Goal: Task Accomplishment & Management: Manage account settings

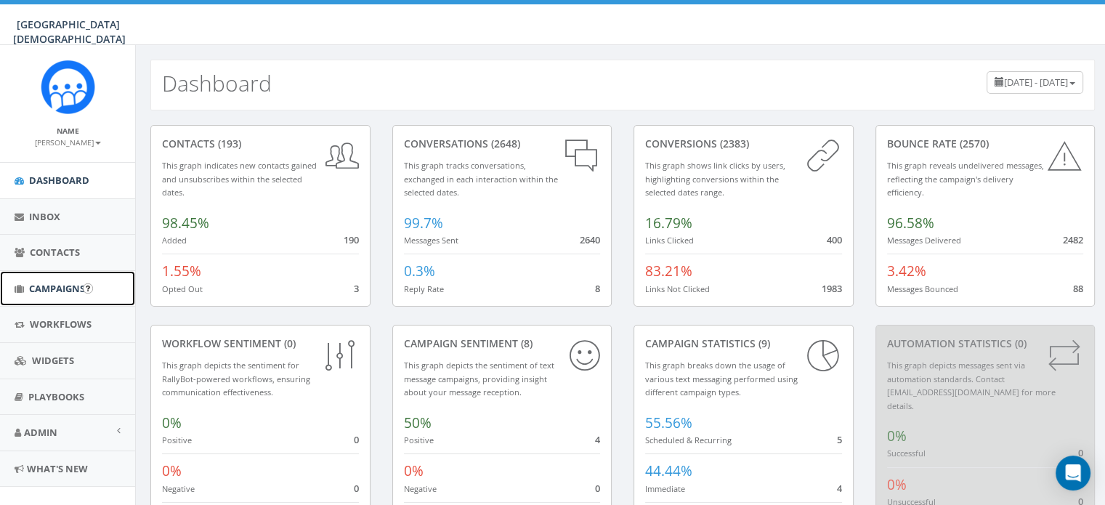
click at [44, 288] on span "Campaigns" at bounding box center [57, 288] width 56 height 13
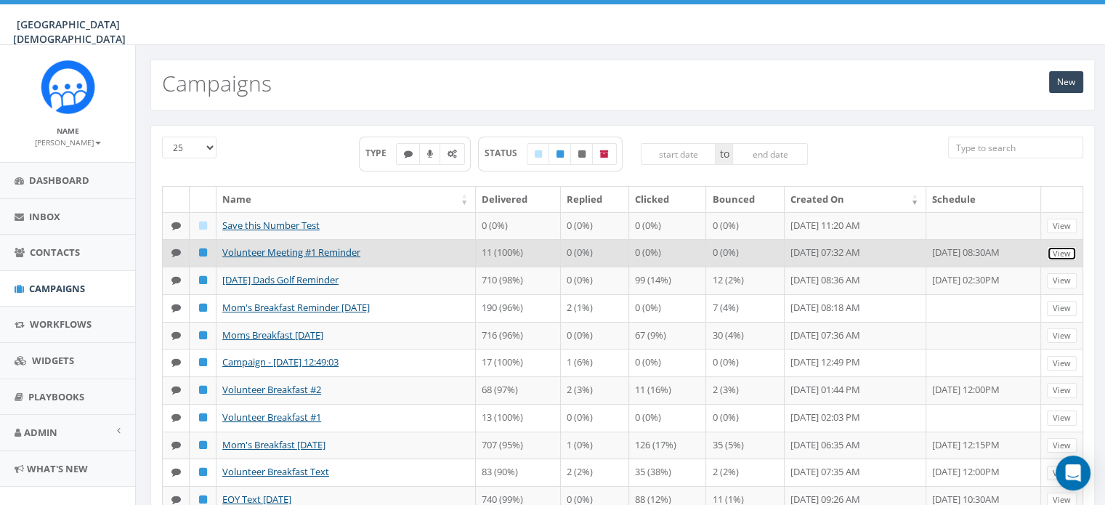
click at [1070, 262] on link "View" at bounding box center [1062, 253] width 30 height 15
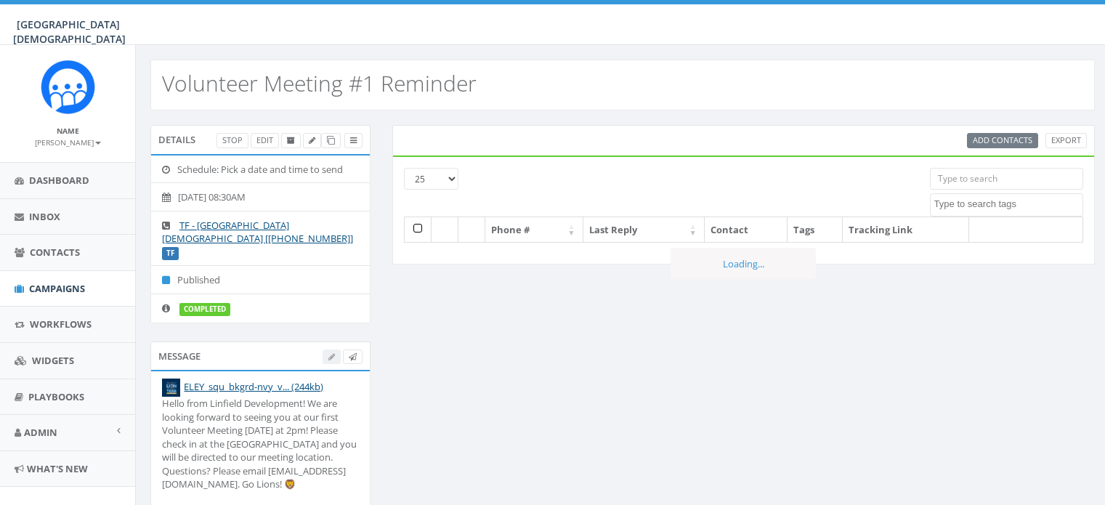
select select
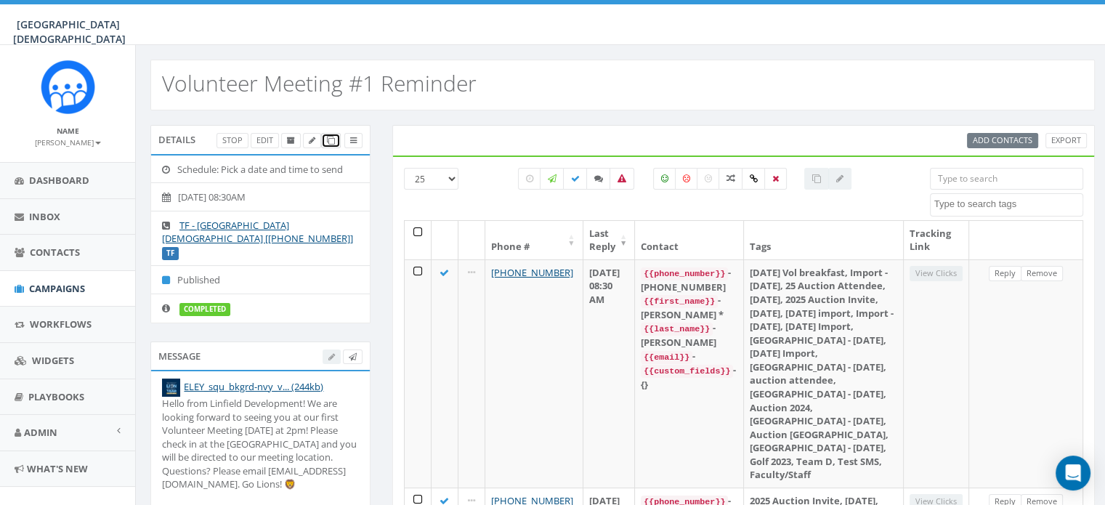
click at [334, 142] on icon at bounding box center [331, 141] width 8 height 8
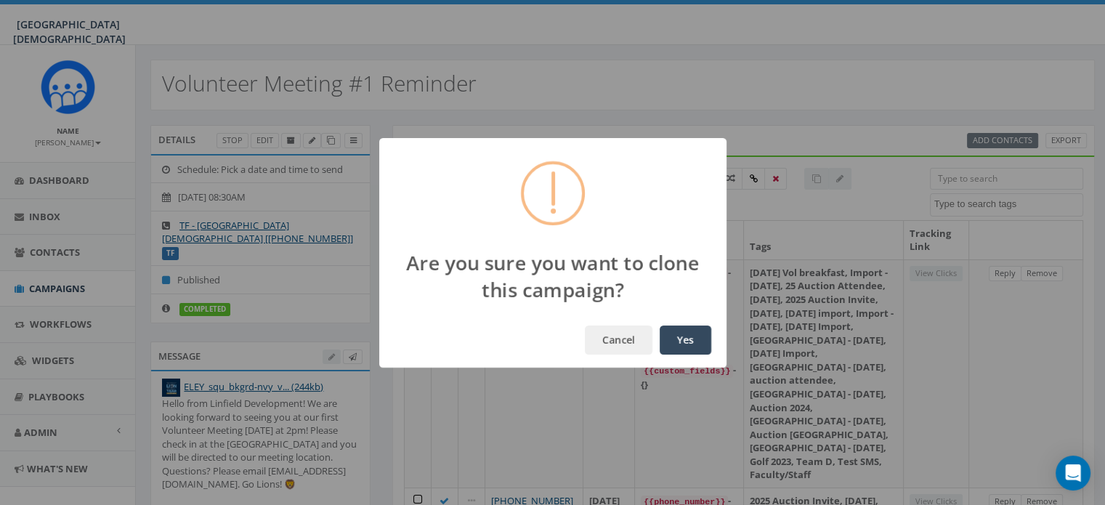
click at [688, 341] on button "Yes" at bounding box center [686, 340] width 52 height 29
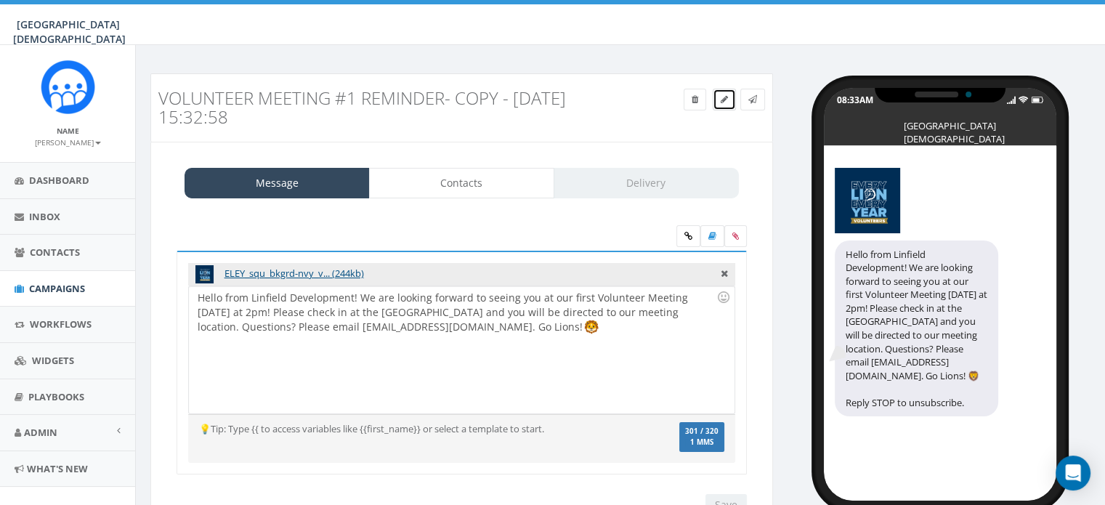
click at [721, 100] on icon at bounding box center [724, 99] width 7 height 9
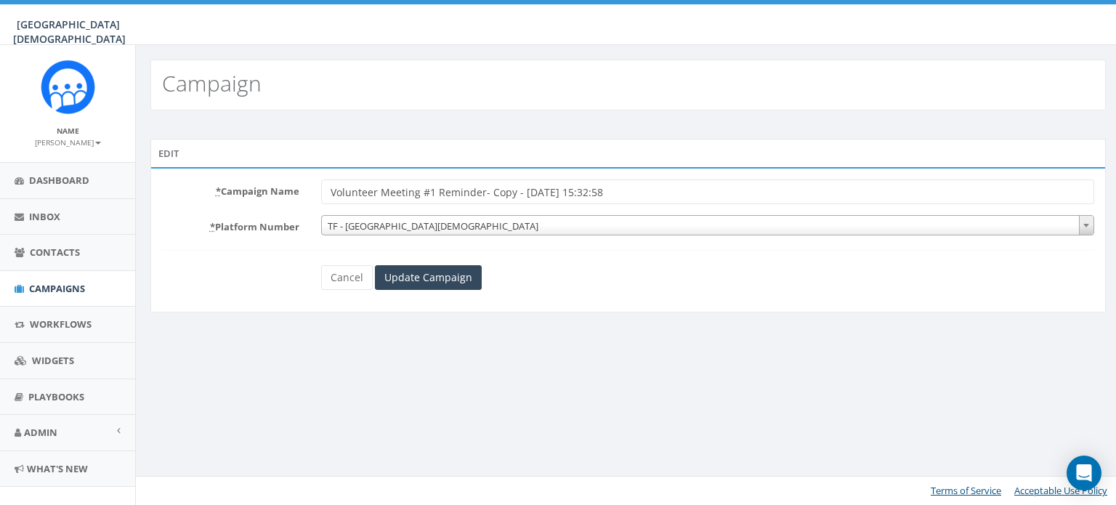
click at [432, 184] on input "Volunteer Meeting #1 Reminder- Copy - 2025-09-30 15:32:58" at bounding box center [707, 191] width 773 height 25
click at [483, 194] on input "Volunteer Meeting #2 Reminder- Copy - 2025-09-30 15:32:58" at bounding box center [707, 191] width 773 height 25
drag, startPoint x: 635, startPoint y: 191, endPoint x: 485, endPoint y: 198, distance: 149.8
click at [485, 198] on input "Volunteer Meeting #2 Reminder Copy - 2025-09-30 15:32:58" at bounding box center [707, 191] width 773 height 25
type input "Volunteer Meeting #2 Reminder"
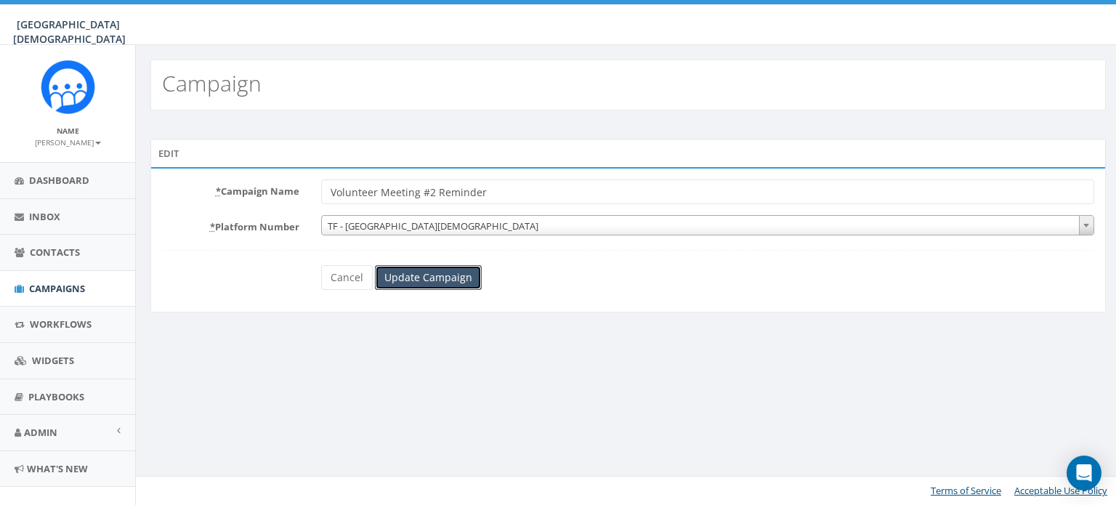
click at [432, 279] on input "Update Campaign" at bounding box center [428, 277] width 107 height 25
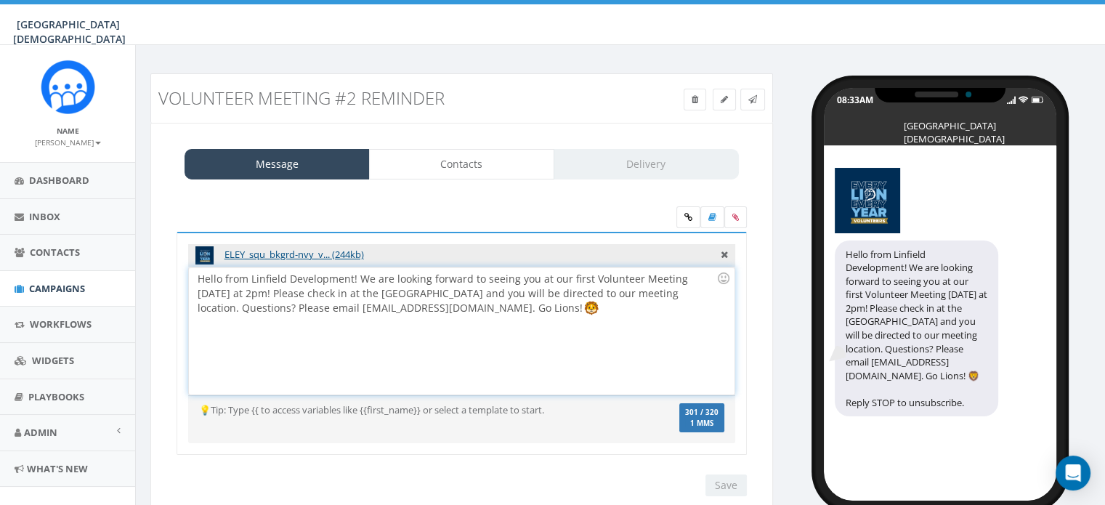
click at [583, 274] on div "Hello from Linfield Development! We are looking forward to seeing you at our fi…" at bounding box center [461, 330] width 545 height 127
click at [658, 278] on div "Hello from Linfield Development! We are looking forward to seeing you at our Vo…" at bounding box center [461, 330] width 545 height 127
click at [216, 294] on div "Hello from Linfield Development! We are looking forward to seeing you at our Vo…" at bounding box center [461, 330] width 545 height 127
click at [732, 487] on input "Save" at bounding box center [726, 485] width 41 height 22
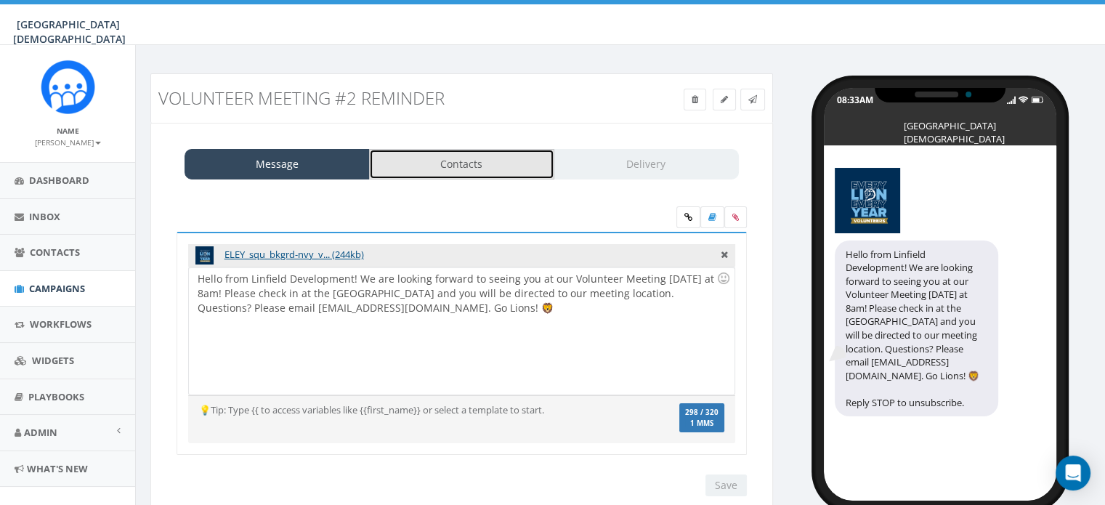
click at [491, 164] on link "Contacts" at bounding box center [461, 164] width 185 height 31
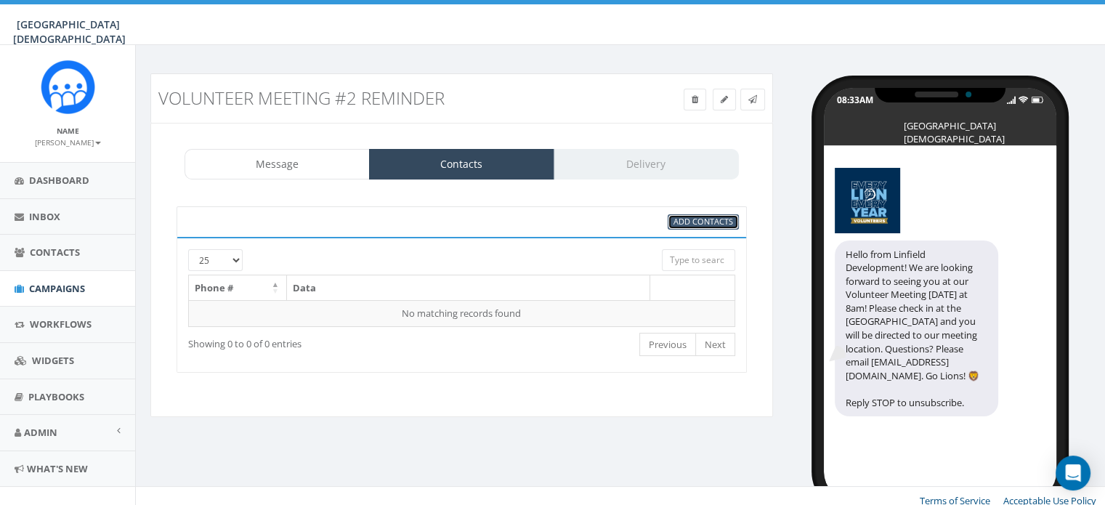
click at [687, 220] on span "Add Contacts" at bounding box center [704, 221] width 60 height 11
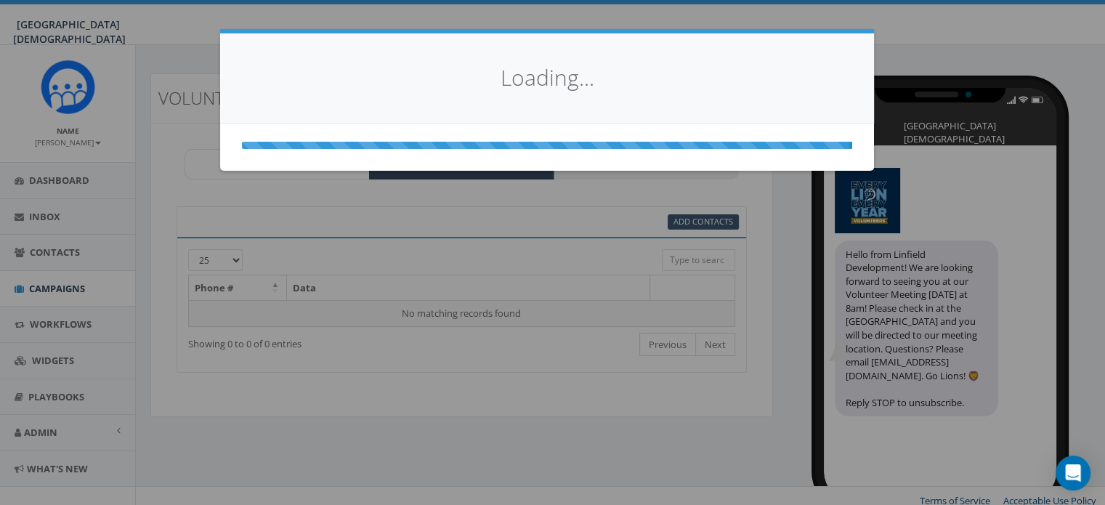
select select
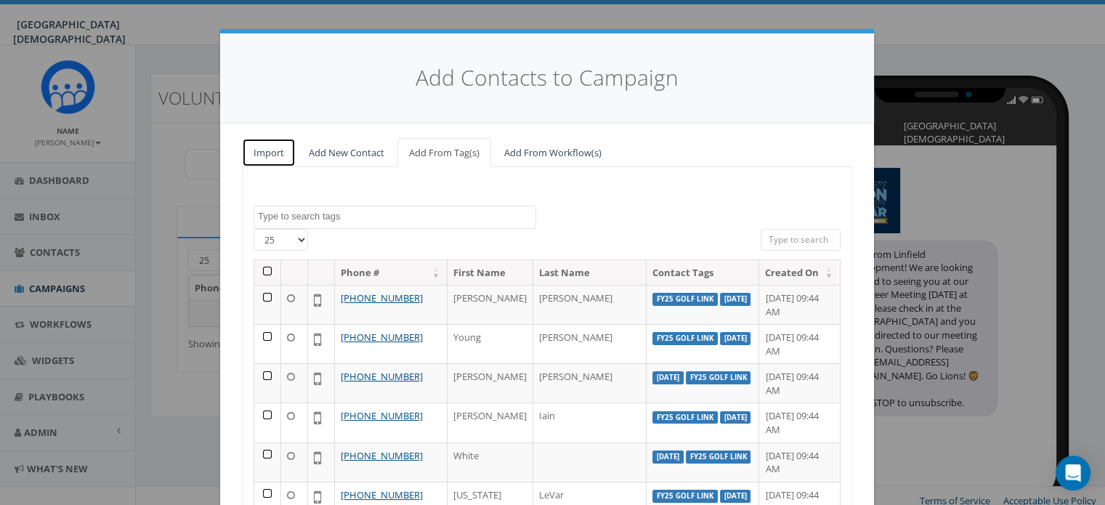
click at [253, 152] on link "Import" at bounding box center [269, 153] width 54 height 30
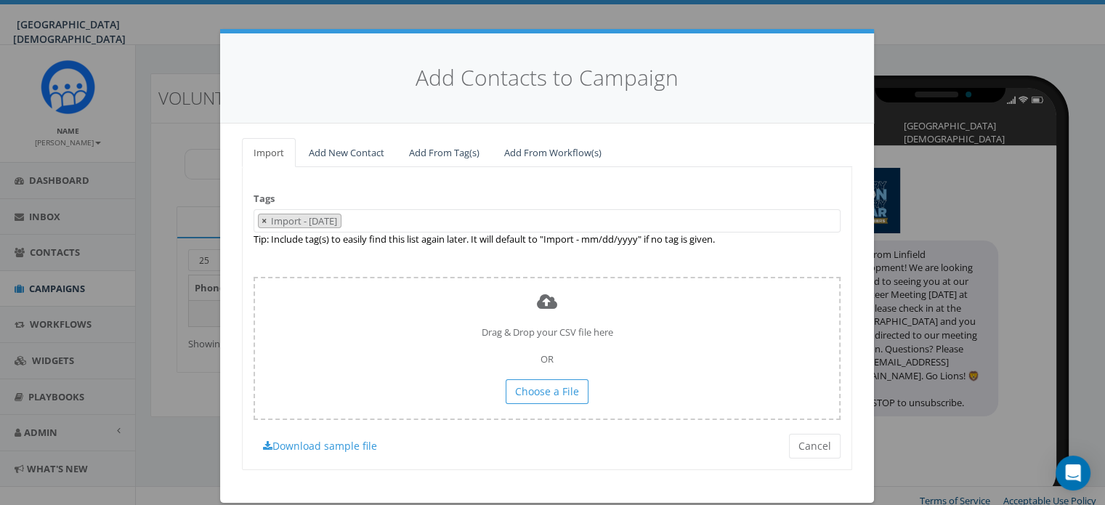
click at [259, 220] on button "×" at bounding box center [264, 221] width 11 height 14
select select
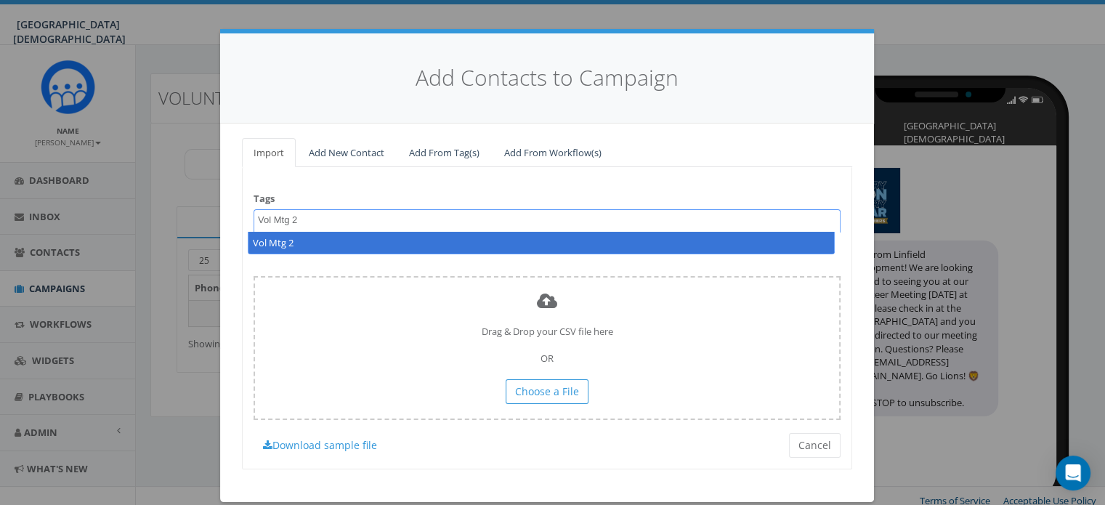
type textarea "Vol Mtg 2"
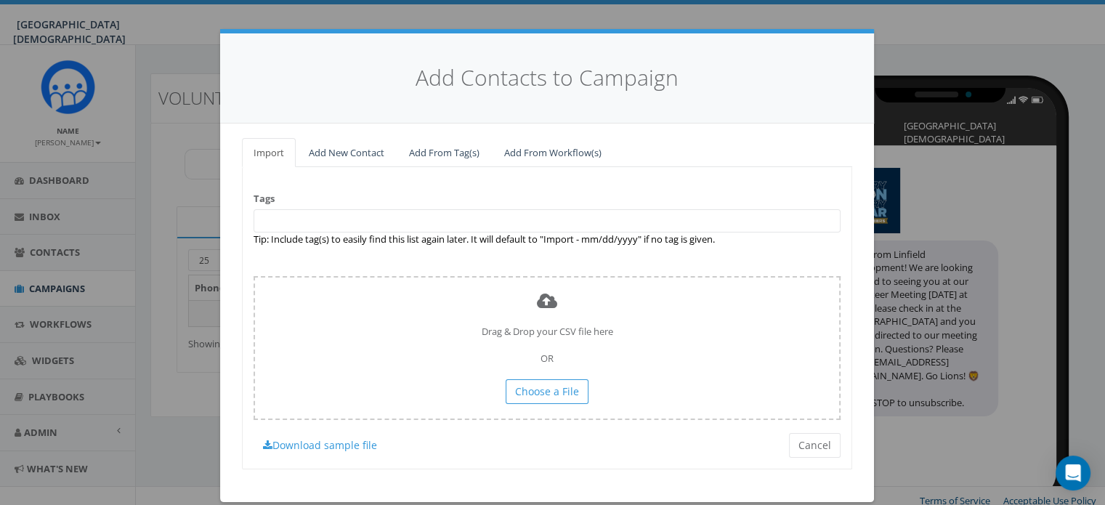
click at [934, 126] on div "Add Contacts to Campaign Import Add New Contact Add From Tag(s) Add From Workfl…" at bounding box center [552, 252] width 1105 height 505
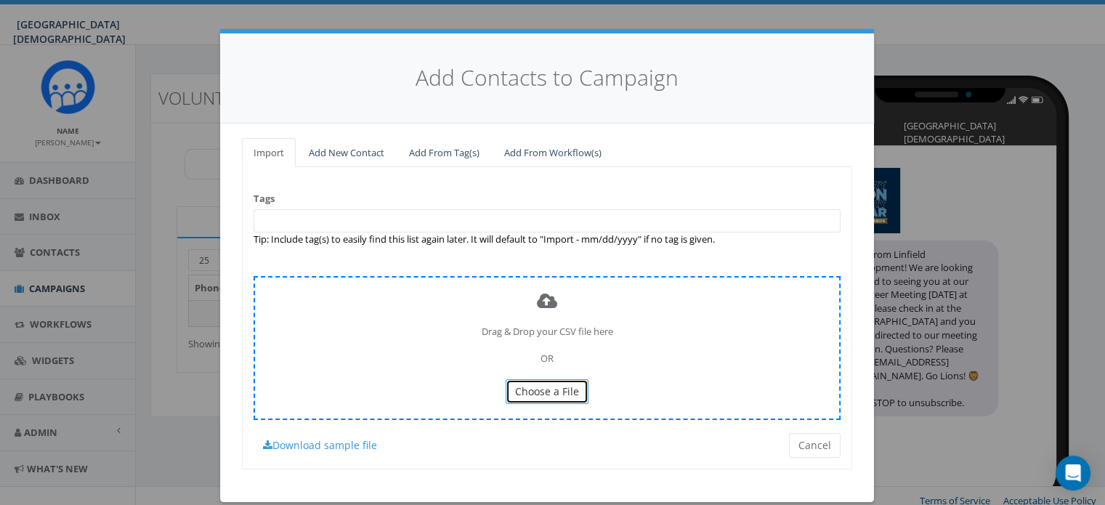
click at [529, 389] on span "Choose a File" at bounding box center [547, 391] width 64 height 14
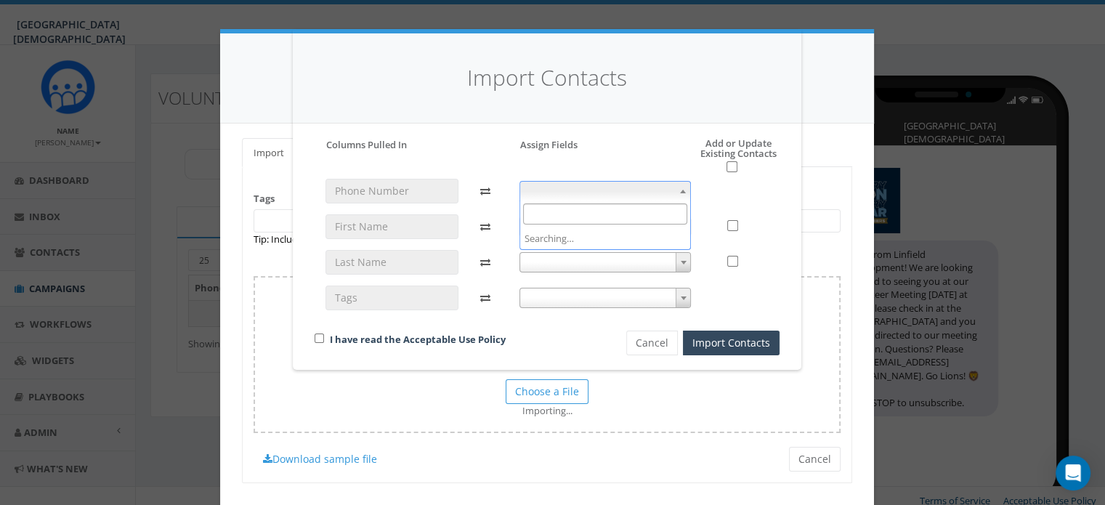
click at [587, 192] on span at bounding box center [606, 191] width 172 height 20
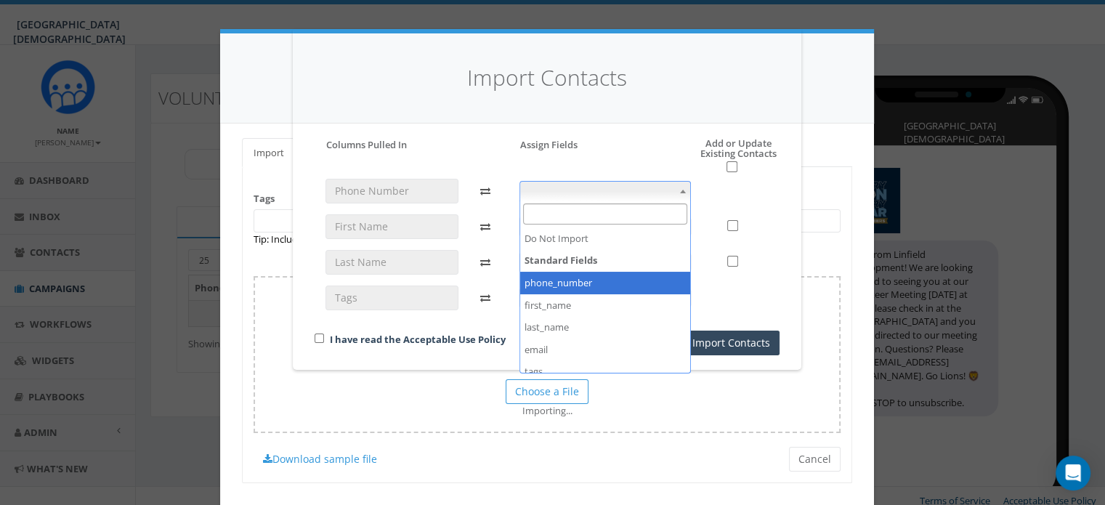
select select "phone_number"
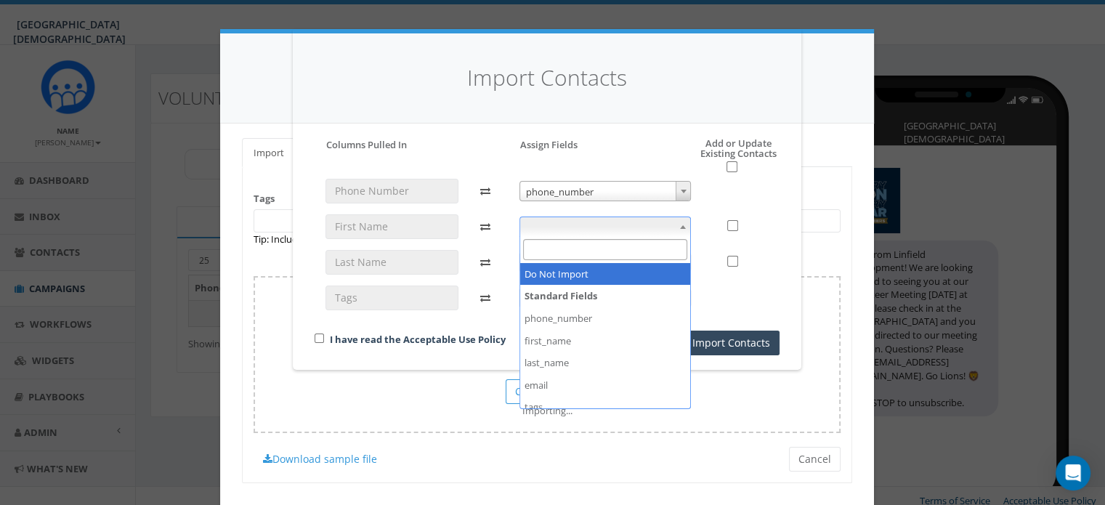
click at [588, 224] on span at bounding box center [606, 227] width 172 height 20
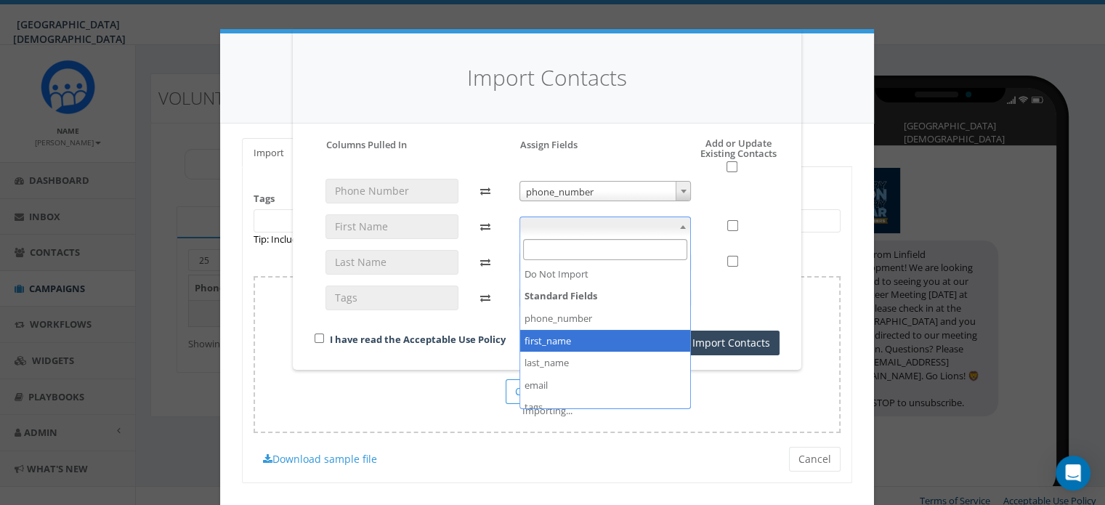
select select "first_name"
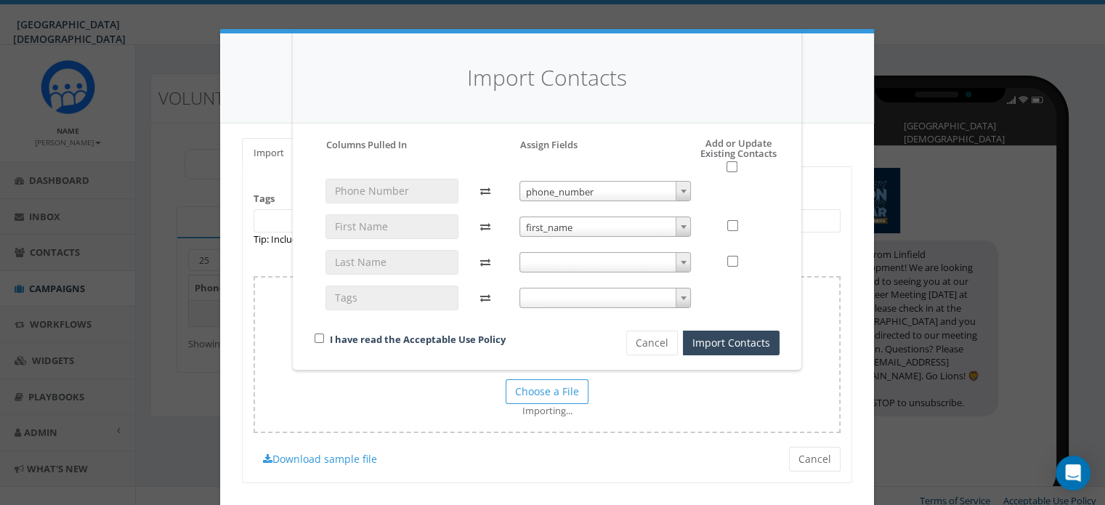
click at [615, 256] on span at bounding box center [606, 262] width 172 height 20
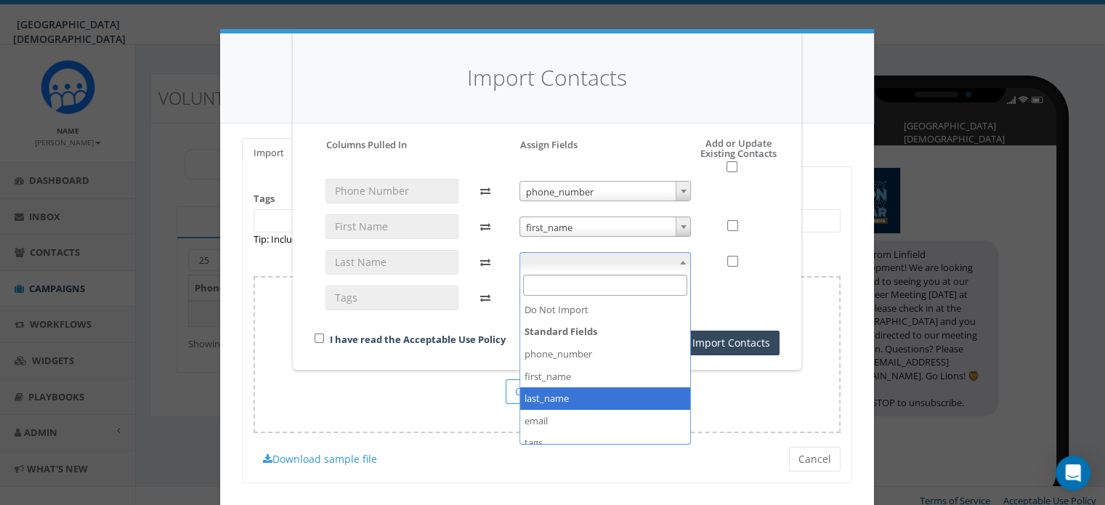
select select "last_name"
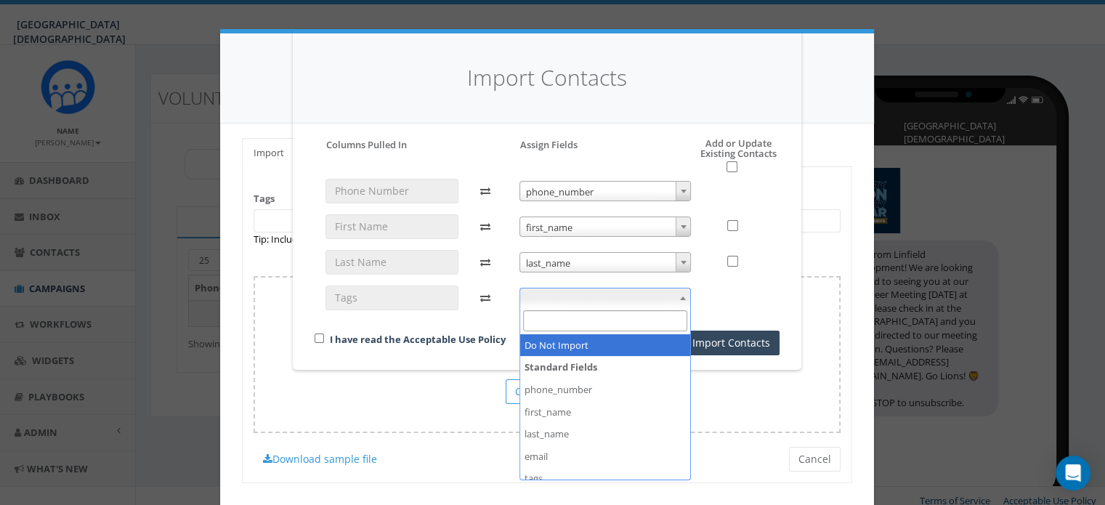
click at [612, 302] on span at bounding box center [606, 298] width 172 height 20
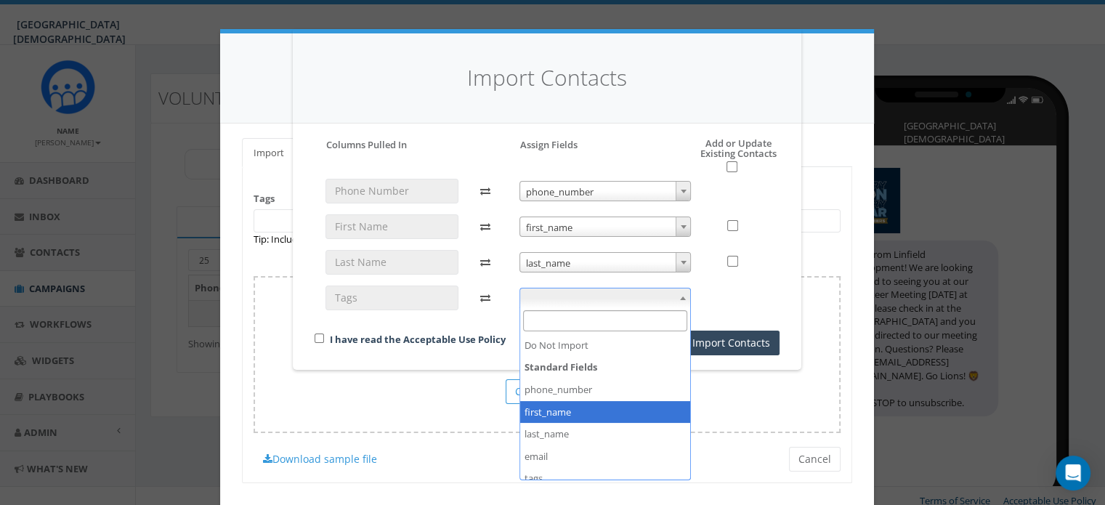
scroll to position [54, 0]
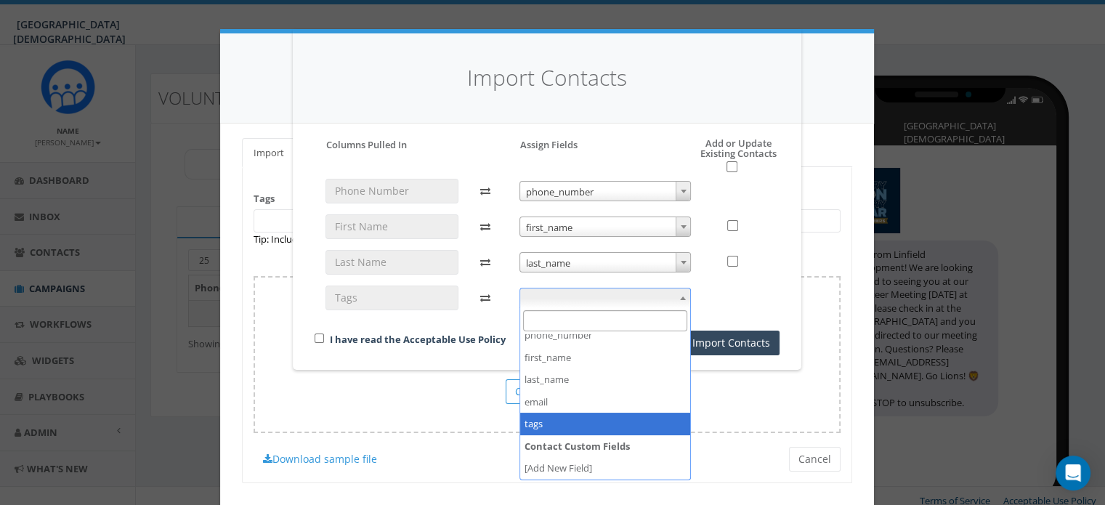
select select "tags"
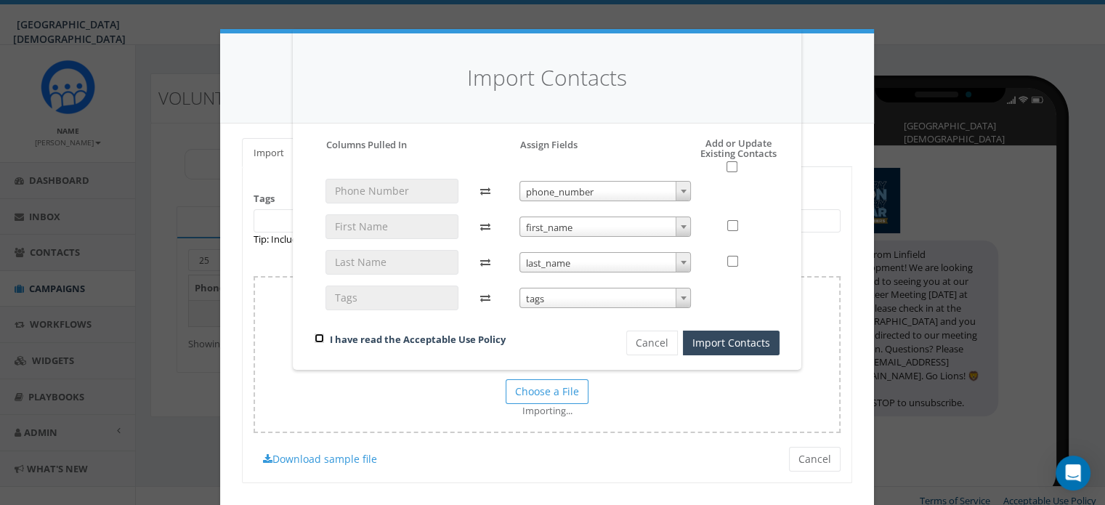
click at [320, 336] on input "checkbox" at bounding box center [319, 338] width 9 height 9
checkbox input "true"
click at [717, 342] on button "Import Contacts" at bounding box center [731, 343] width 97 height 25
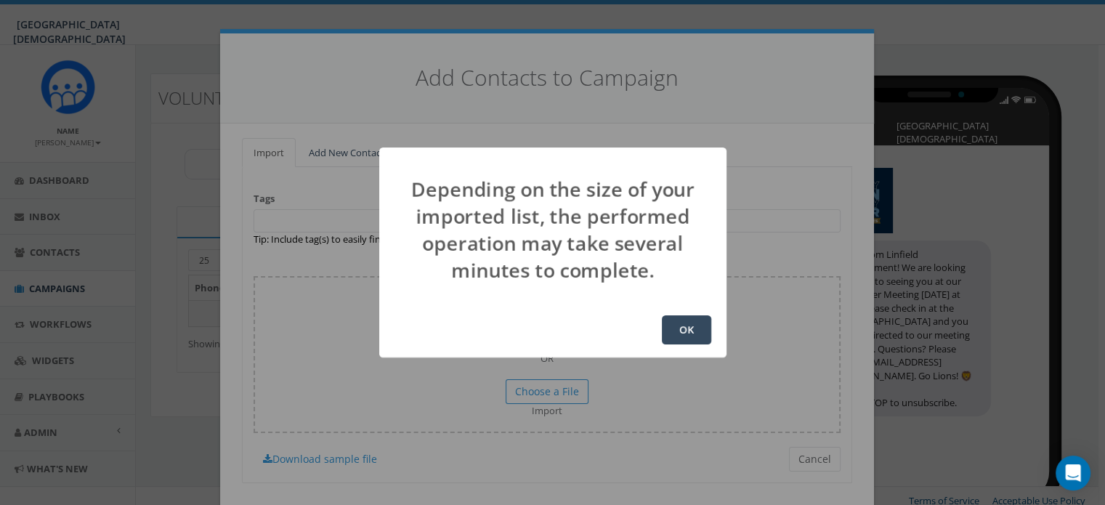
click at [696, 327] on button "OK" at bounding box center [686, 329] width 49 height 29
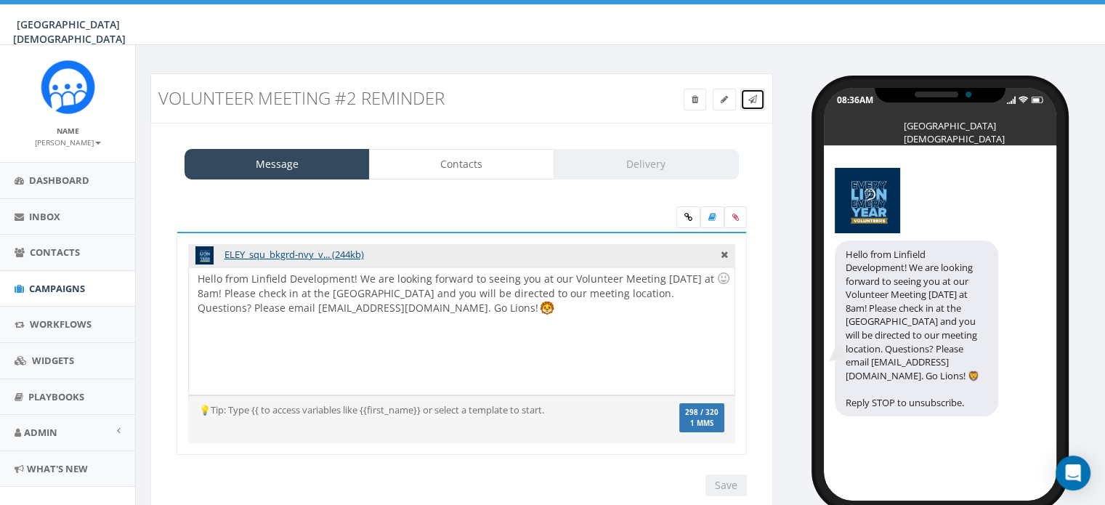
click at [754, 107] on link at bounding box center [752, 100] width 25 height 22
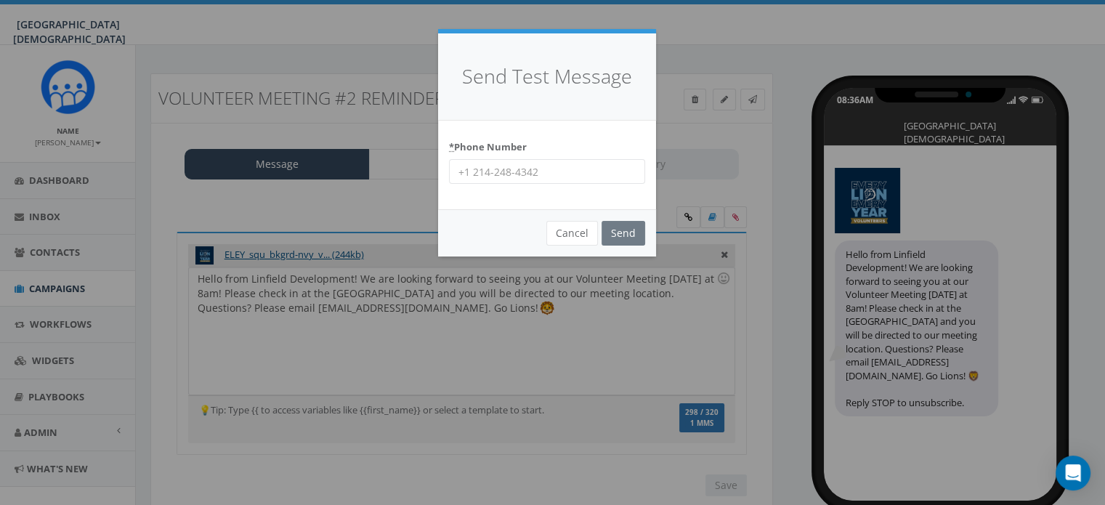
click at [547, 171] on input "* Phone Number" at bounding box center [547, 171] width 196 height 25
type input "9515019247"
click at [641, 229] on input "Send" at bounding box center [624, 233] width 44 height 25
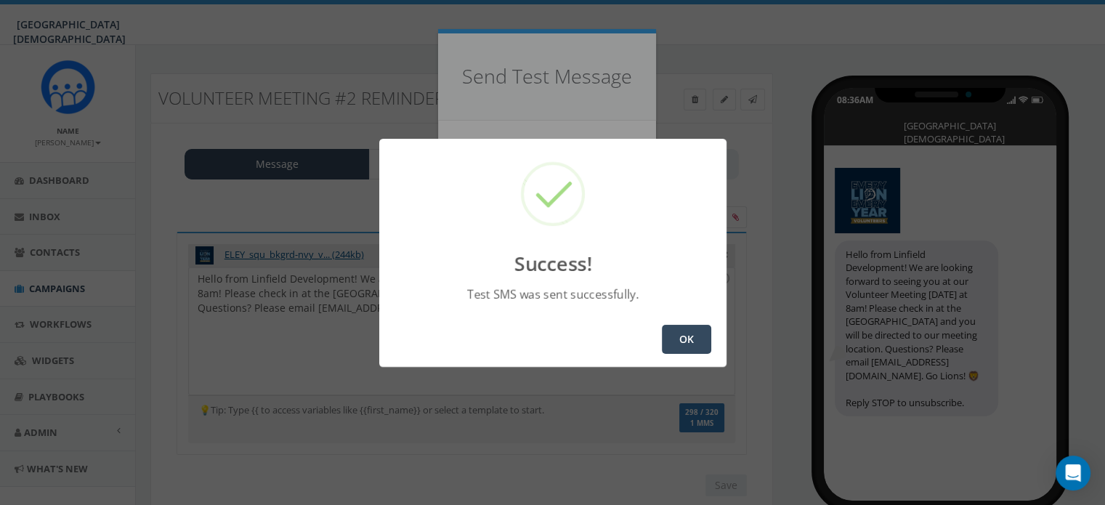
click at [684, 342] on button "OK" at bounding box center [686, 339] width 49 height 29
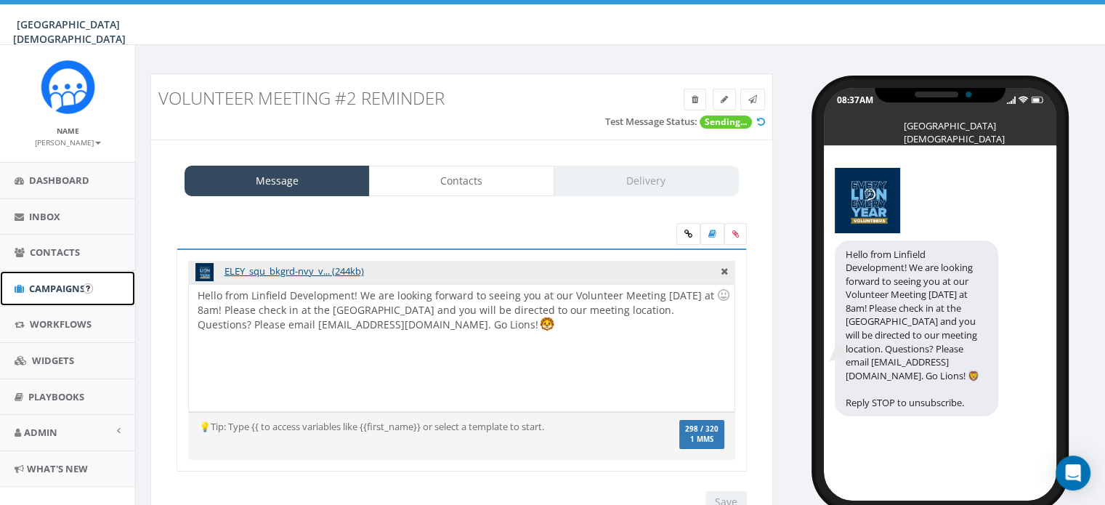
click at [52, 284] on span "Campaigns" at bounding box center [57, 288] width 56 height 13
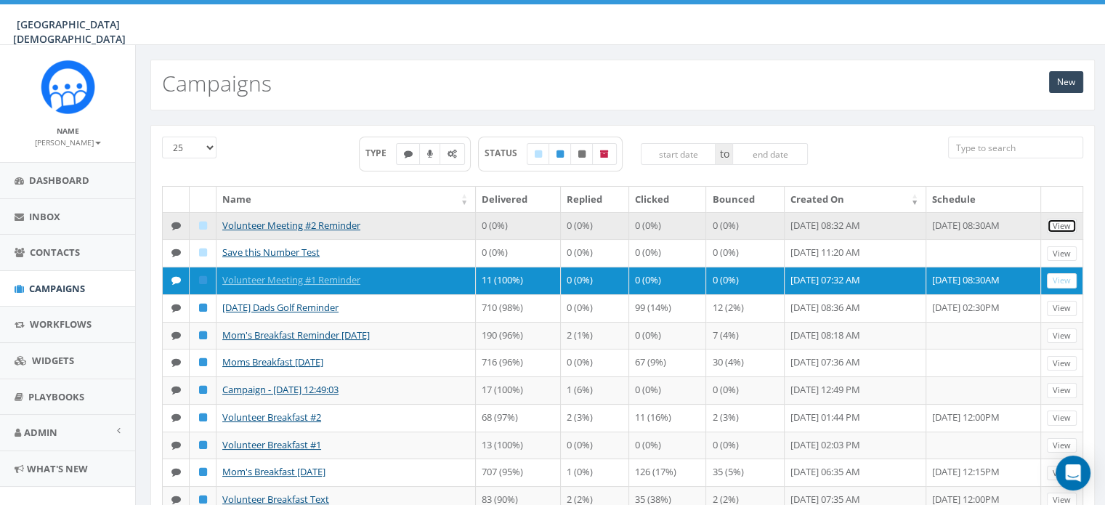
click at [1064, 227] on link "View" at bounding box center [1062, 226] width 30 height 15
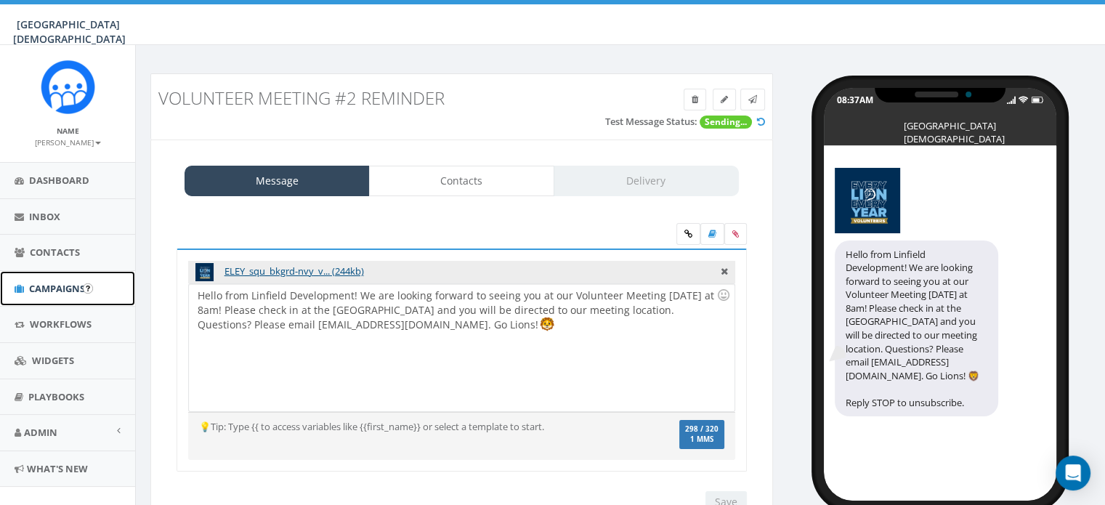
click at [47, 292] on span "Campaigns" at bounding box center [57, 288] width 56 height 13
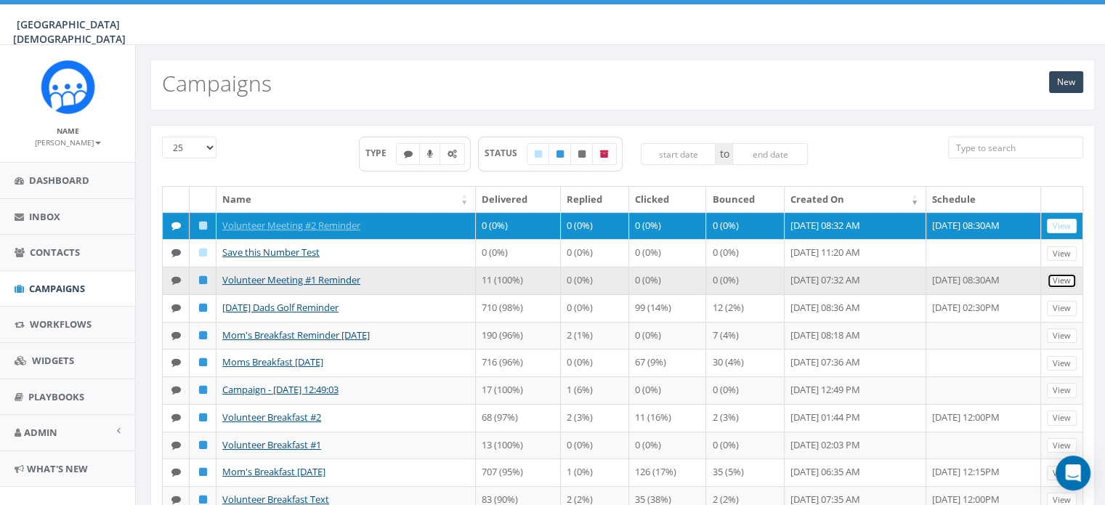
click at [1069, 288] on link "View" at bounding box center [1062, 280] width 30 height 15
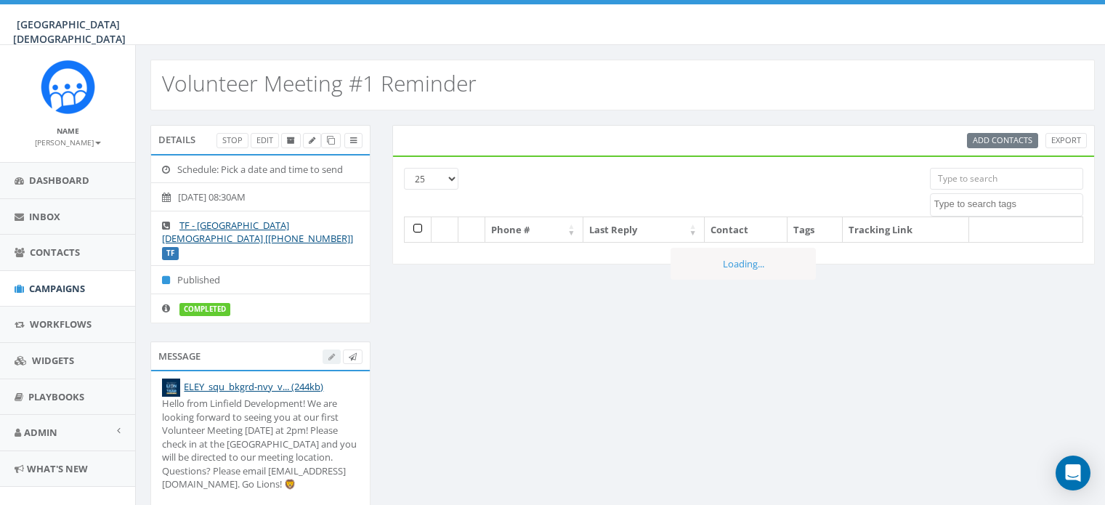
select select
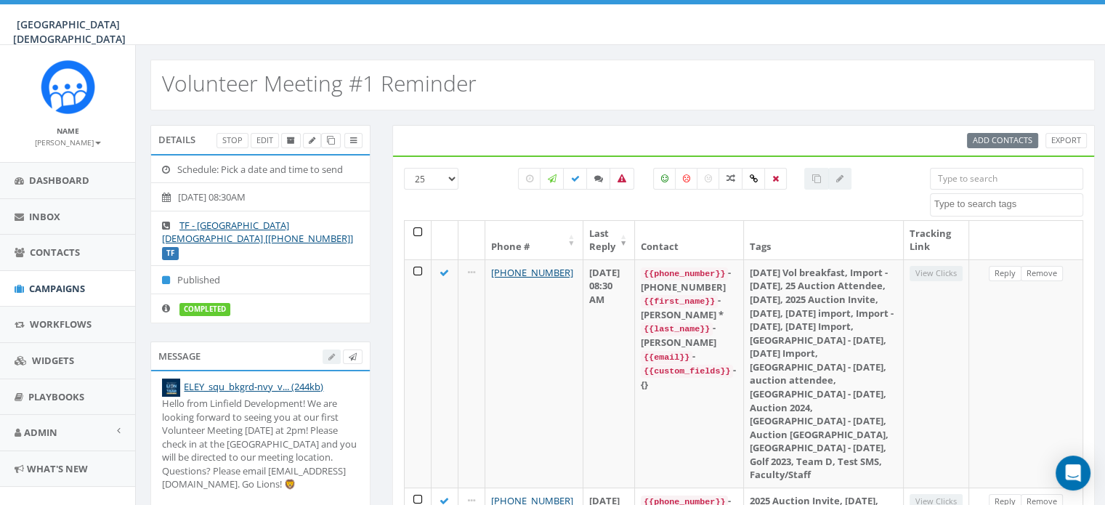
scroll to position [1, 0]
click at [332, 140] on icon at bounding box center [331, 139] width 8 height 8
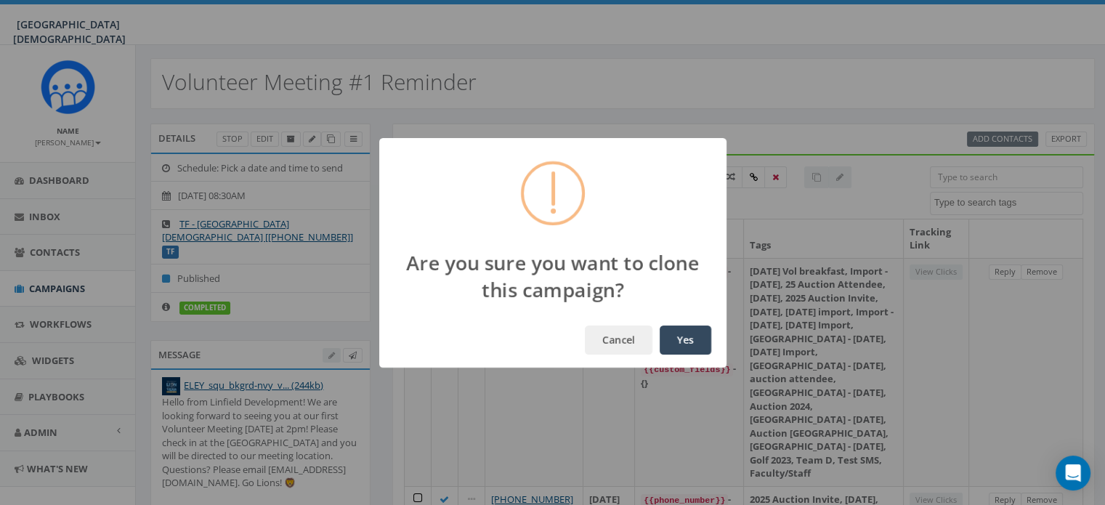
click at [683, 339] on button "Yes" at bounding box center [686, 340] width 52 height 29
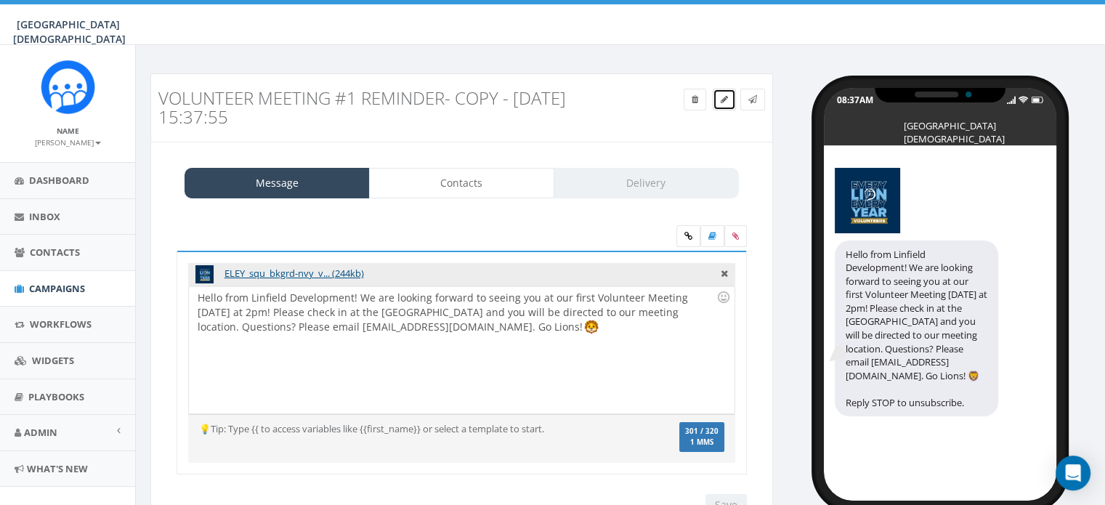
click at [722, 100] on icon at bounding box center [724, 99] width 7 height 9
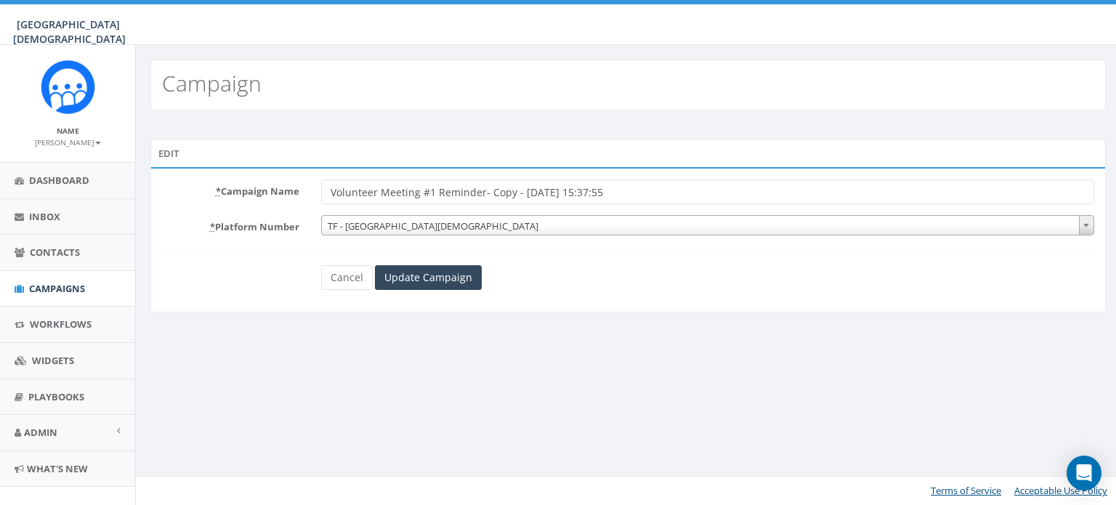
click at [434, 189] on input "Volunteer Meeting #1 Reminder- Copy - [DATE] 15:37:55" at bounding box center [707, 191] width 773 height 25
click at [432, 190] on input "Volunteer Meeting #1 Reminder- Copy - [DATE] 15:37:55" at bounding box center [707, 191] width 773 height 25
drag, startPoint x: 632, startPoint y: 190, endPoint x: 480, endPoint y: 200, distance: 152.9
click at [480, 200] on input "Volunteer Meeting #3 Reminder- Copy - [DATE] 15:37:55" at bounding box center [707, 191] width 773 height 25
type input "Volunteer Meeting #3 Reminder"
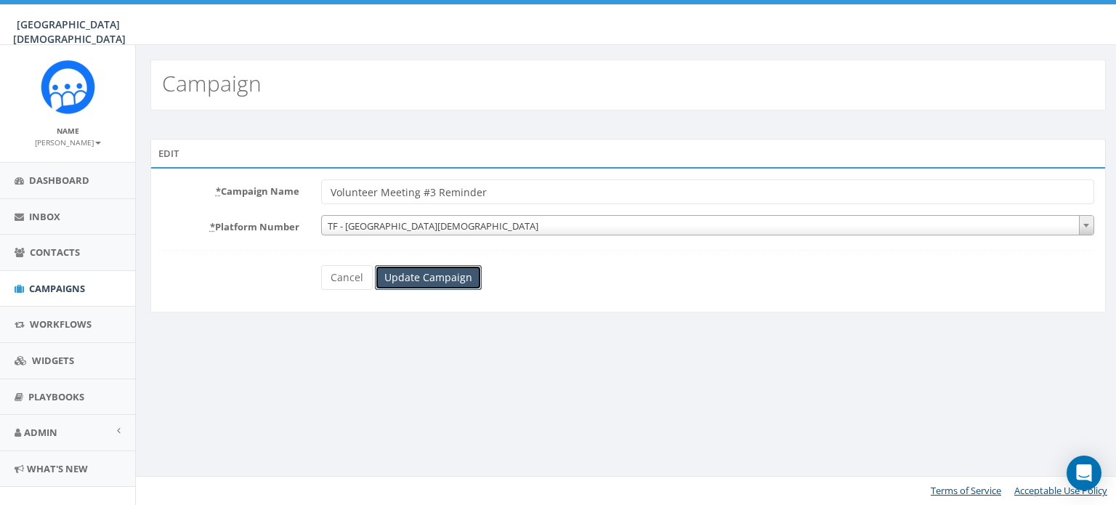
click at [440, 275] on input "Update Campaign" at bounding box center [428, 277] width 107 height 25
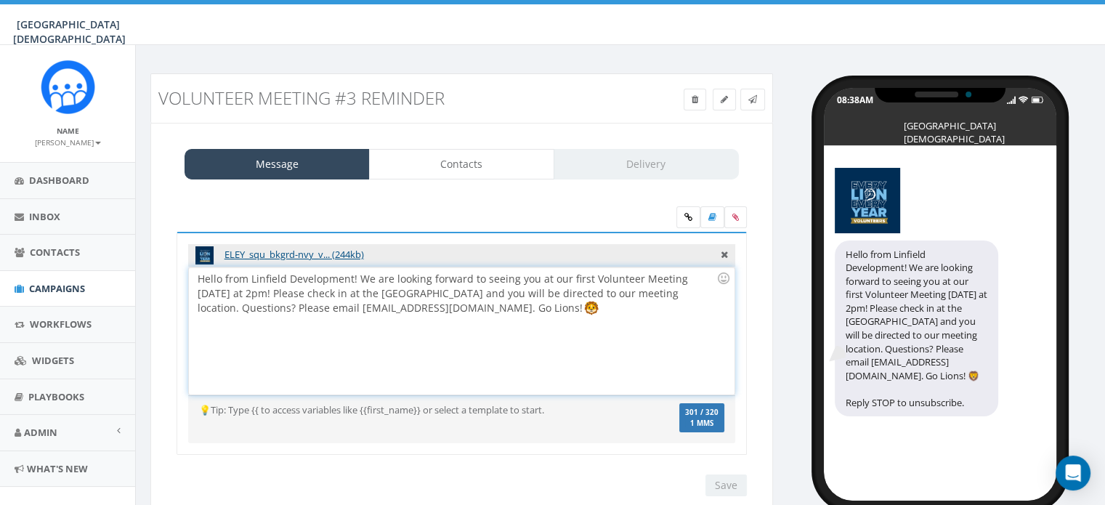
click at [582, 276] on div "Hello from Linfield Development! We are looking forward to seeing you at our fi…" at bounding box center [461, 330] width 545 height 127
click at [660, 276] on div "Hello from Linfield Development! We are looking forward to seeing you at our Vo…" at bounding box center [461, 330] width 545 height 127
click at [732, 482] on input "Save" at bounding box center [726, 485] width 41 height 22
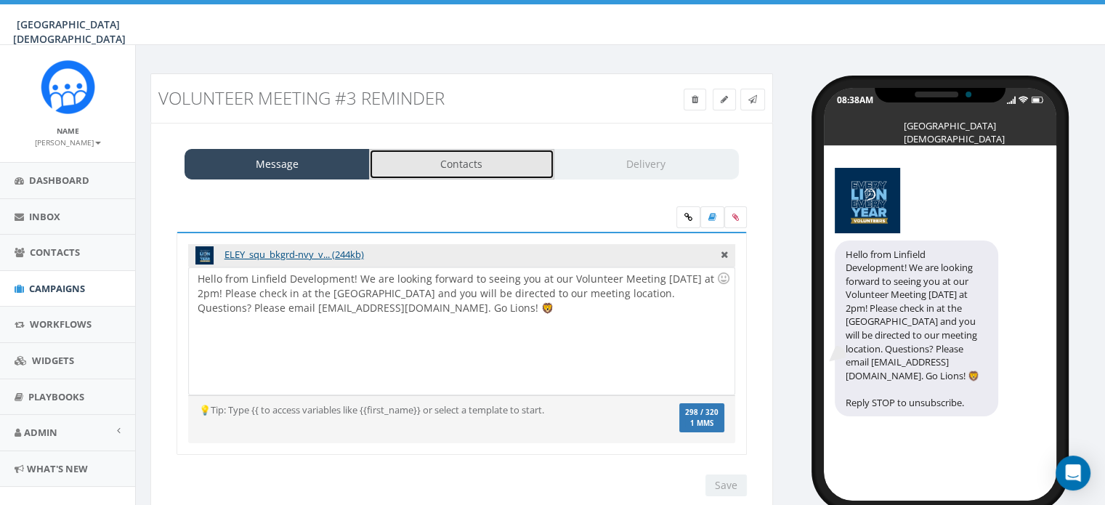
click at [482, 159] on link "Contacts" at bounding box center [461, 164] width 185 height 31
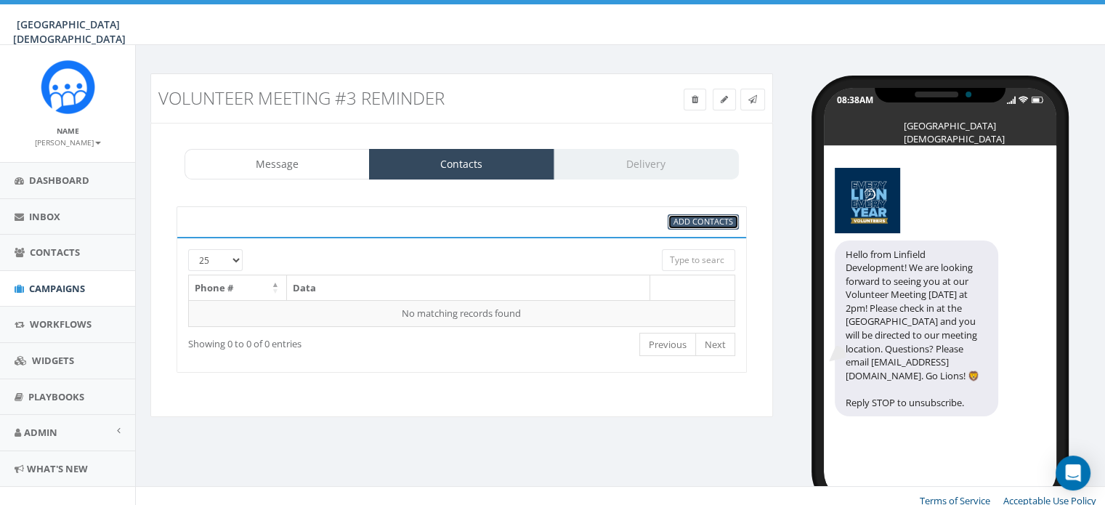
click at [721, 223] on span "Add Contacts" at bounding box center [704, 221] width 60 height 11
select select
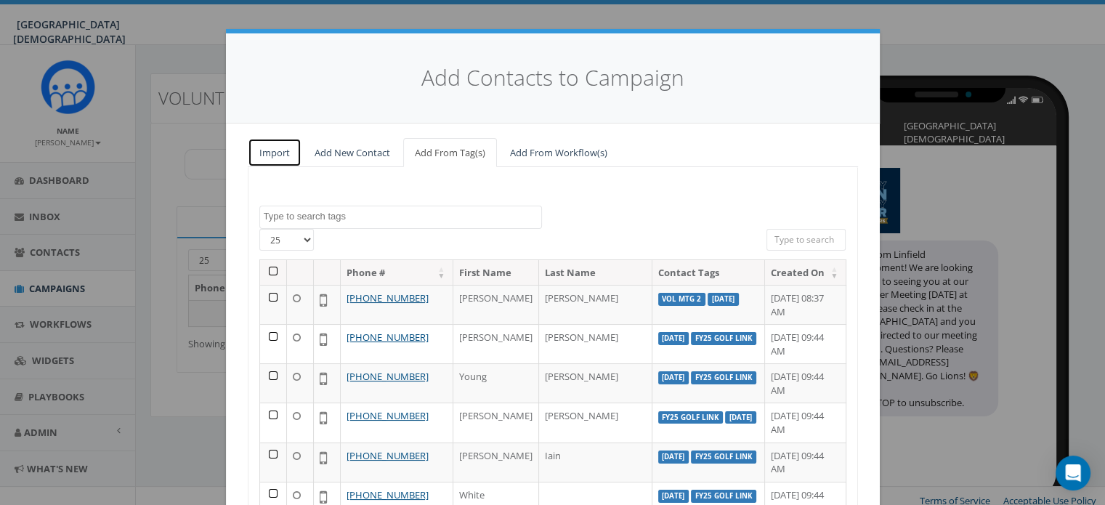
click at [262, 151] on link "Import" at bounding box center [275, 153] width 54 height 30
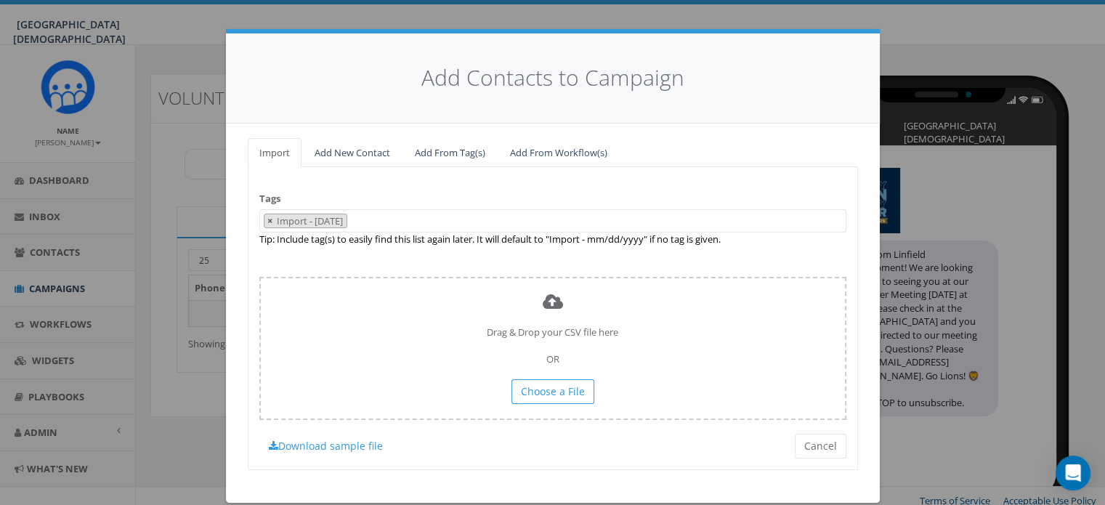
click at [264, 221] on button "×" at bounding box center [269, 221] width 11 height 14
select select
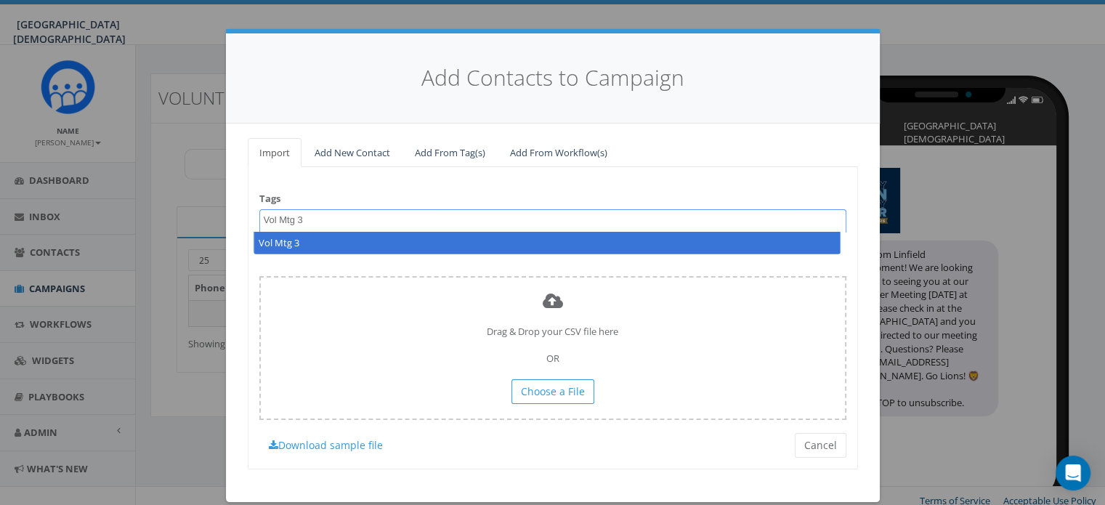
type textarea "Vol Mtg 3"
select select "Vol Mtg 3"
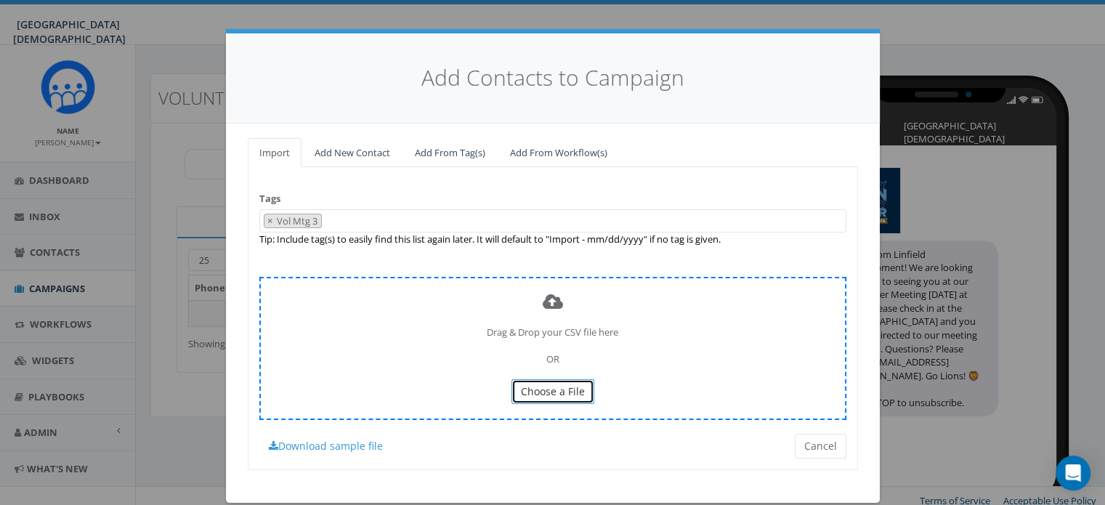
click at [565, 389] on span "Choose a File" at bounding box center [553, 391] width 64 height 14
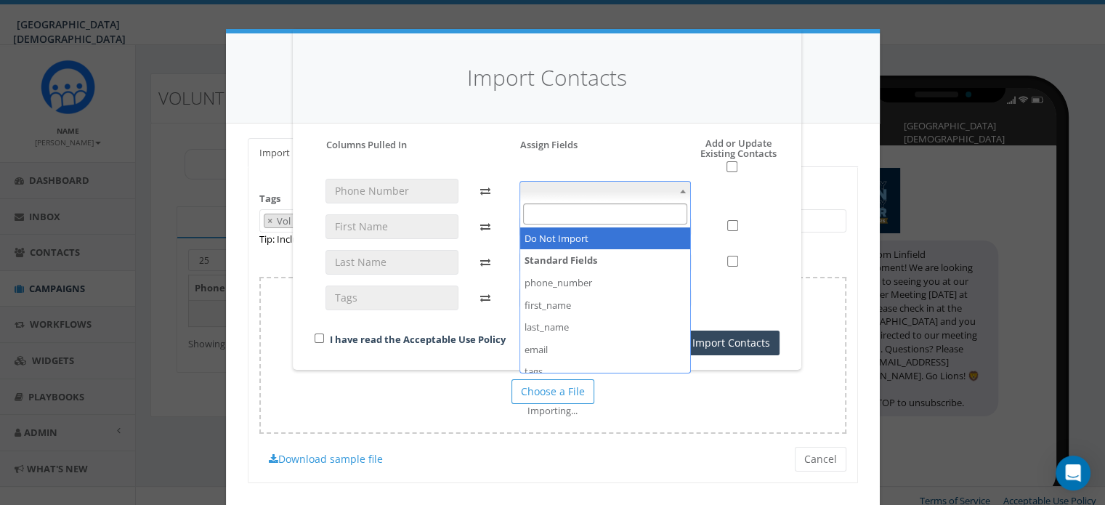
click at [591, 192] on span at bounding box center [606, 191] width 172 height 20
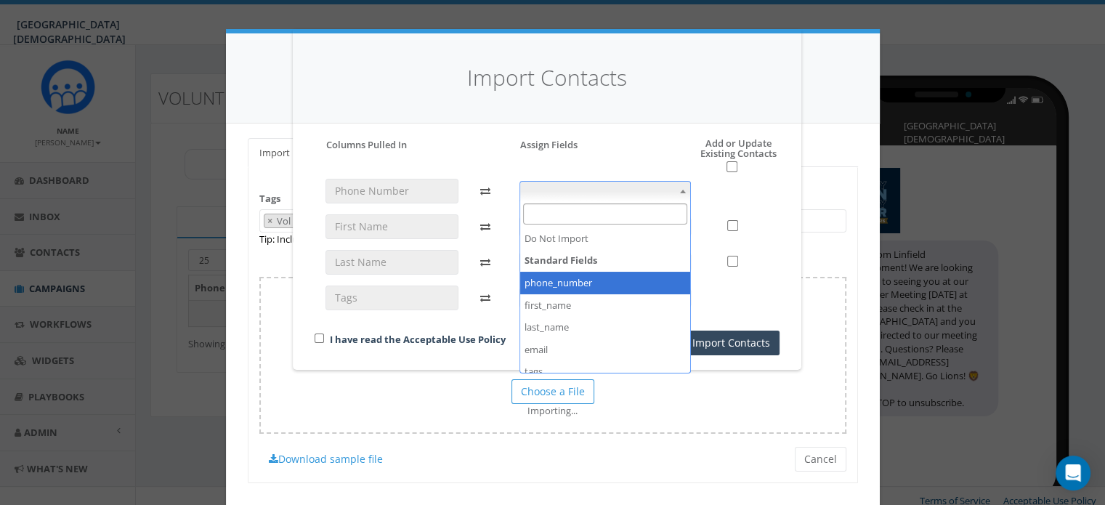
select select "phone_number"
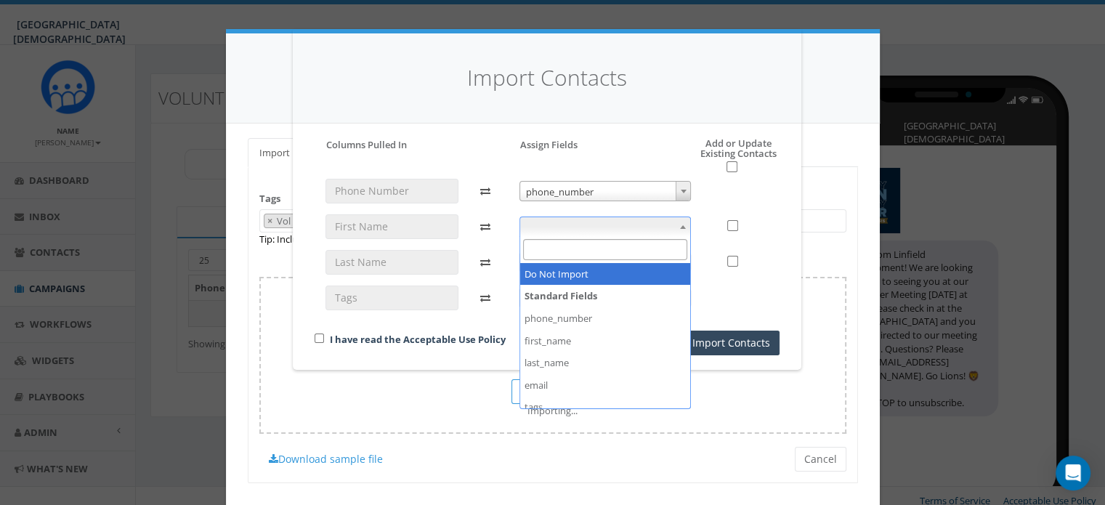
click at [636, 228] on span at bounding box center [606, 227] width 172 height 20
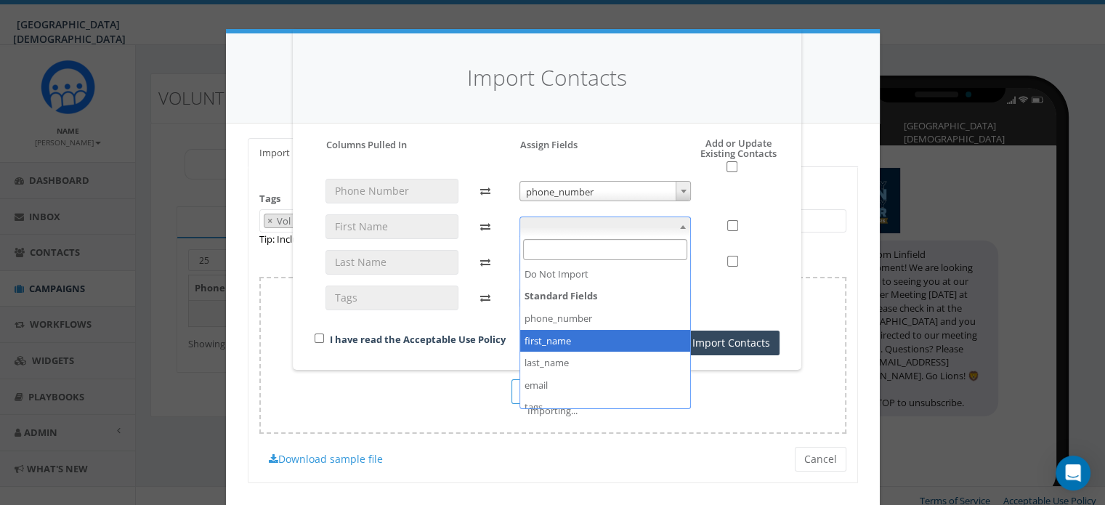
select select "first_name"
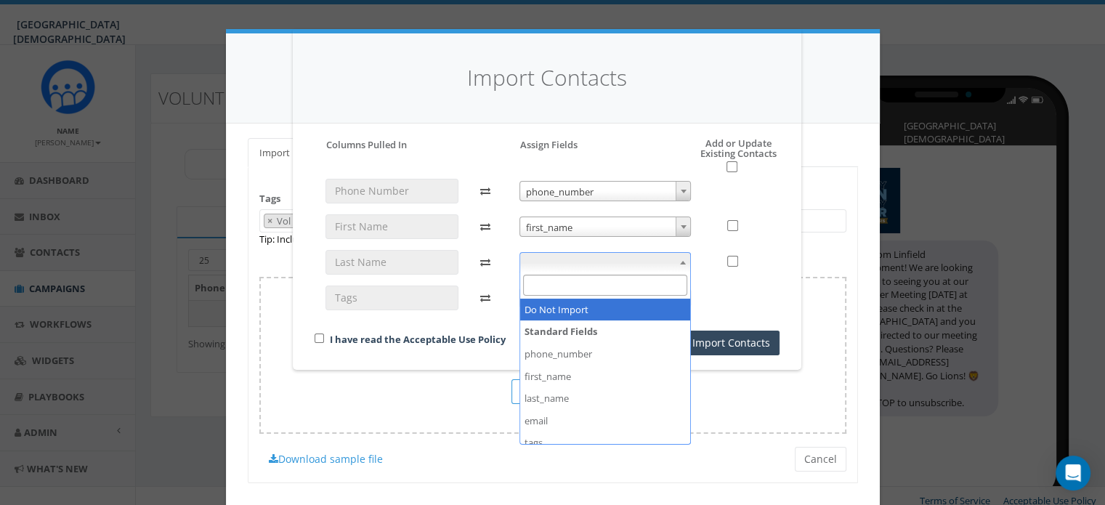
click at [639, 264] on span at bounding box center [606, 262] width 172 height 20
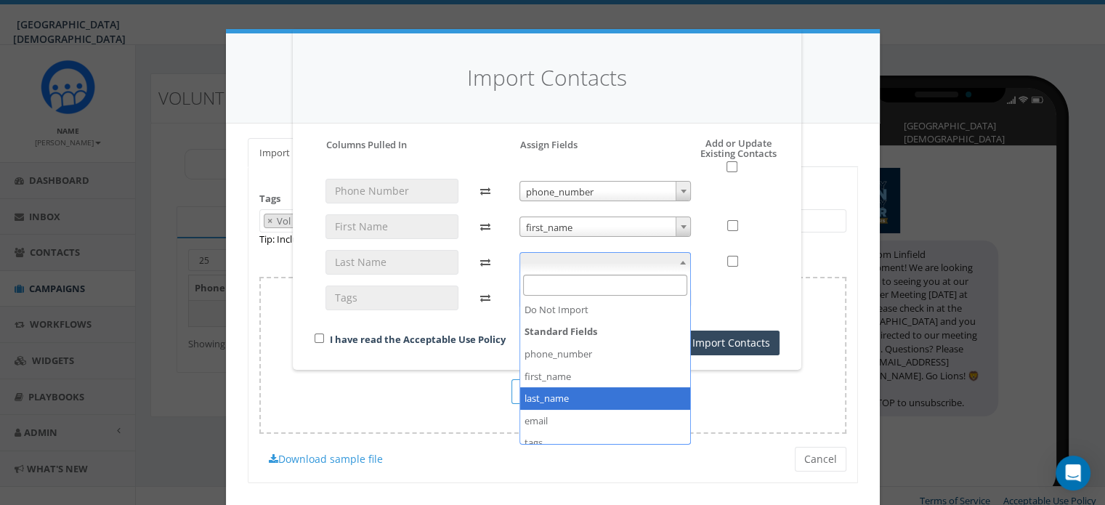
select select "last_name"
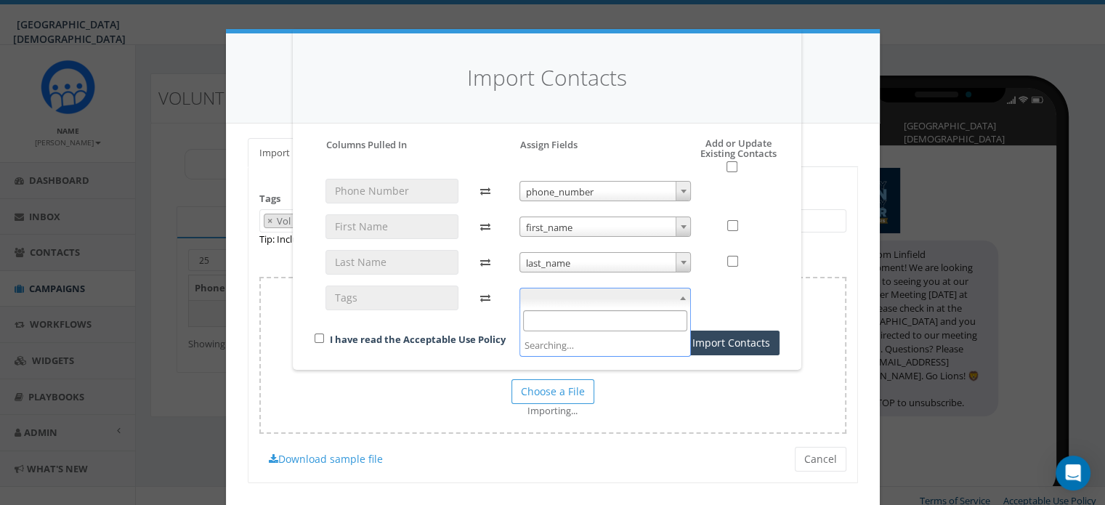
click at [615, 295] on span at bounding box center [606, 298] width 172 height 20
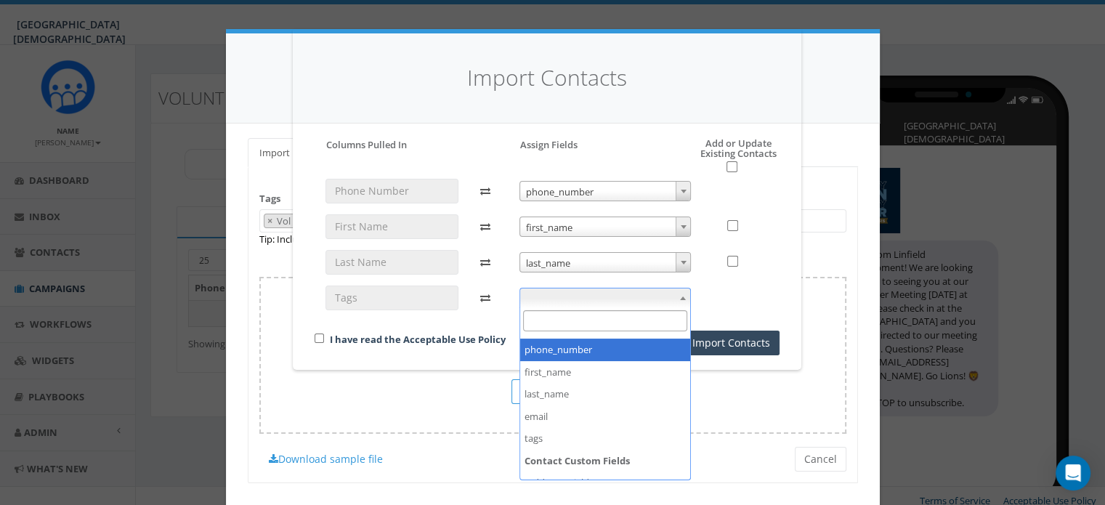
scroll to position [41, 0]
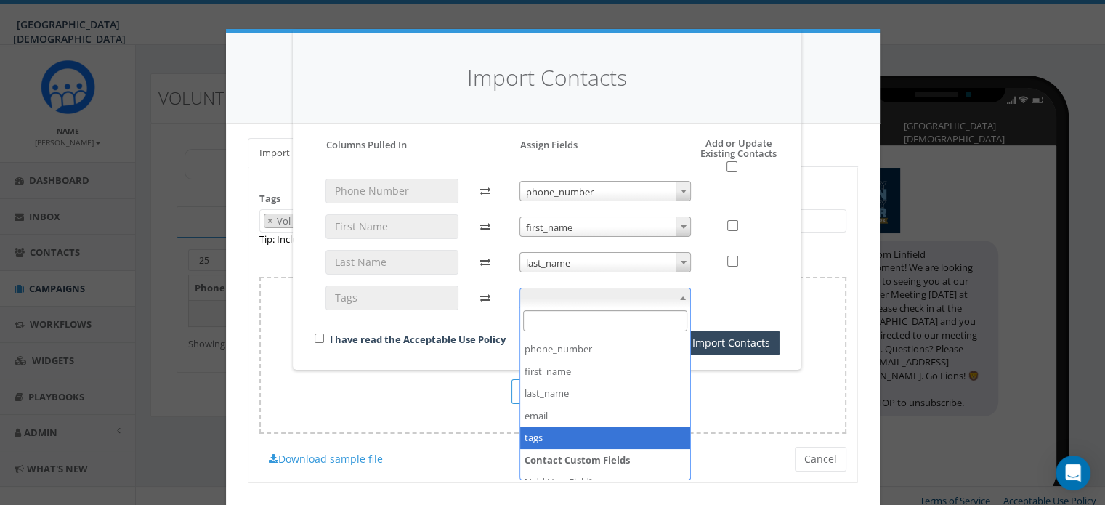
select select "tags"
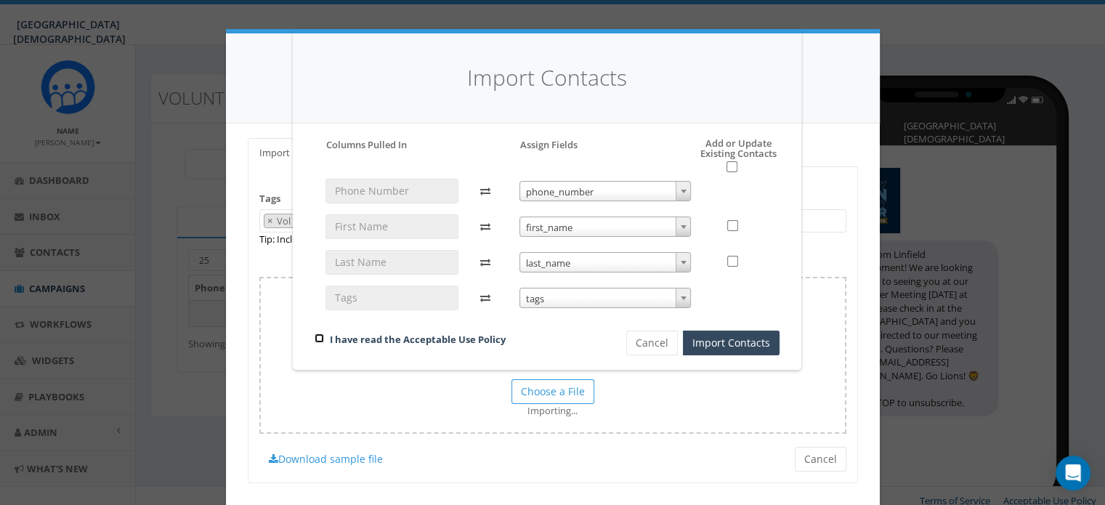
click at [318, 337] on input "checkbox" at bounding box center [319, 338] width 9 height 9
checkbox input "true"
click at [744, 343] on button "Import Contacts" at bounding box center [731, 343] width 97 height 25
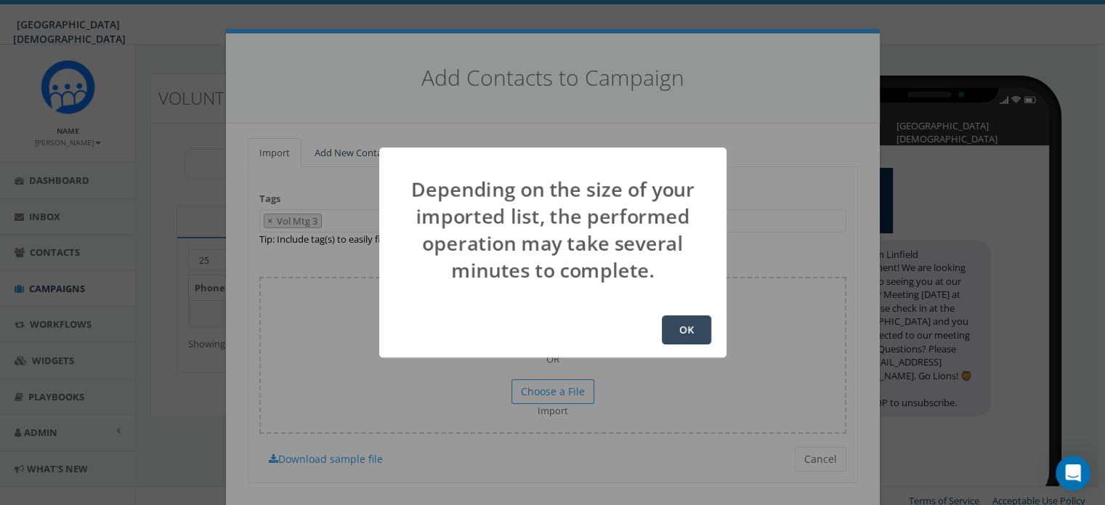
click at [680, 329] on button "OK" at bounding box center [686, 329] width 49 height 29
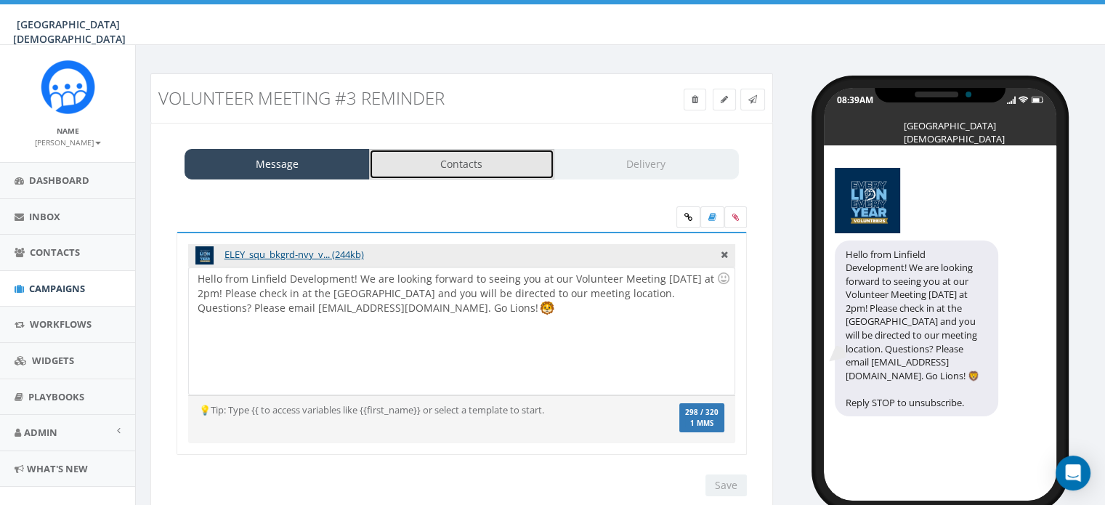
click at [501, 165] on link "Contacts" at bounding box center [461, 164] width 185 height 31
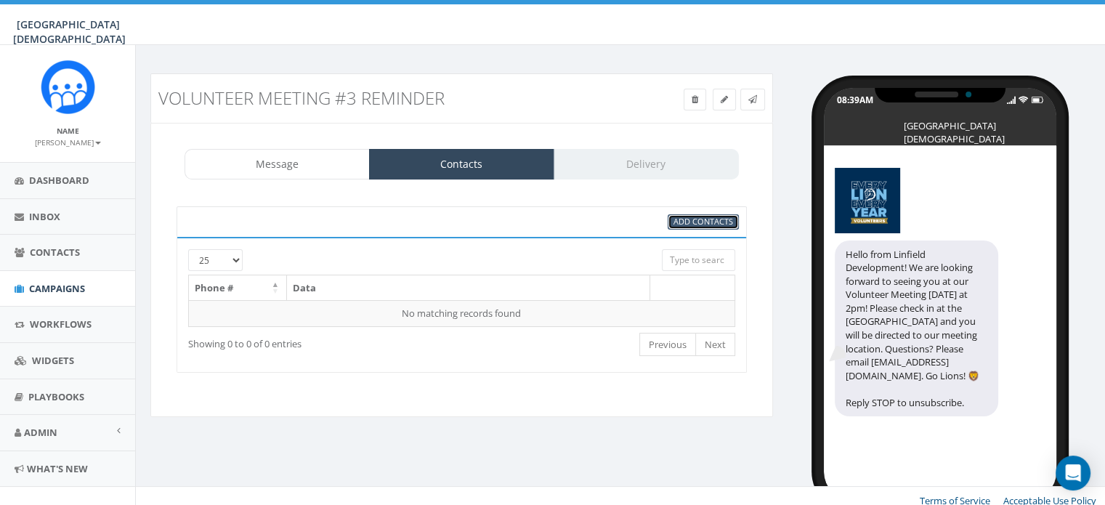
click at [703, 222] on span "Add Contacts" at bounding box center [704, 221] width 60 height 11
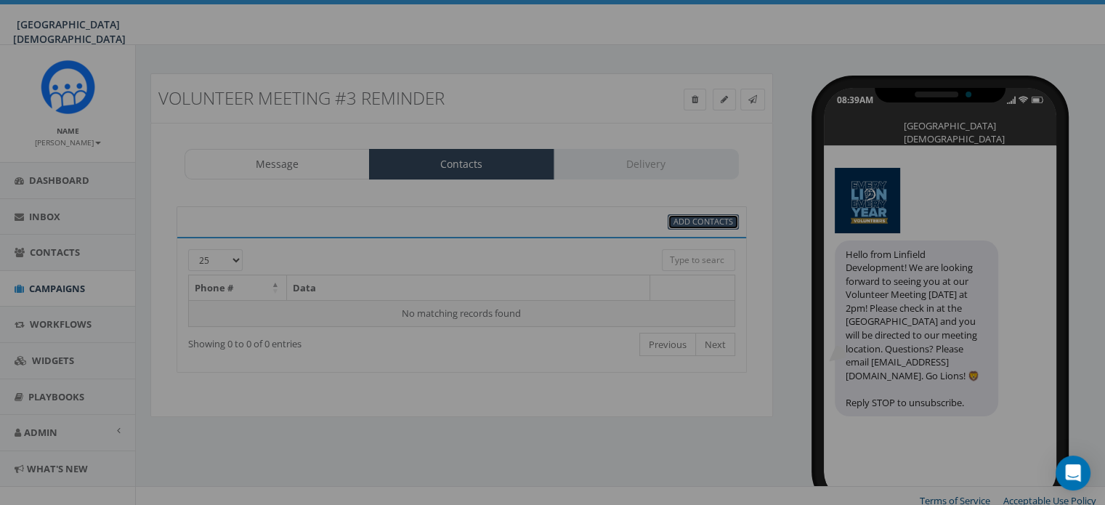
select select
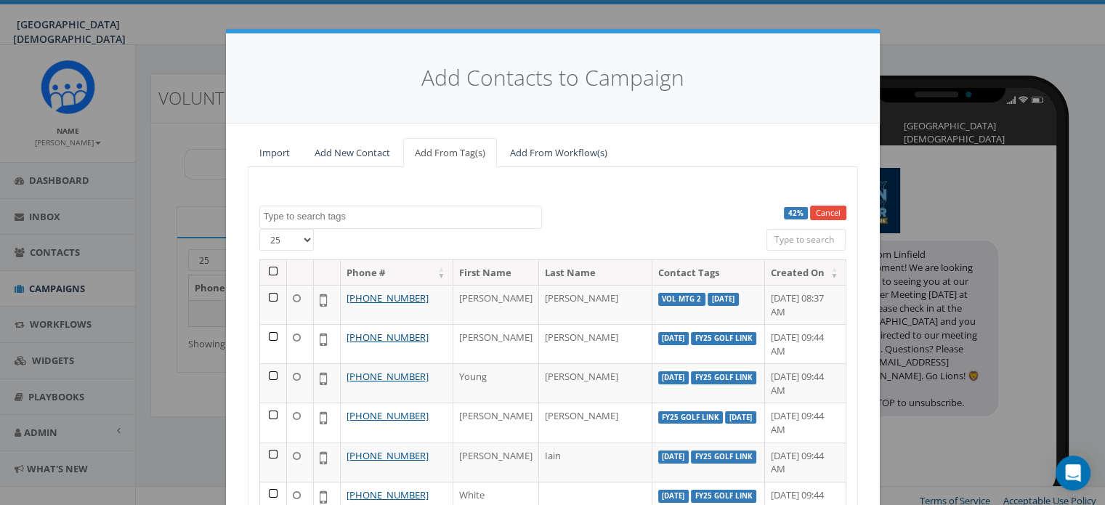
click at [421, 223] on span at bounding box center [400, 217] width 283 height 23
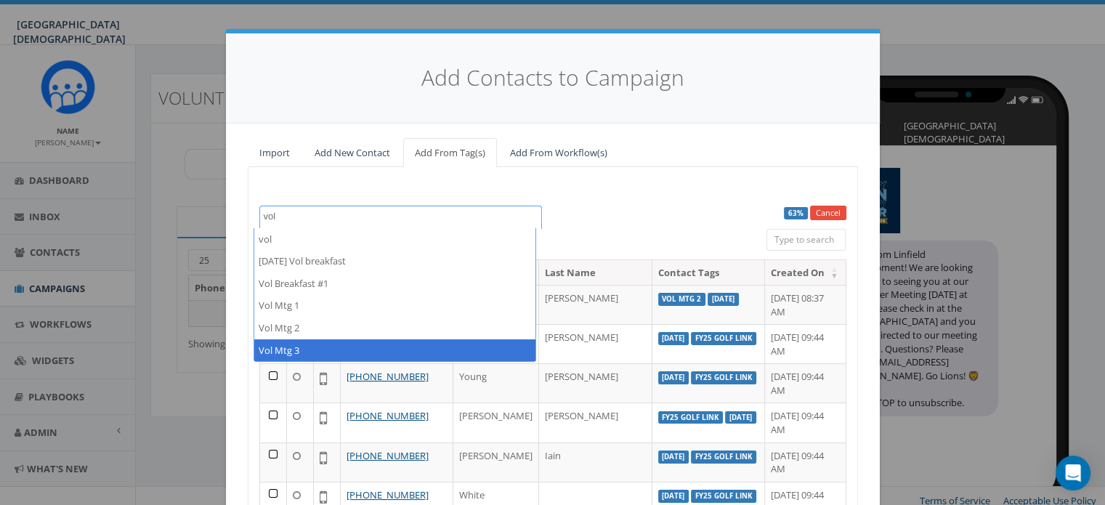
type textarea "vol"
select select "Vol Mtg 3"
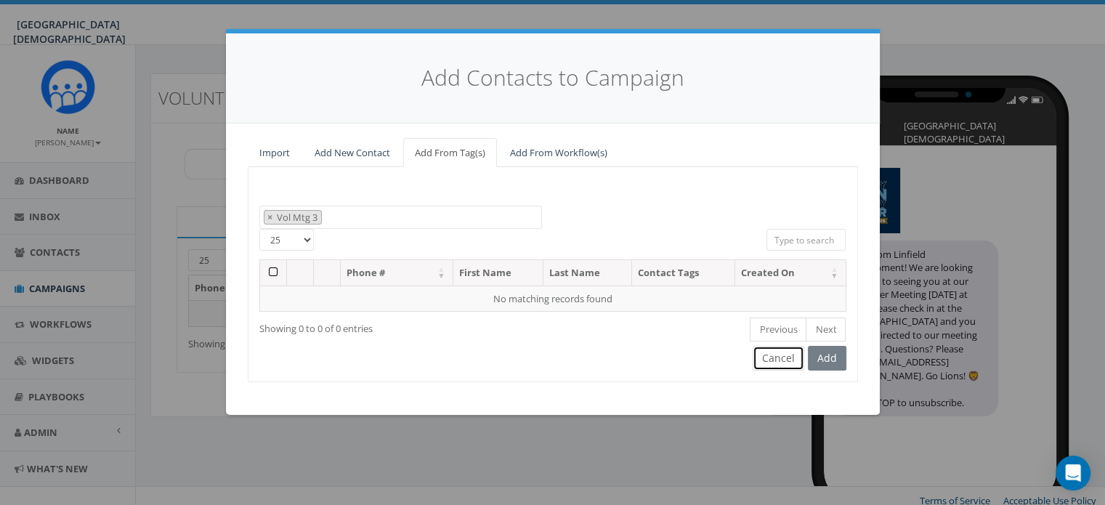
click at [772, 357] on button "Cancel" at bounding box center [779, 358] width 52 height 25
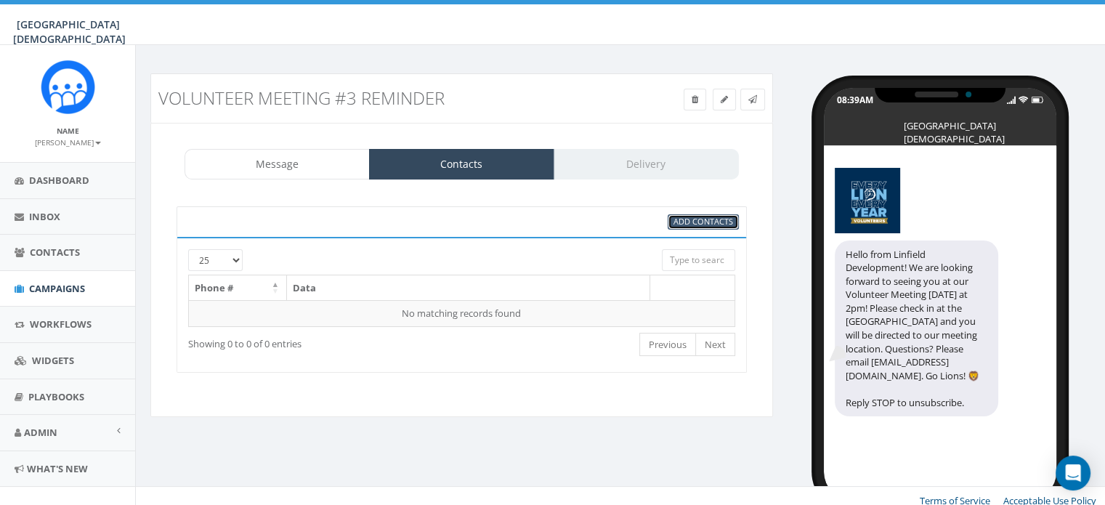
click at [692, 217] on span "Add Contacts" at bounding box center [704, 221] width 60 height 11
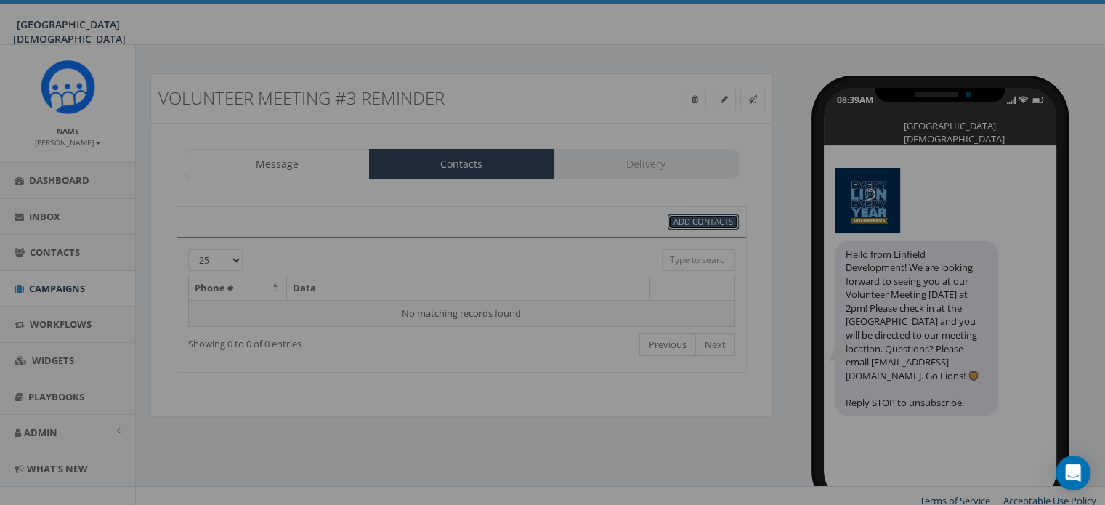
select select
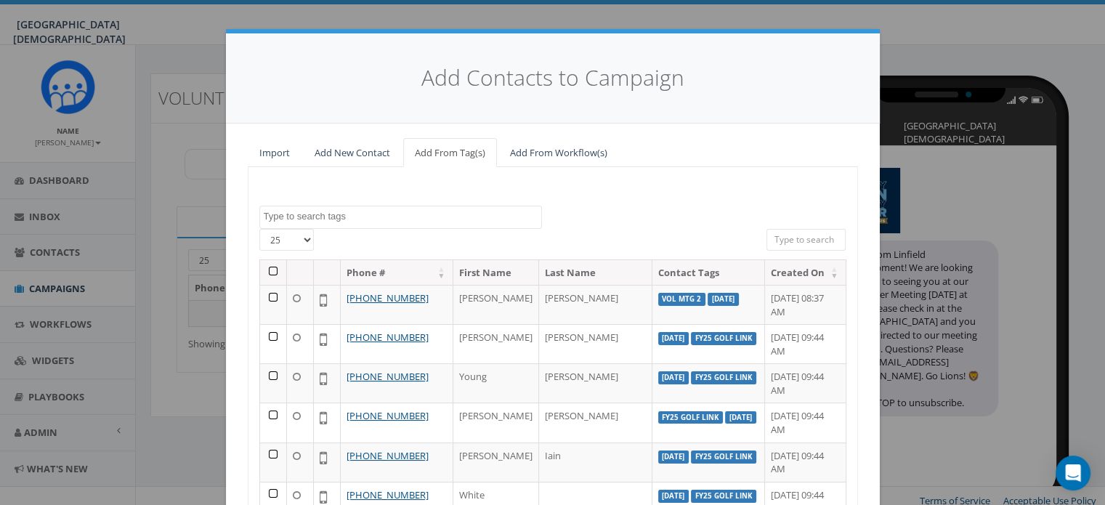
click at [324, 219] on textarea "Search" at bounding box center [403, 216] width 278 height 13
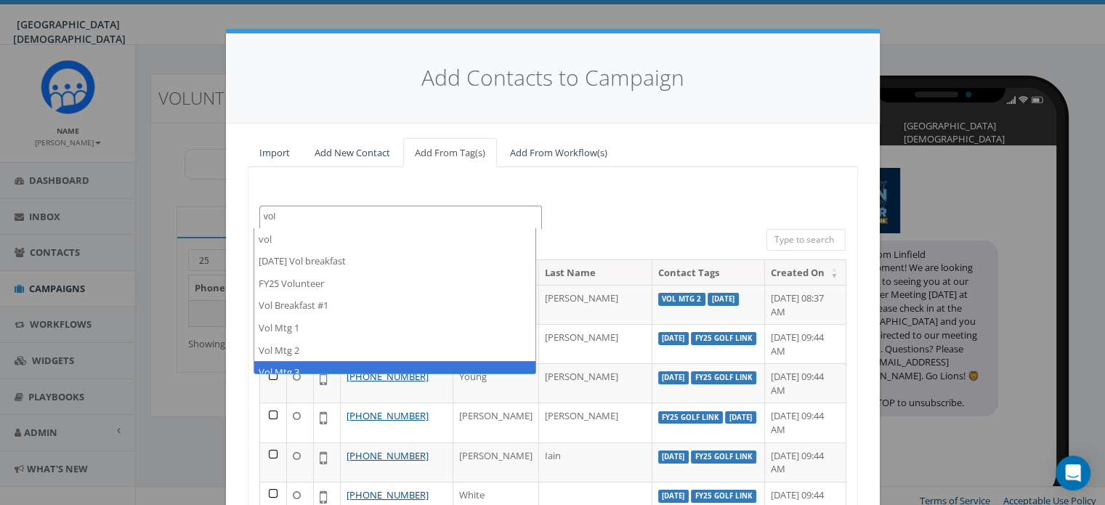
type textarea "vol"
select select "Vol Mtg 3"
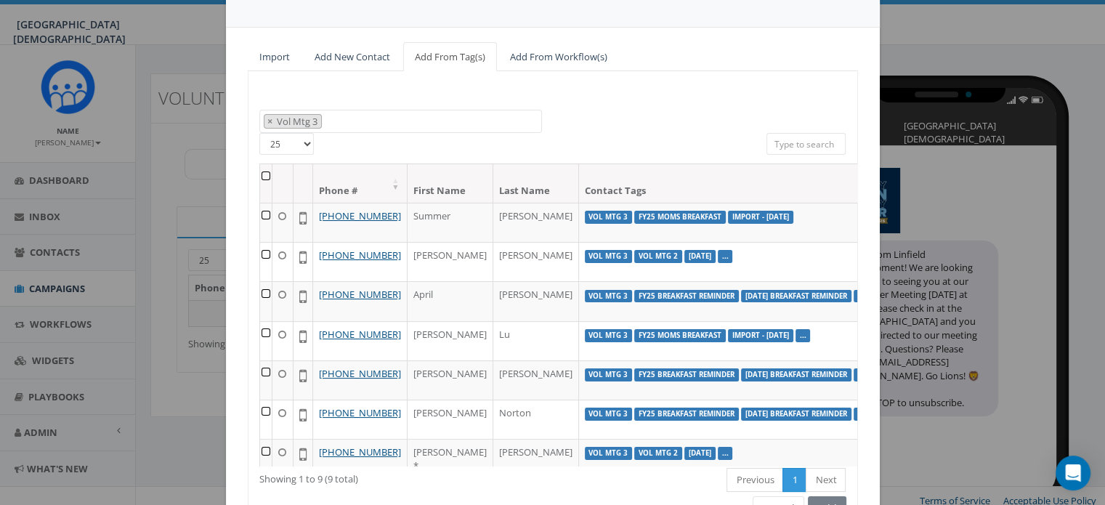
scroll to position [98, 0]
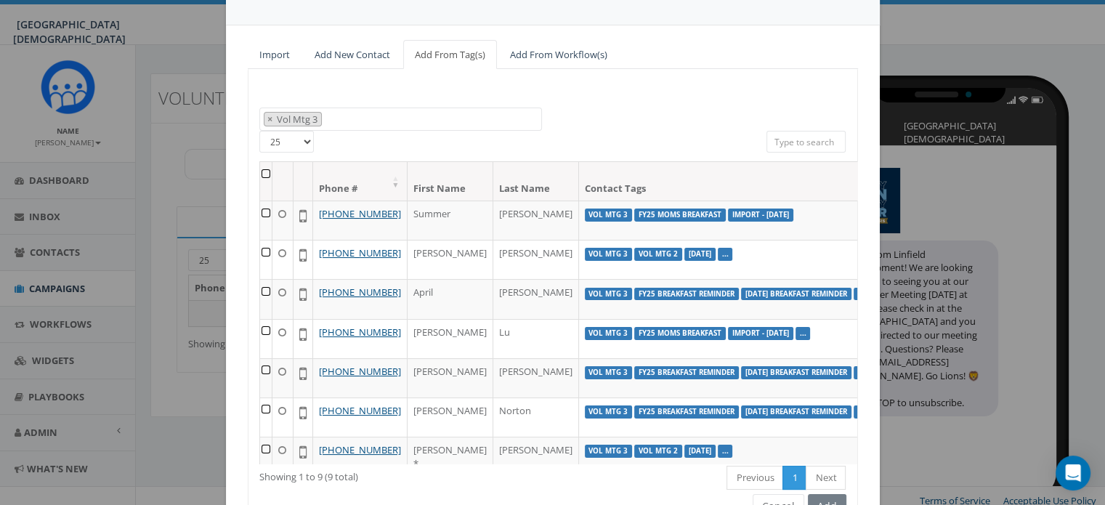
click at [260, 171] on th at bounding box center [266, 181] width 12 height 39
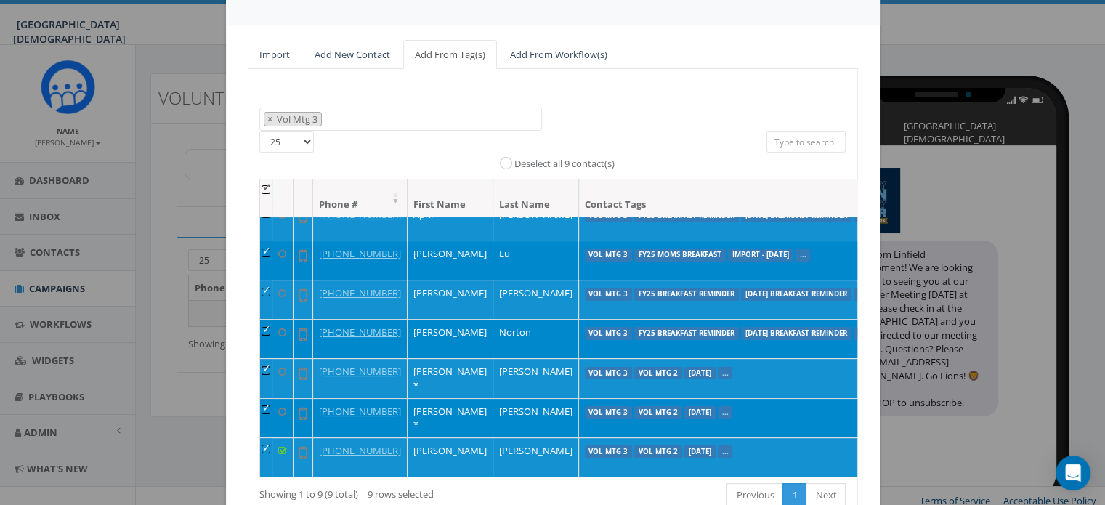
scroll to position [193, 0]
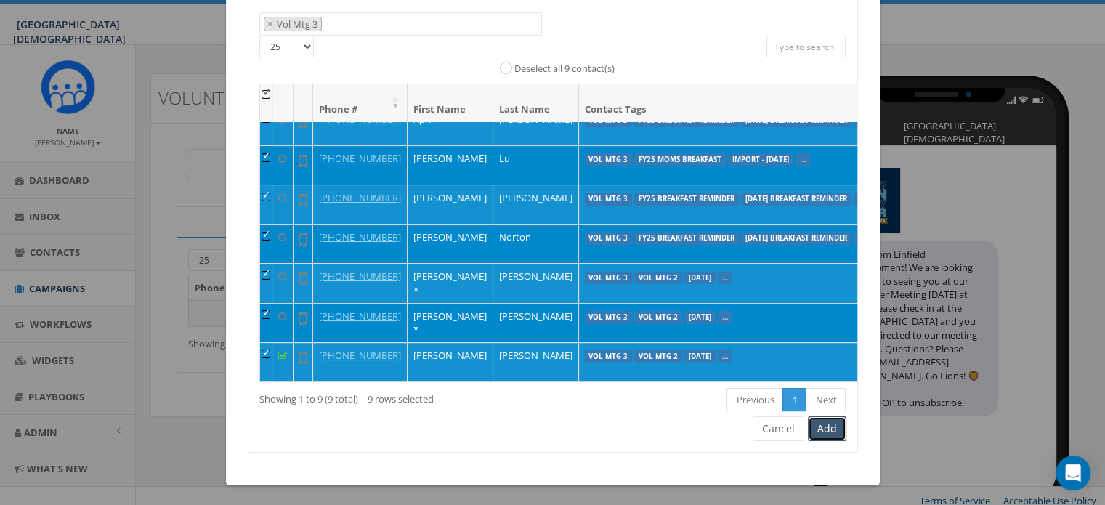
click at [814, 421] on button "Add" at bounding box center [827, 428] width 39 height 25
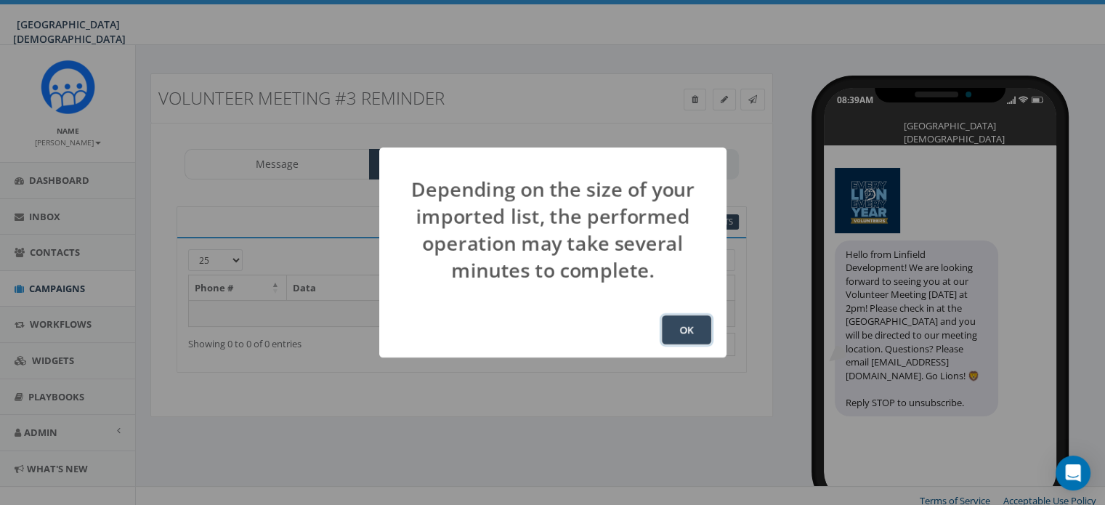
click at [690, 336] on button "OK" at bounding box center [686, 329] width 49 height 29
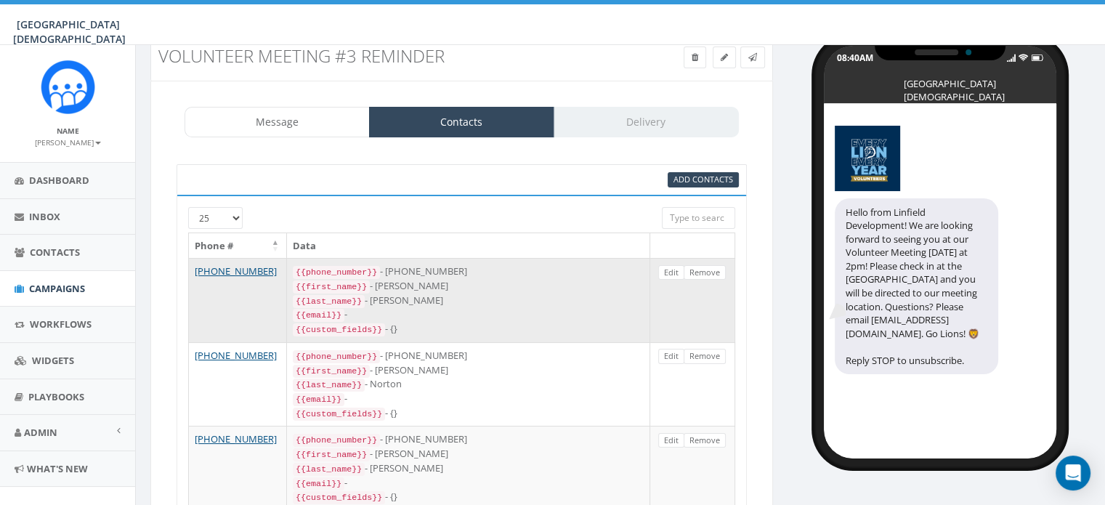
scroll to position [41, 0]
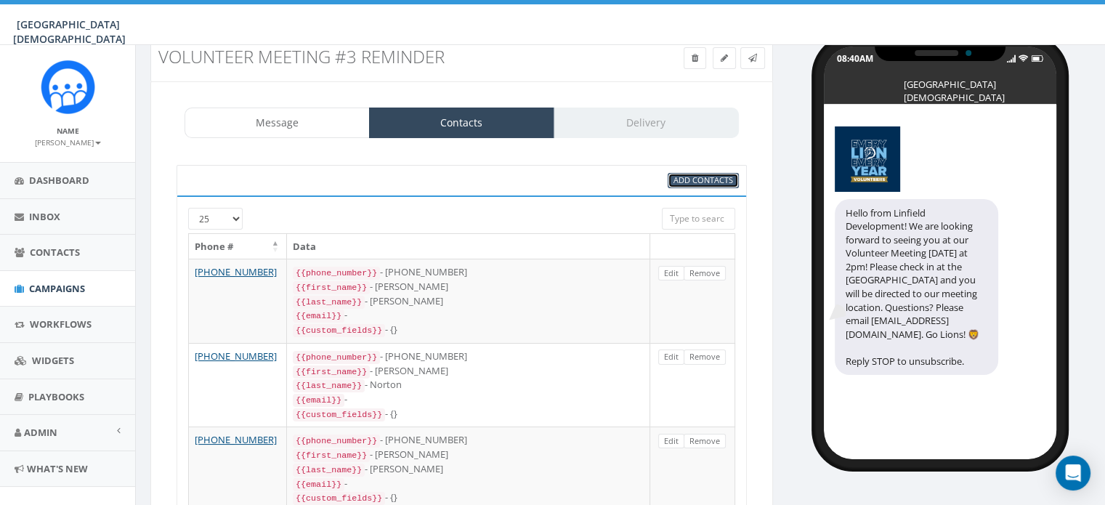
click at [729, 175] on span "Add Contacts" at bounding box center [704, 179] width 60 height 11
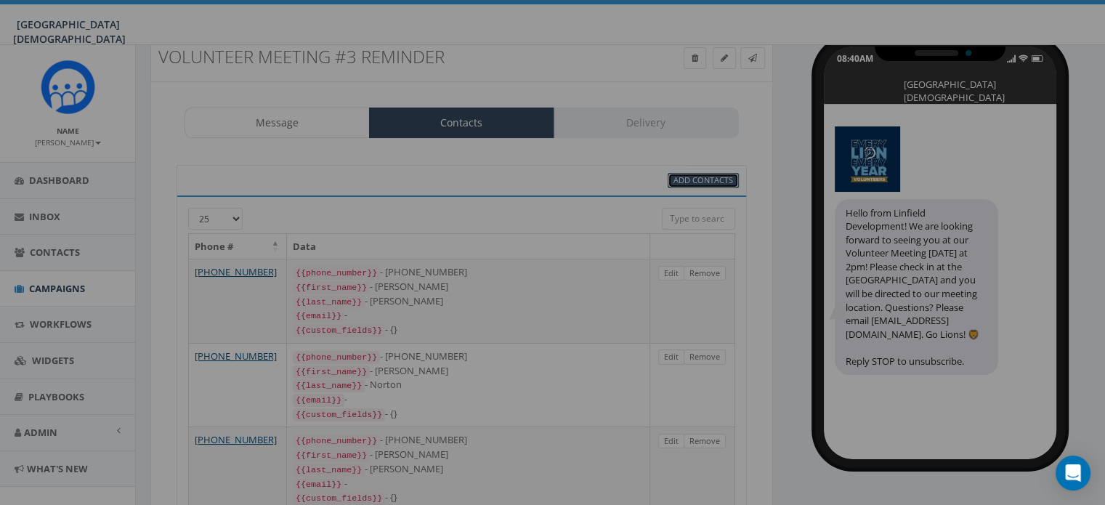
select select
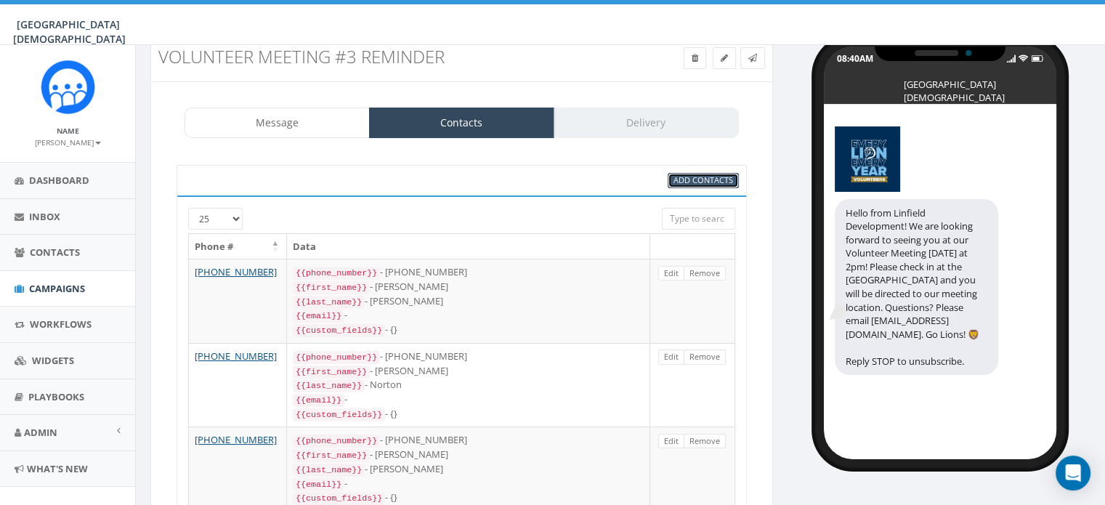
click at [685, 179] on span "Add Contacts" at bounding box center [704, 179] width 60 height 11
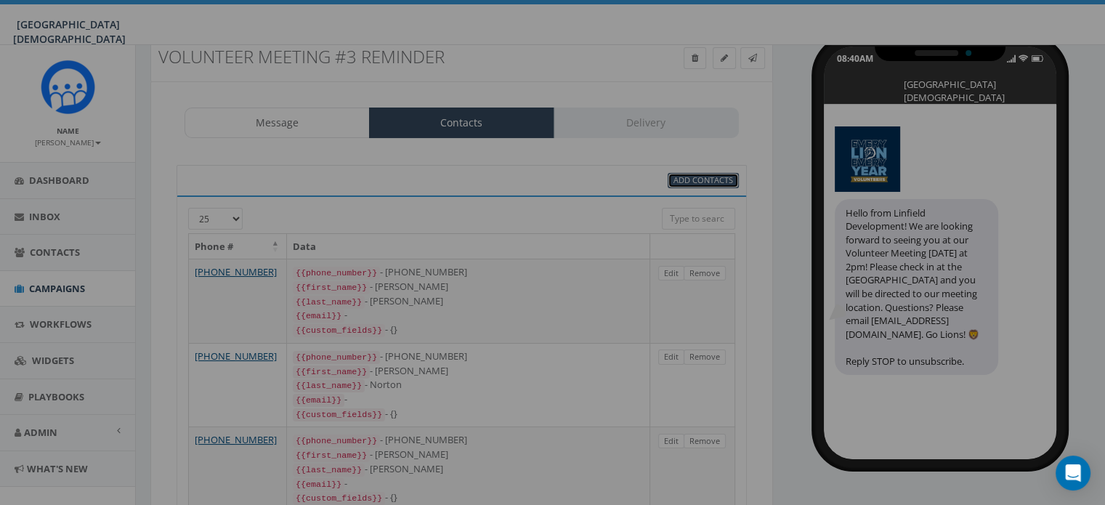
select select
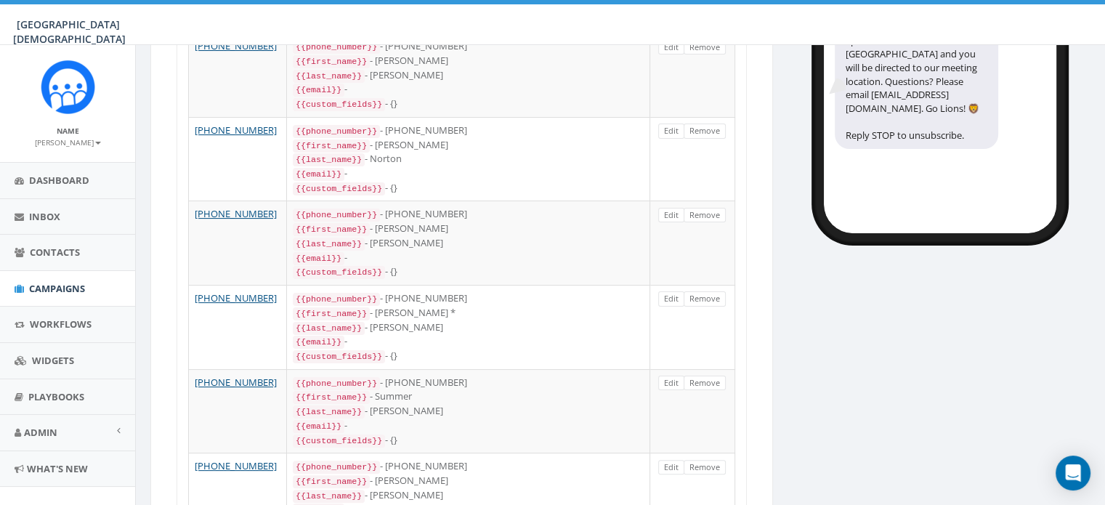
scroll to position [0, 0]
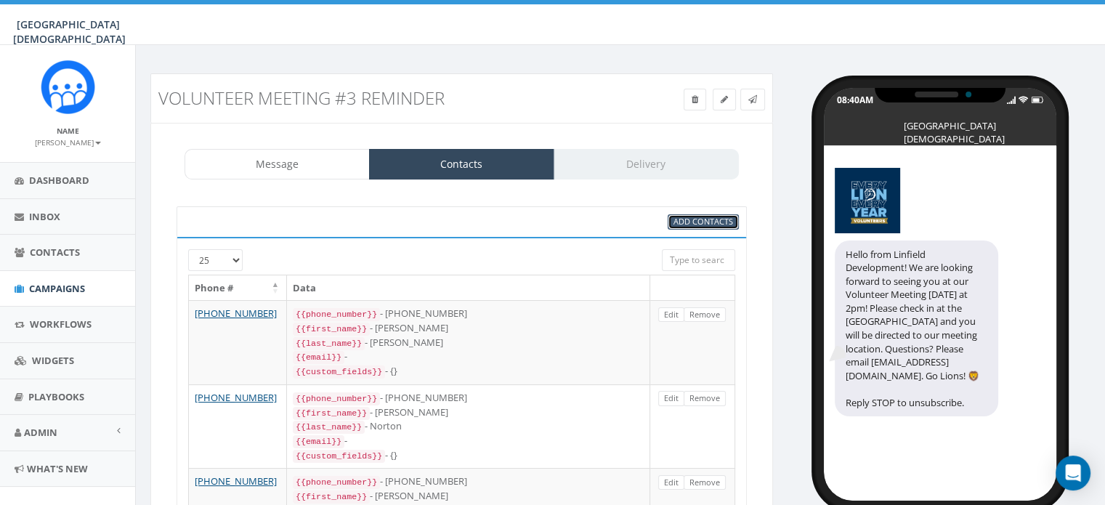
click at [693, 221] on span "Add Contacts" at bounding box center [704, 221] width 60 height 11
select select
click at [693, 221] on span "Add Contacts" at bounding box center [704, 221] width 60 height 11
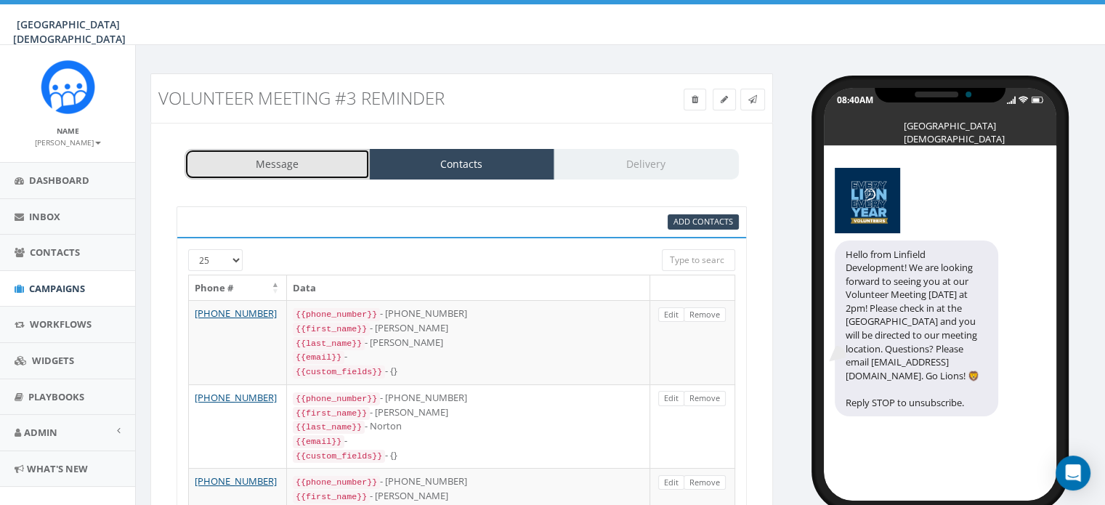
click at [284, 169] on link "Message" at bounding box center [277, 164] width 185 height 31
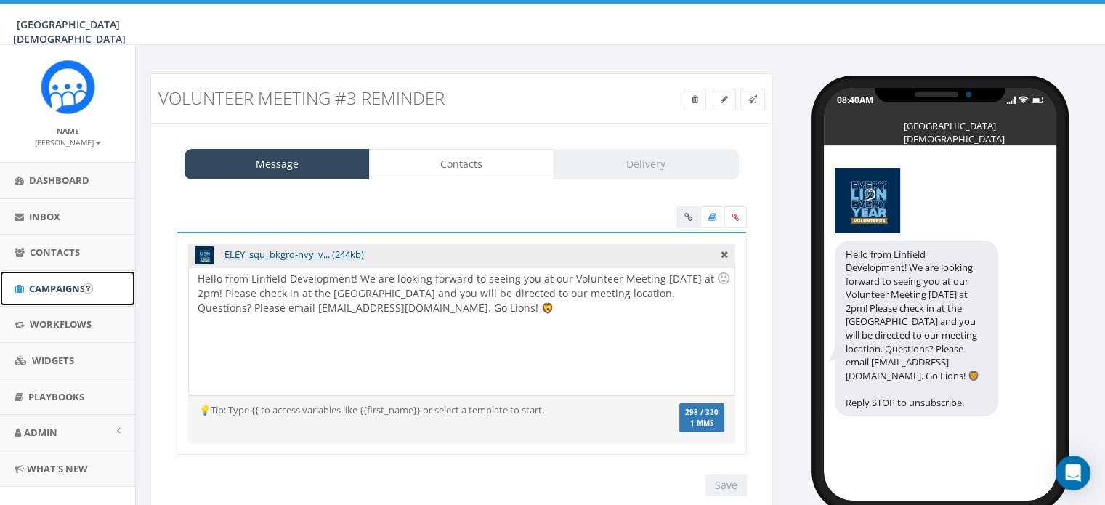
click at [55, 288] on span "Campaigns" at bounding box center [57, 288] width 56 height 13
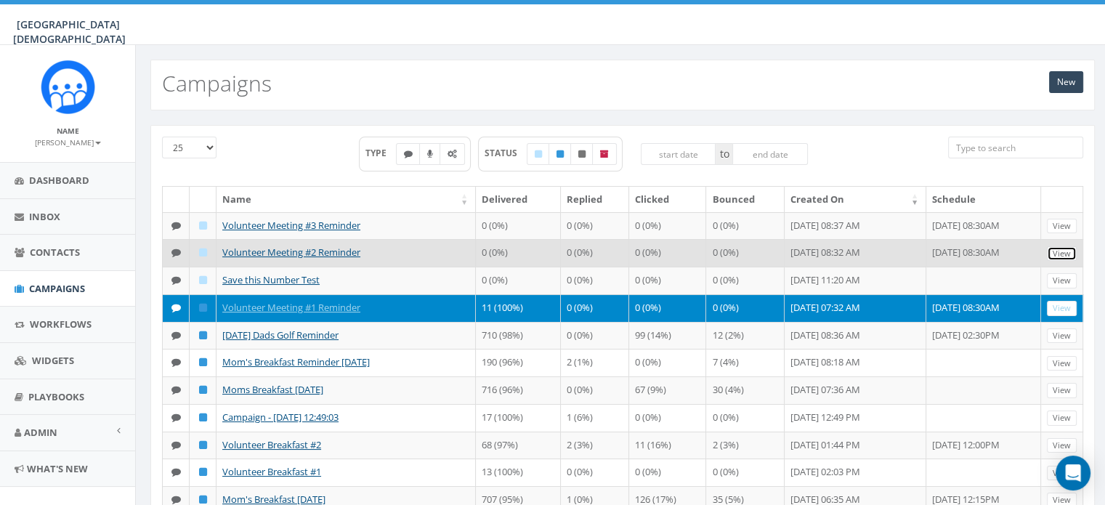
click at [1067, 262] on link "View" at bounding box center [1062, 253] width 30 height 15
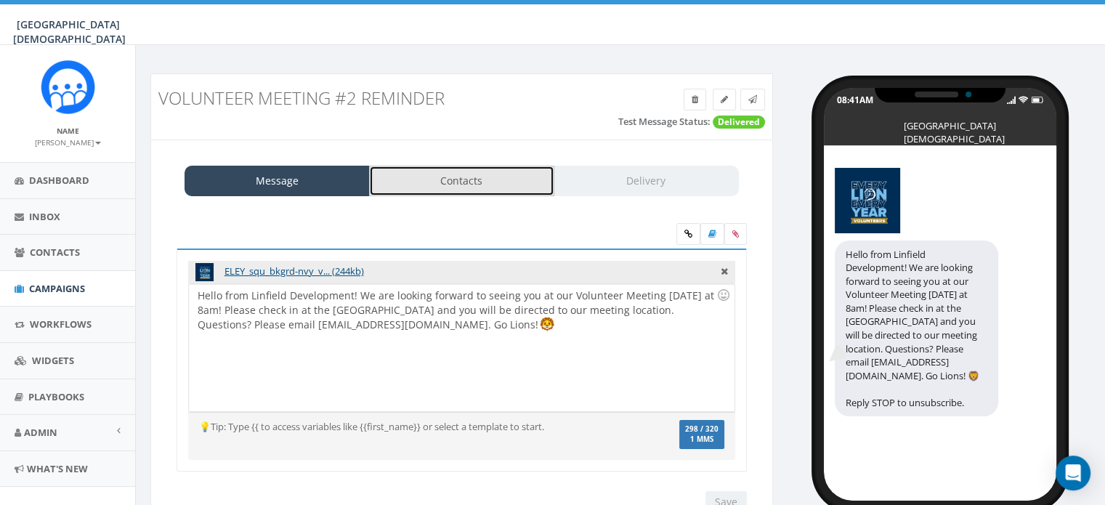
click at [488, 185] on link "Contacts" at bounding box center [461, 181] width 185 height 31
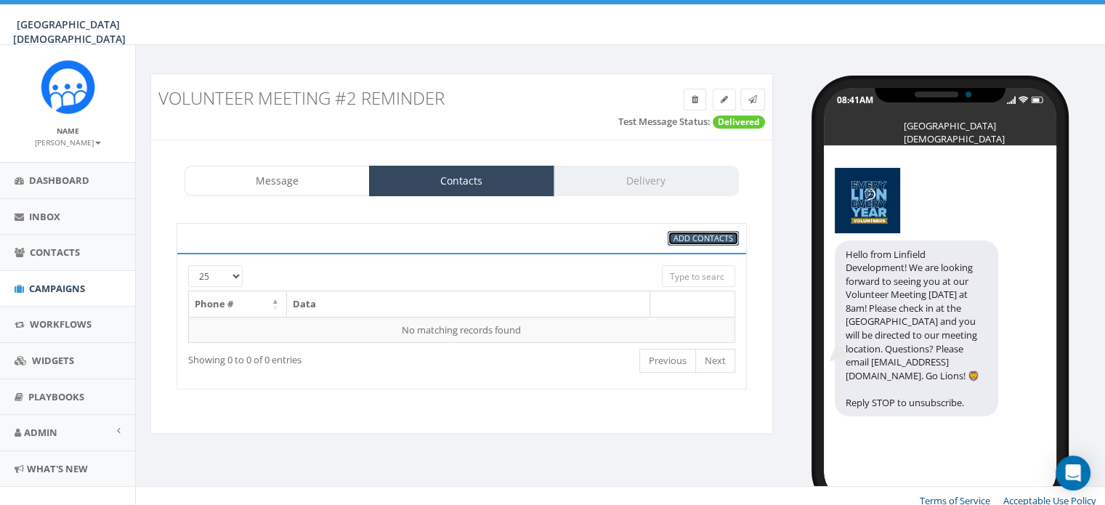
click at [688, 239] on span "Add Contacts" at bounding box center [704, 238] width 60 height 11
select select
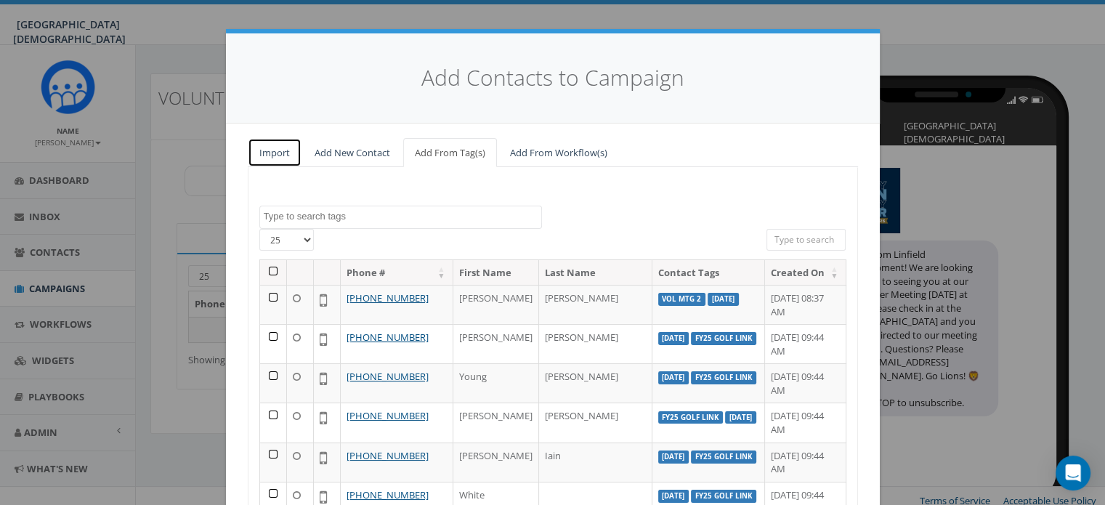
click at [264, 154] on link "Import" at bounding box center [275, 153] width 54 height 30
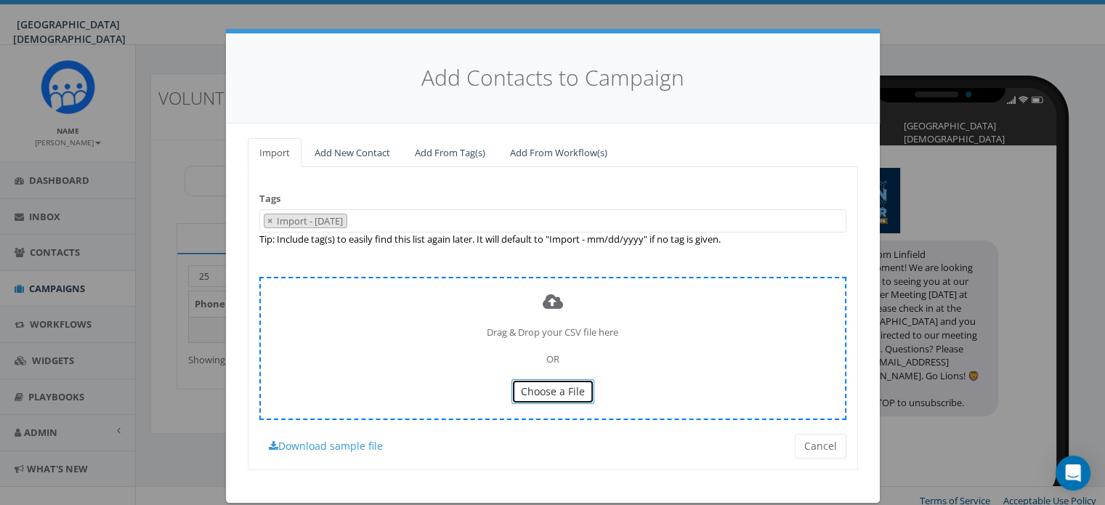
click at [553, 379] on button "Choose a File" at bounding box center [553, 391] width 83 height 25
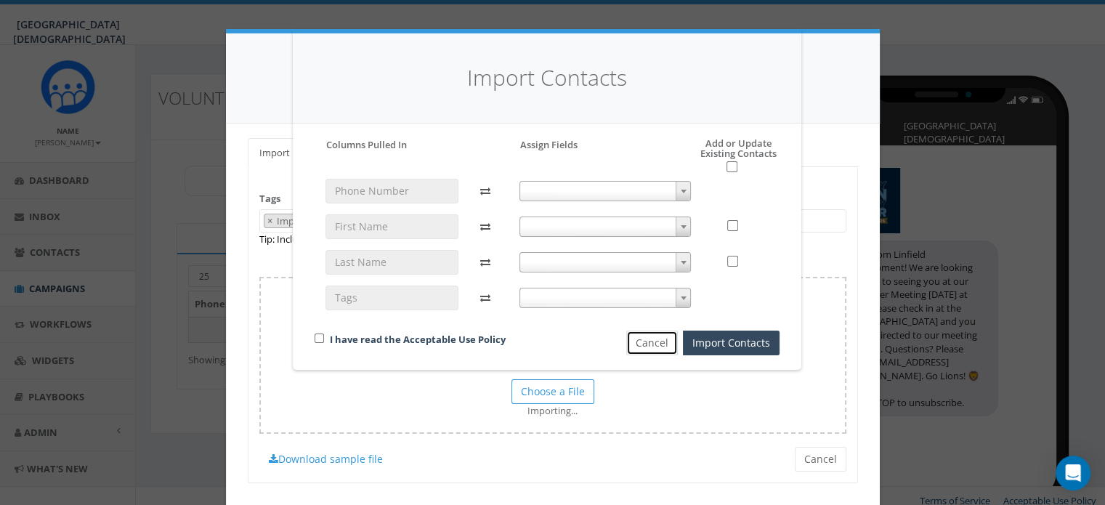
click at [666, 348] on button "Cancel" at bounding box center [652, 343] width 52 height 25
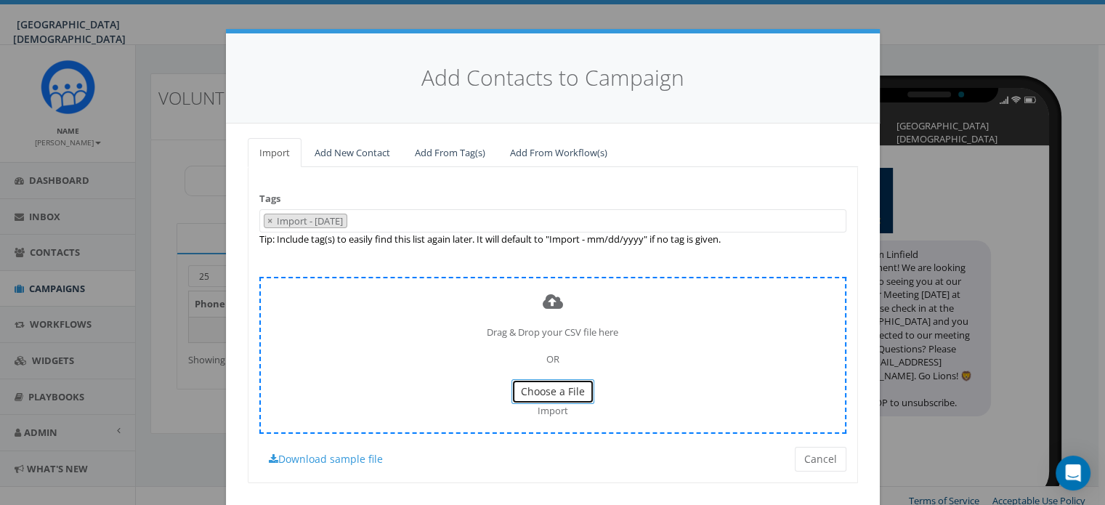
click at [545, 389] on span "Choose a File" at bounding box center [553, 391] width 64 height 14
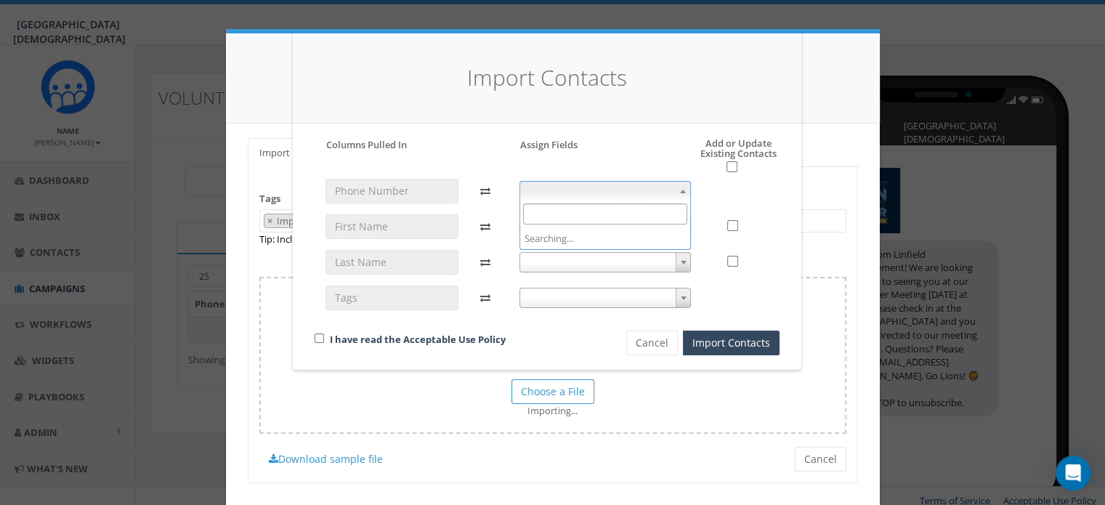
click at [546, 186] on span at bounding box center [606, 191] width 172 height 20
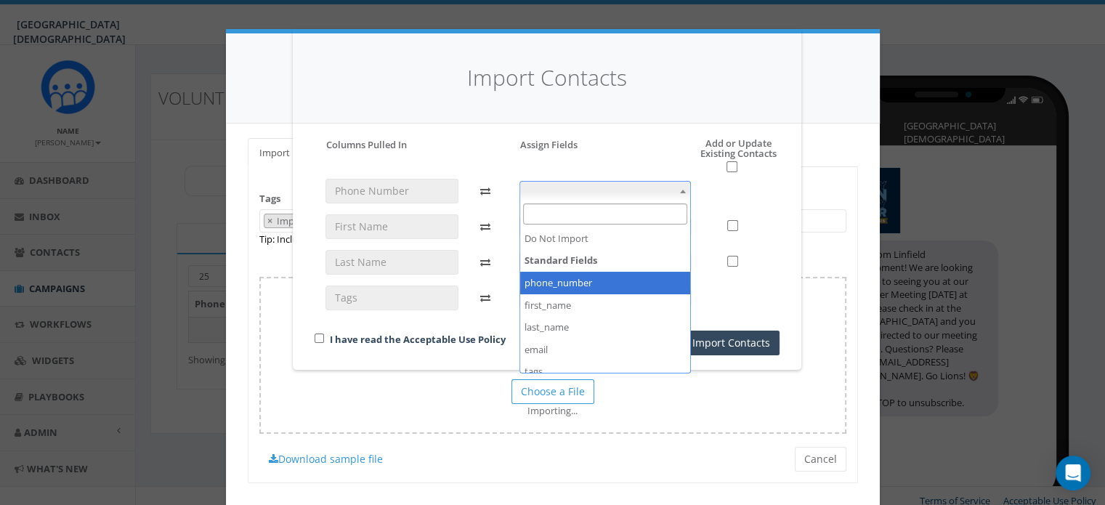
select select "phone_number"
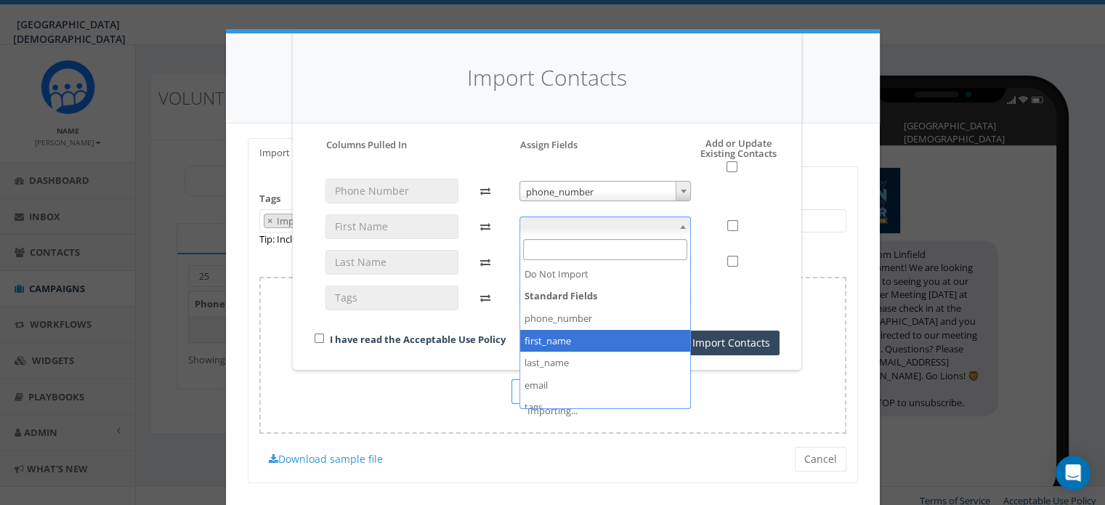
drag, startPoint x: 548, startPoint y: 224, endPoint x: 549, endPoint y: 341, distance: 117.0
select select "first_name"
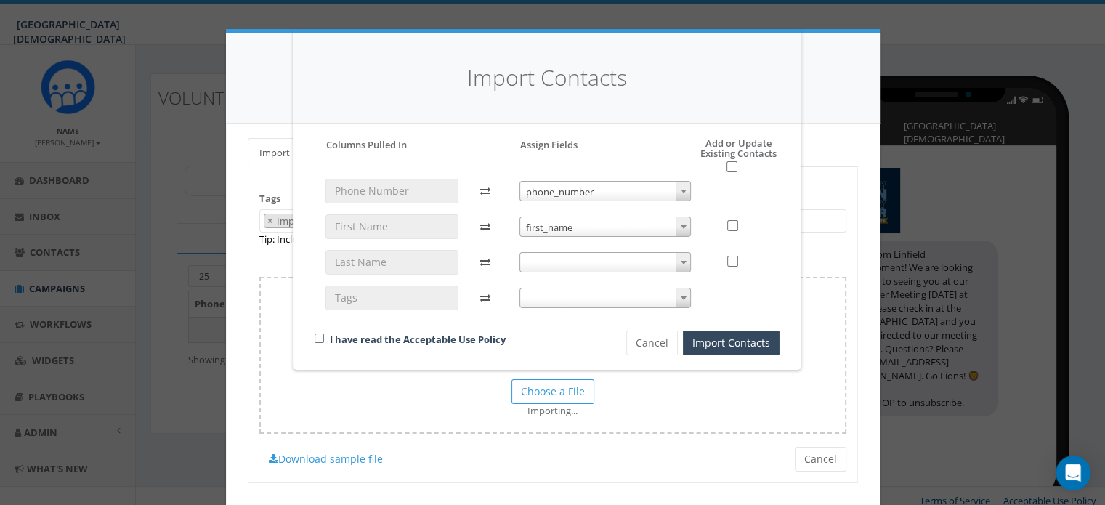
click at [549, 341] on div "I have read the Acceptable Use Policy" at bounding box center [446, 341] width 284 height 20
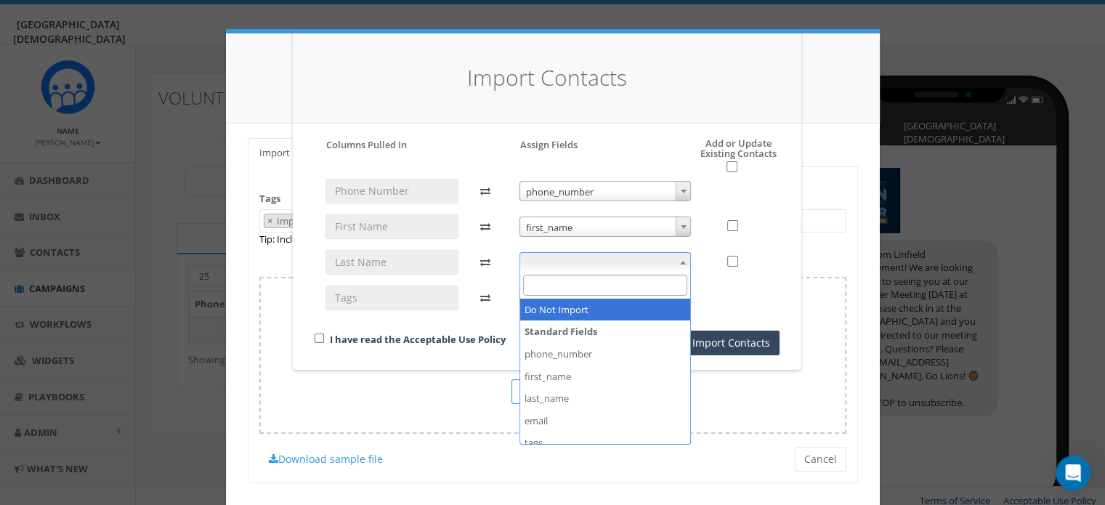
click at [585, 257] on span at bounding box center [606, 262] width 172 height 20
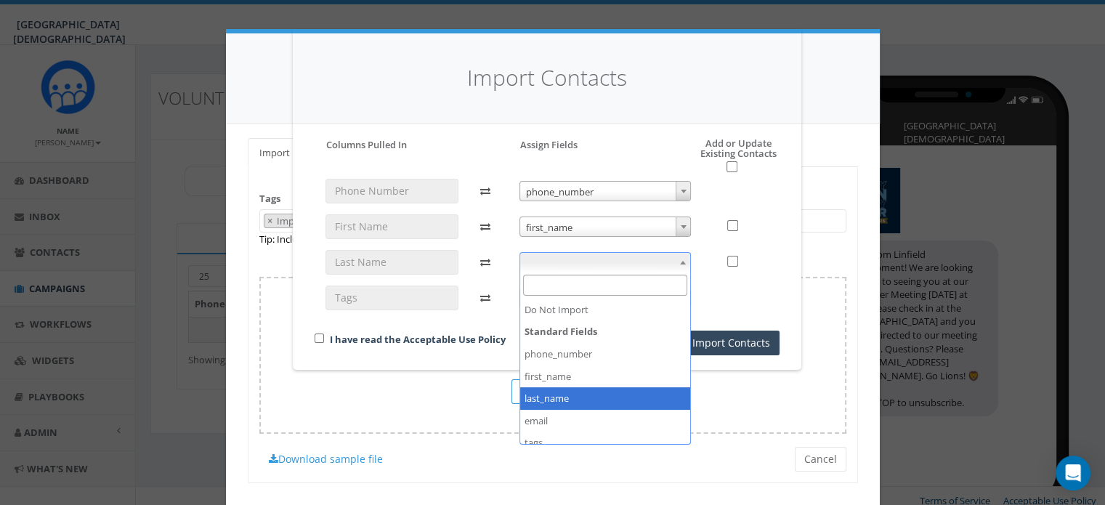
select select "last_name"
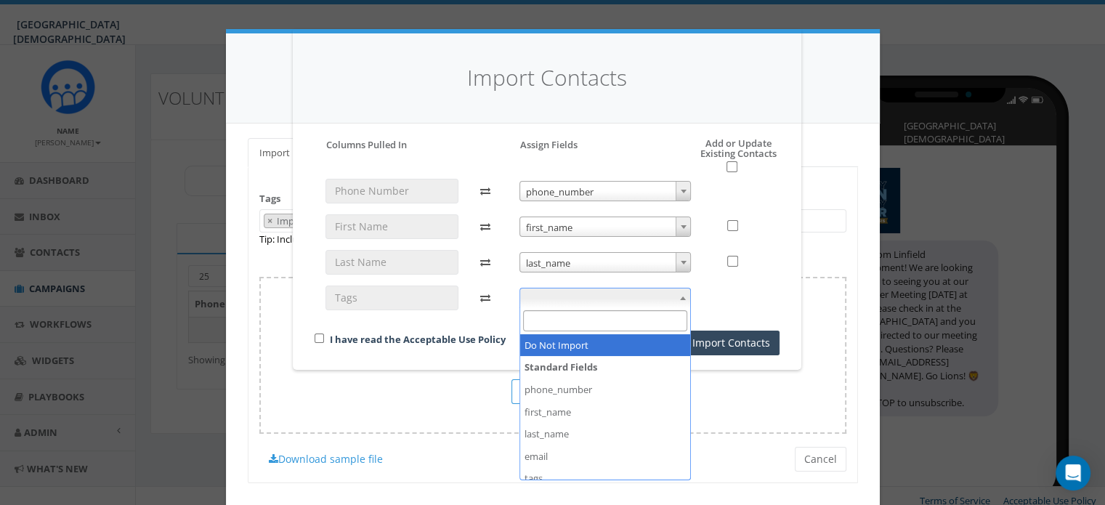
click at [579, 294] on span at bounding box center [606, 298] width 172 height 20
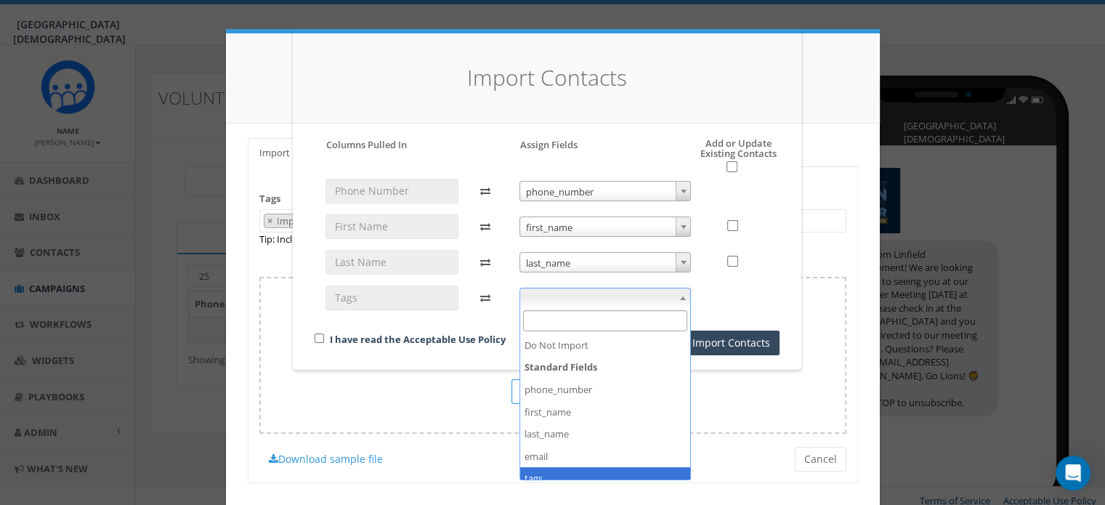
select select "tags"
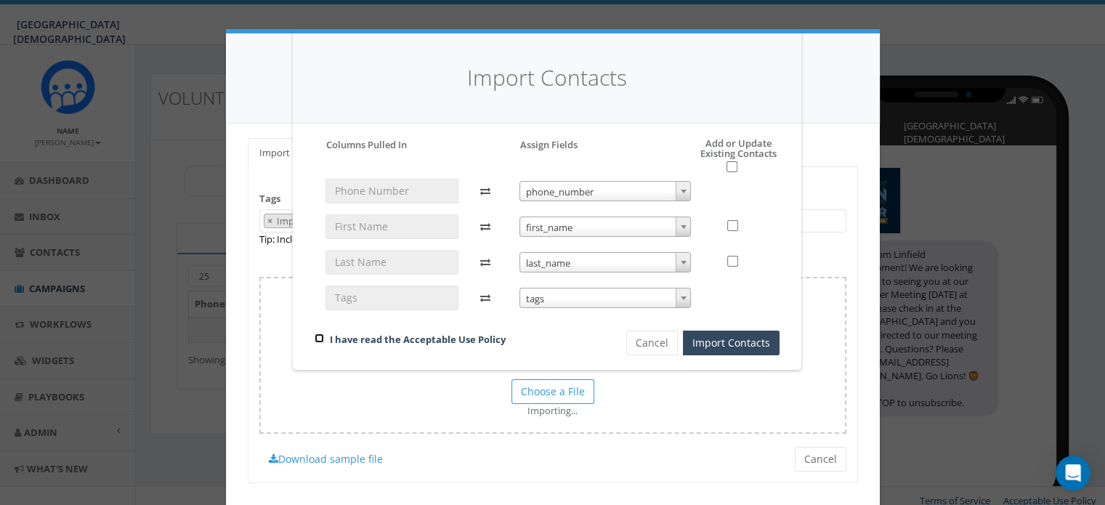
click at [319, 341] on input "checkbox" at bounding box center [319, 338] width 9 height 9
checkbox input "true"
click at [706, 345] on button "Import Contacts" at bounding box center [731, 343] width 97 height 25
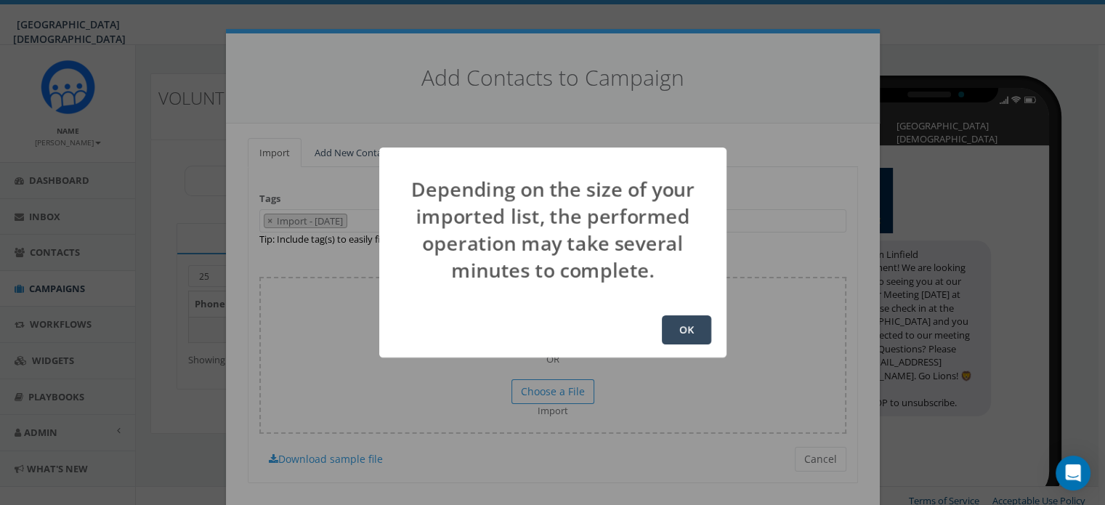
click at [698, 330] on button "OK" at bounding box center [686, 329] width 49 height 29
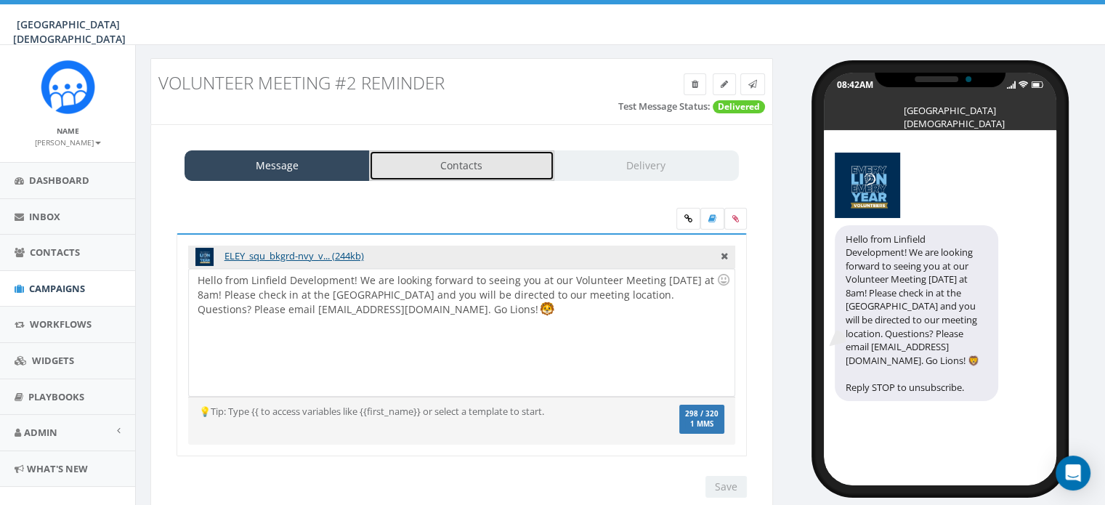
click at [479, 158] on link "Contacts" at bounding box center [461, 165] width 185 height 31
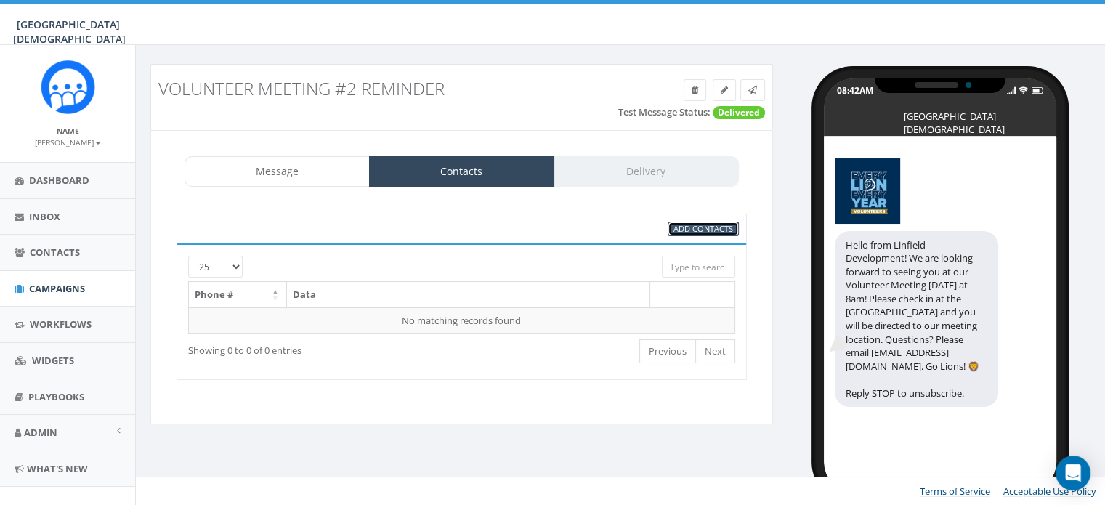
click at [692, 224] on span "Add Contacts" at bounding box center [704, 228] width 60 height 11
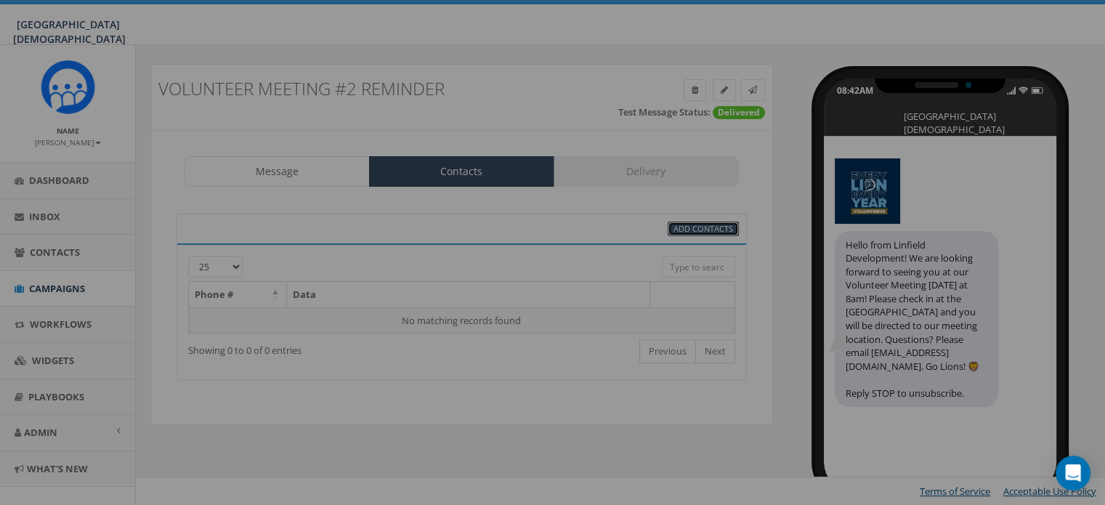
select select
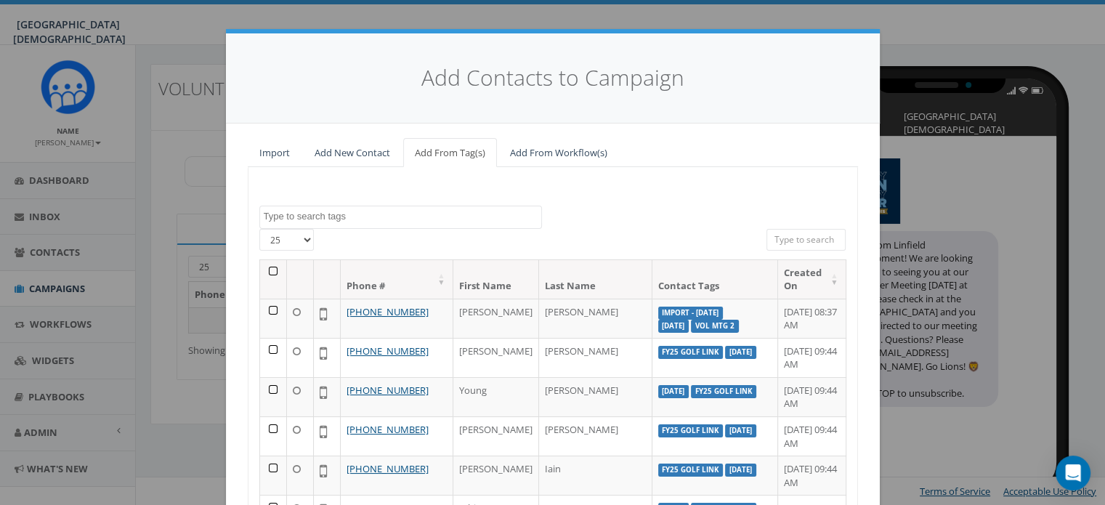
click at [367, 215] on textarea "Search" at bounding box center [403, 216] width 278 height 13
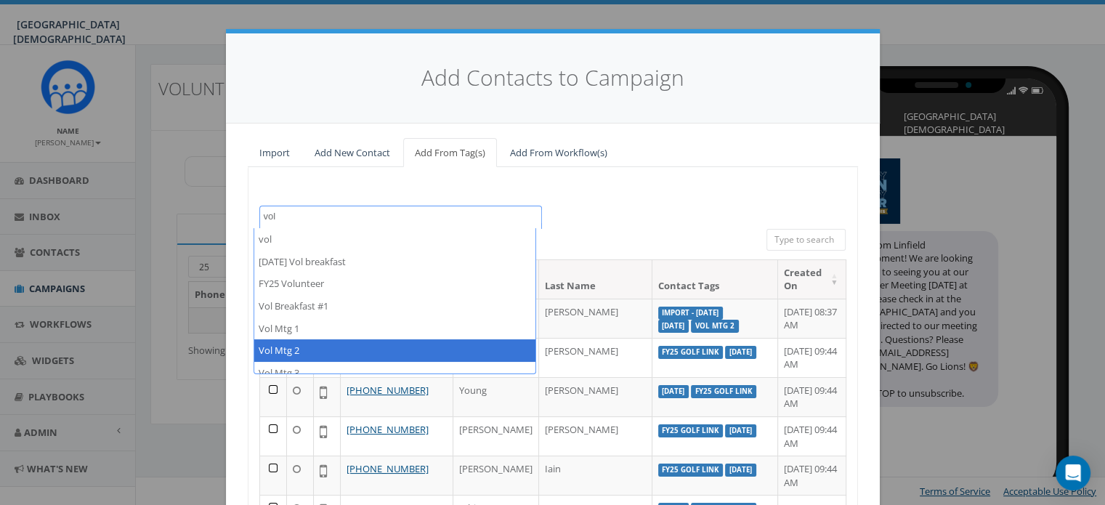
type textarea "vol"
select select "Vol Mtg 2"
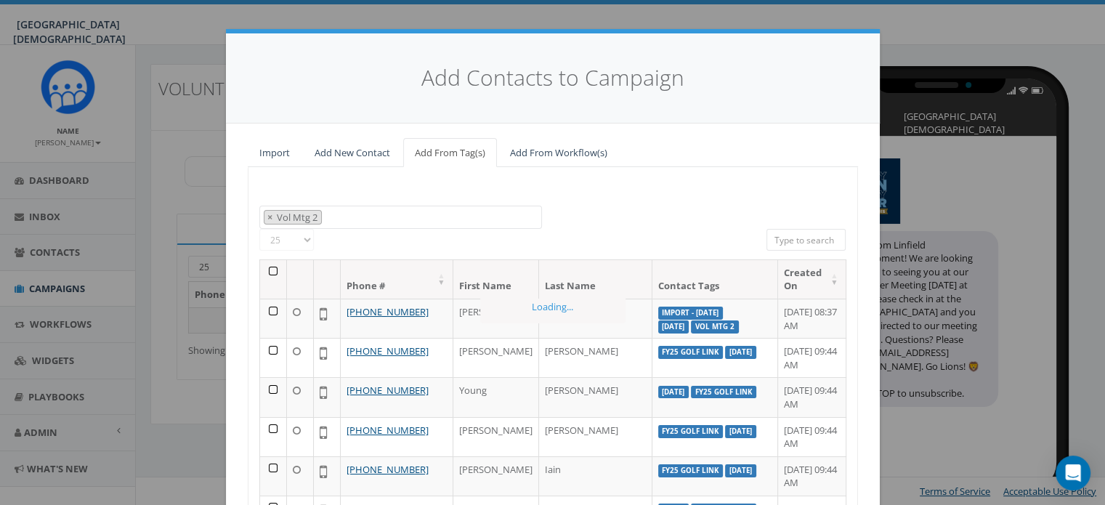
scroll to position [1124, 0]
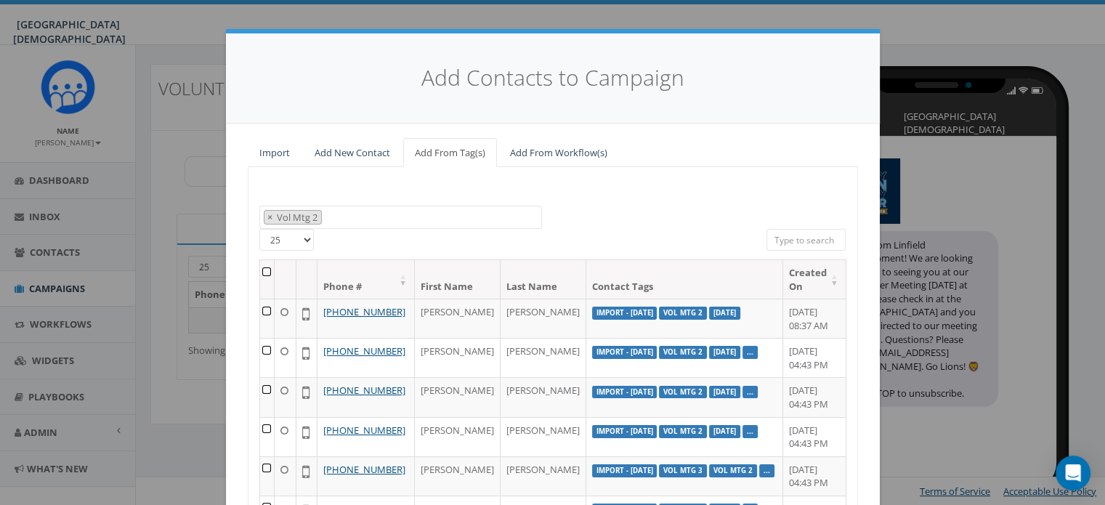
click at [264, 272] on th at bounding box center [267, 279] width 15 height 39
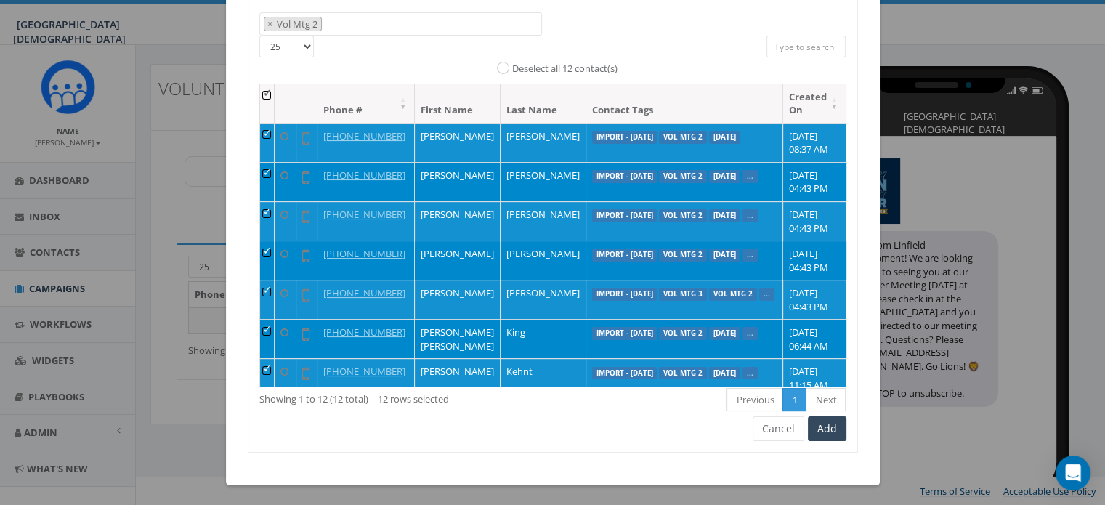
scroll to position [193, 0]
click at [824, 432] on button "Add" at bounding box center [827, 429] width 39 height 25
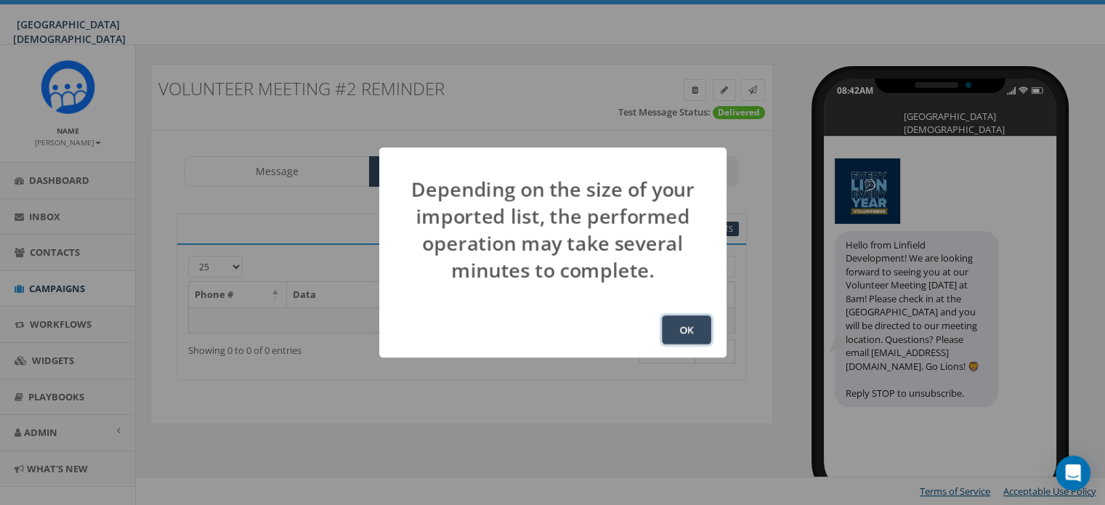
click at [700, 330] on button "OK" at bounding box center [686, 329] width 49 height 29
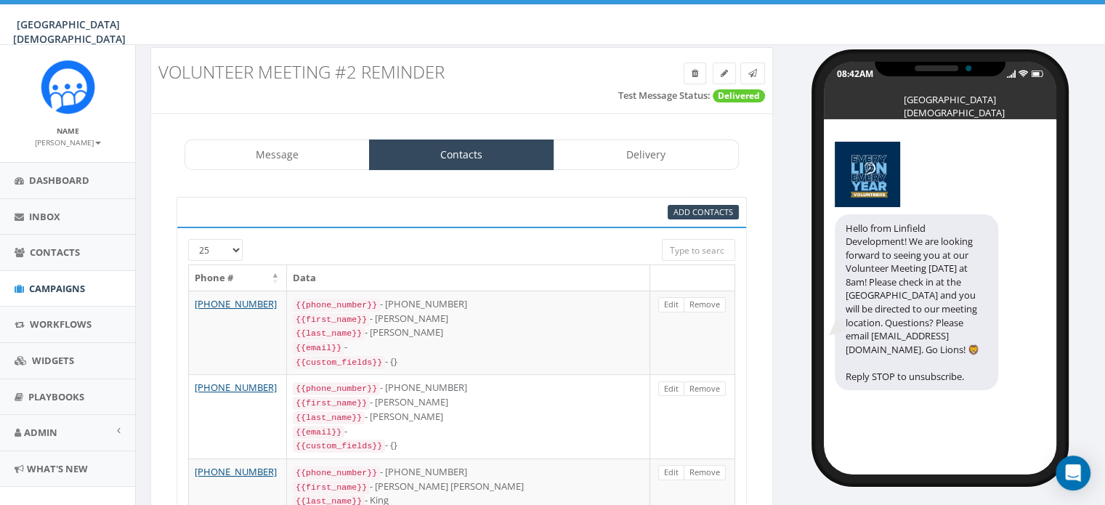
scroll to position [25, 0]
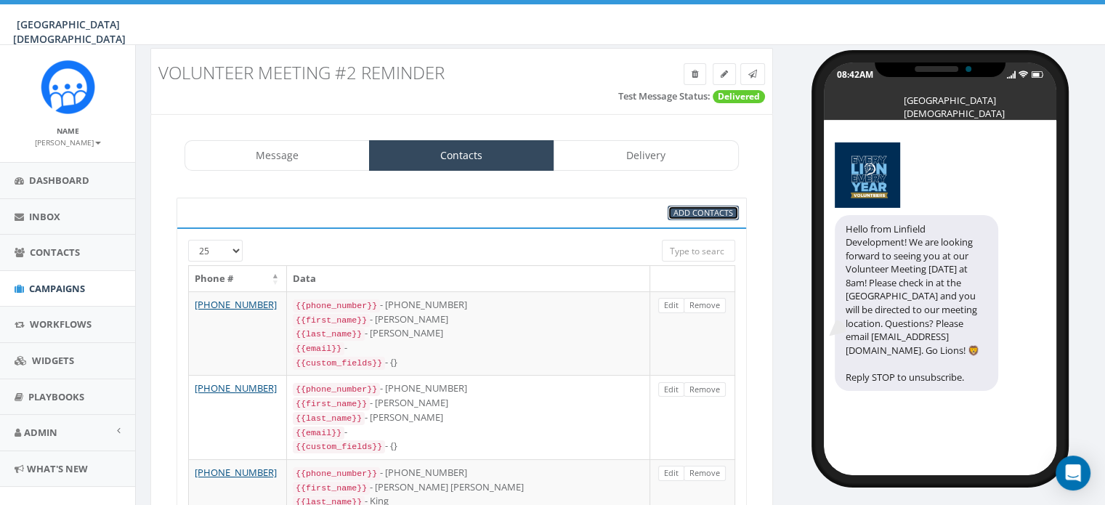
click at [708, 212] on span "Add Contacts" at bounding box center [704, 212] width 60 height 11
click at [45, 291] on span "Campaigns" at bounding box center [57, 288] width 56 height 13
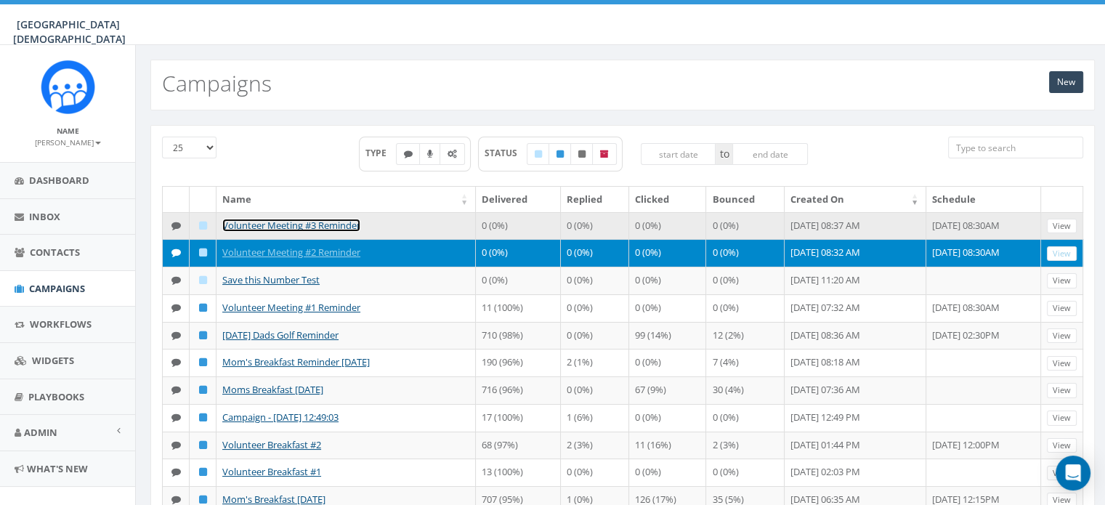
click at [254, 226] on link "Volunteer Meeting #3 Reminder" at bounding box center [291, 225] width 138 height 13
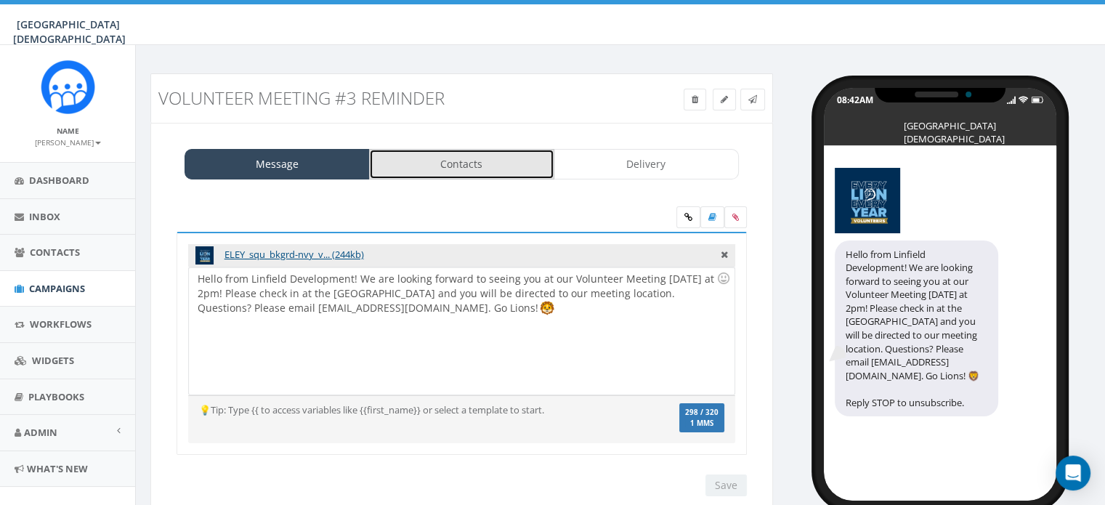
click at [464, 173] on link "Contacts" at bounding box center [461, 164] width 185 height 31
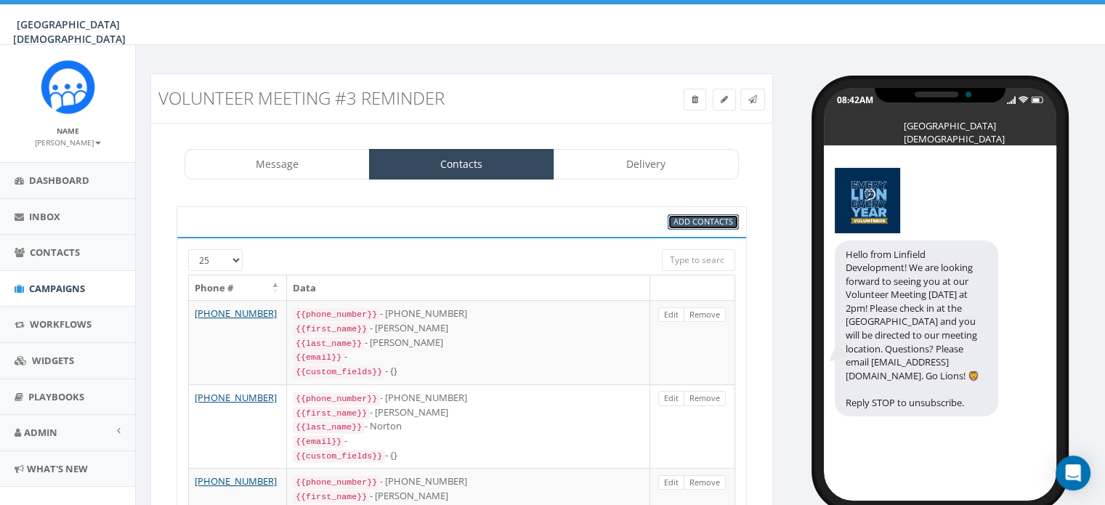
click at [698, 216] on span "Add Contacts" at bounding box center [704, 221] width 60 height 11
select select
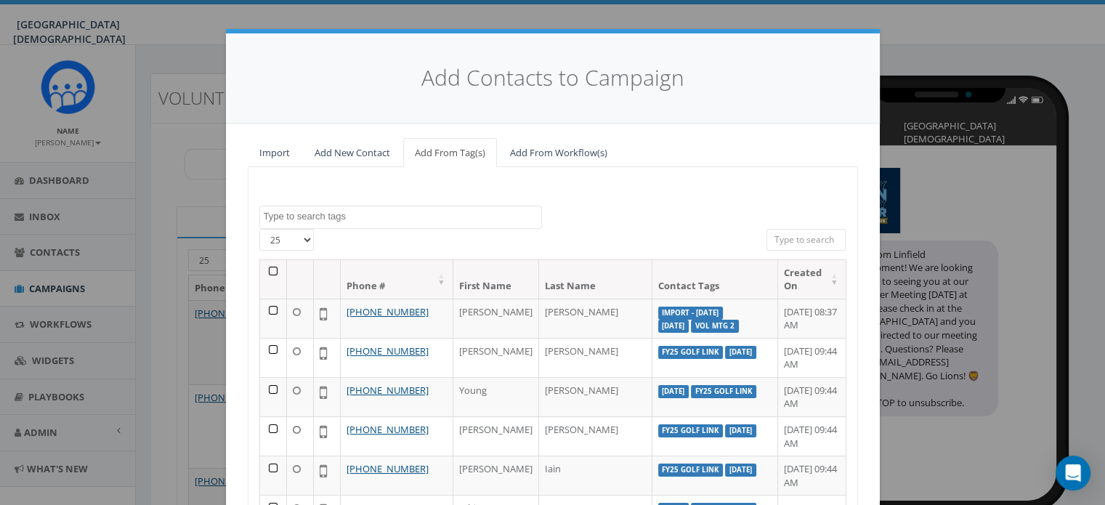
click at [421, 224] on span at bounding box center [400, 217] width 283 height 23
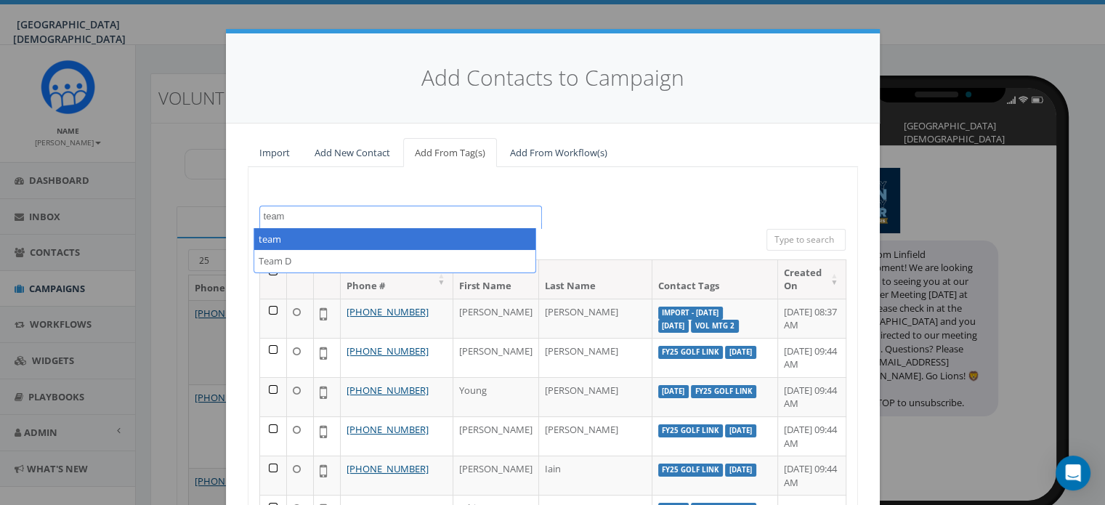
type textarea "team"
select select "team"
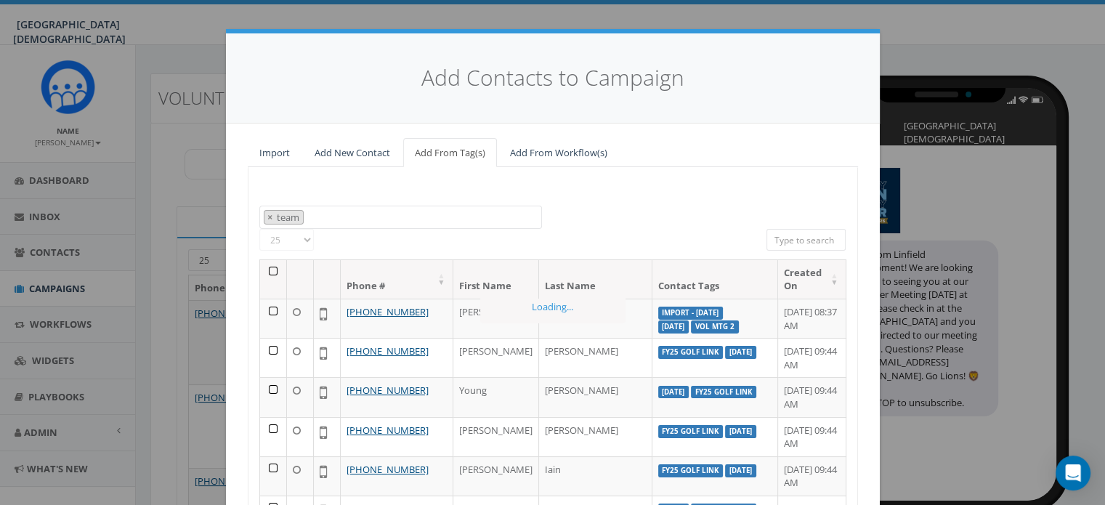
scroll to position [1197, 0]
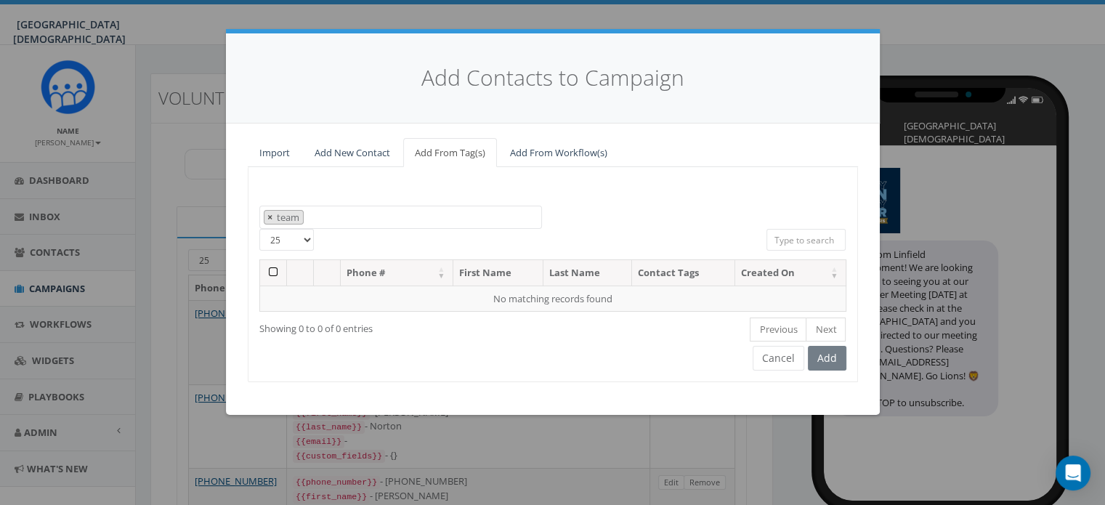
click at [267, 211] on span "×" at bounding box center [269, 217] width 5 height 13
select select
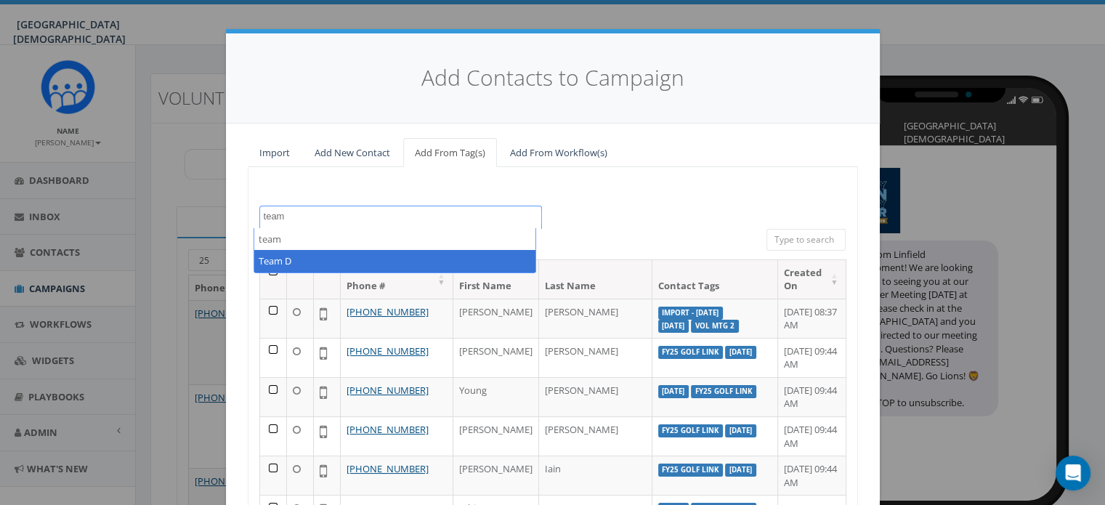
type textarea "team"
select select "Team D"
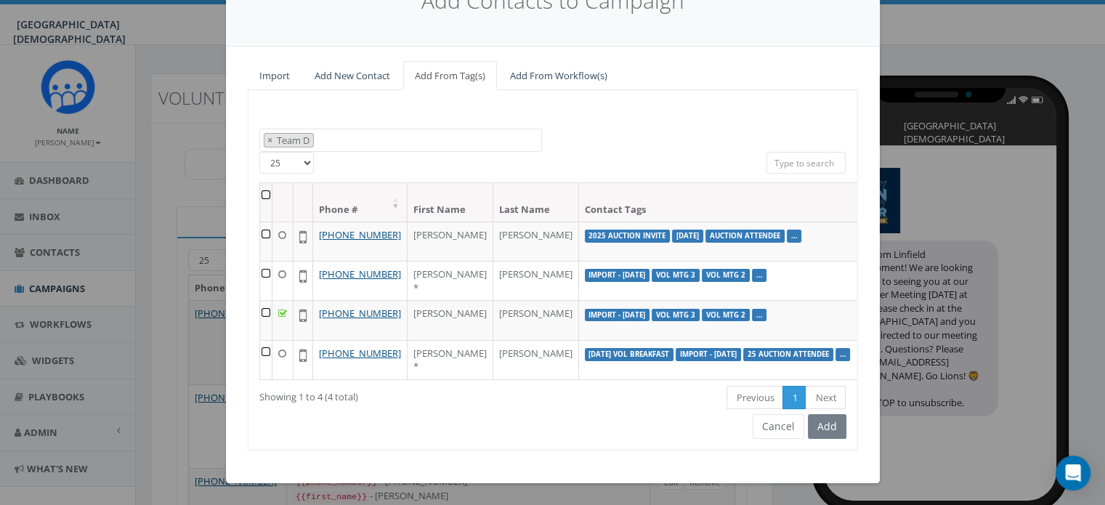
scroll to position [128, 0]
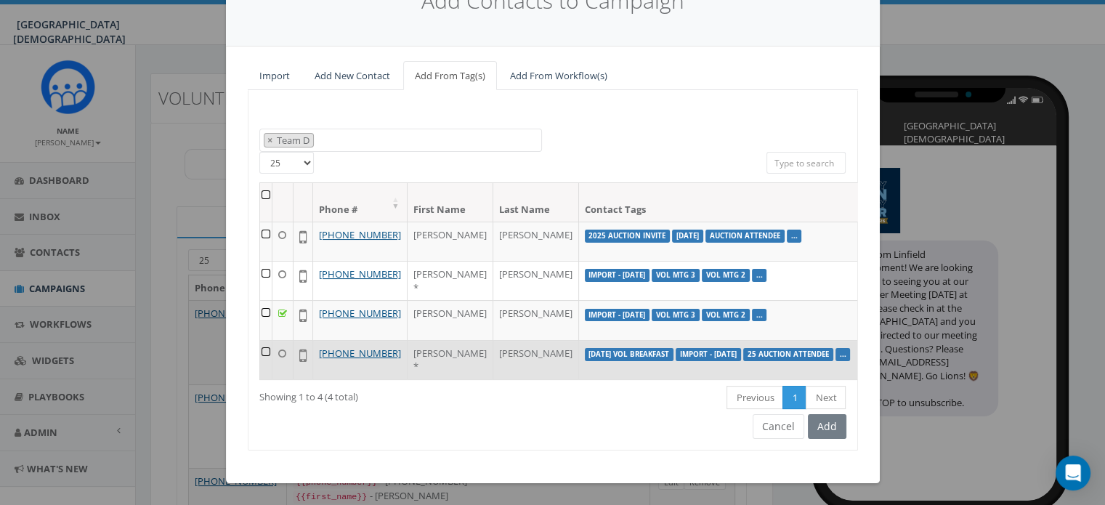
click at [260, 342] on td at bounding box center [266, 359] width 12 height 39
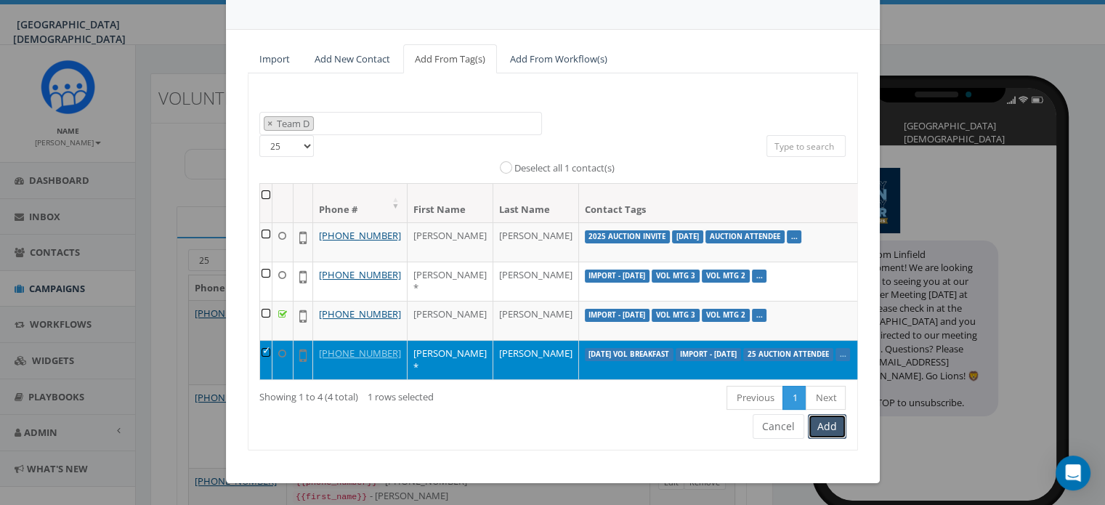
click at [831, 439] on button "Add" at bounding box center [827, 426] width 39 height 25
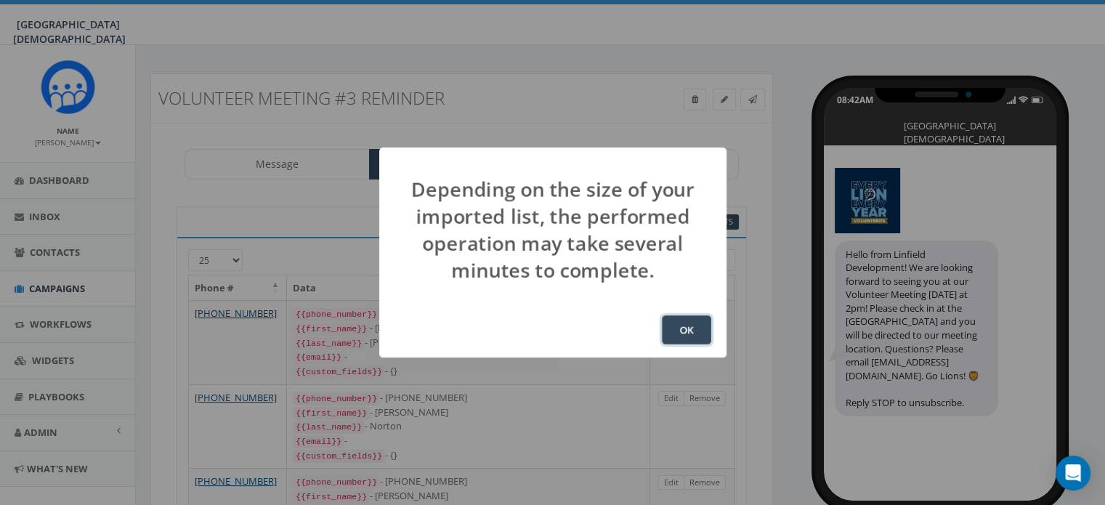
click at [692, 331] on button "OK" at bounding box center [686, 329] width 49 height 29
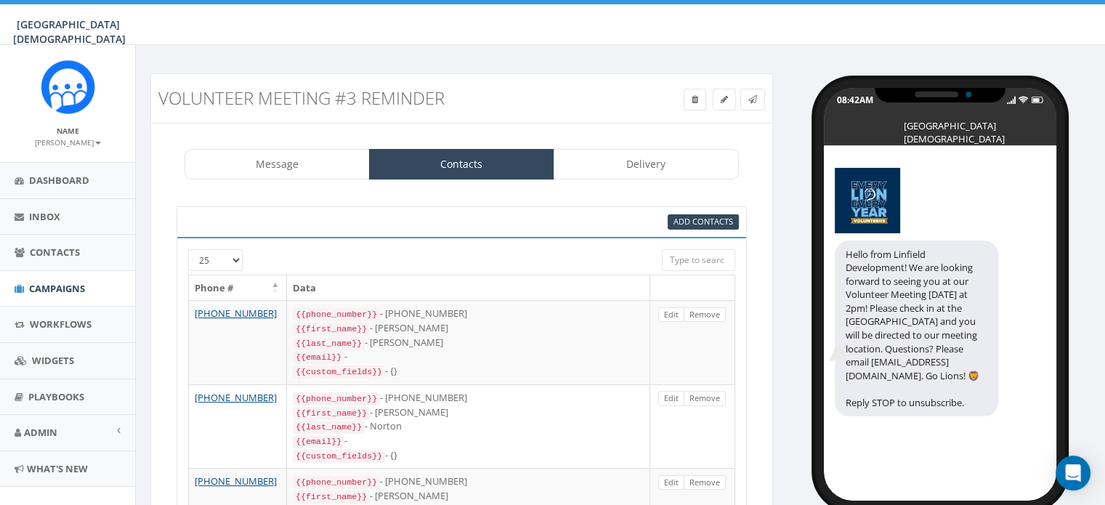
scroll to position [191, 0]
click at [55, 285] on span "Campaigns" at bounding box center [57, 288] width 56 height 13
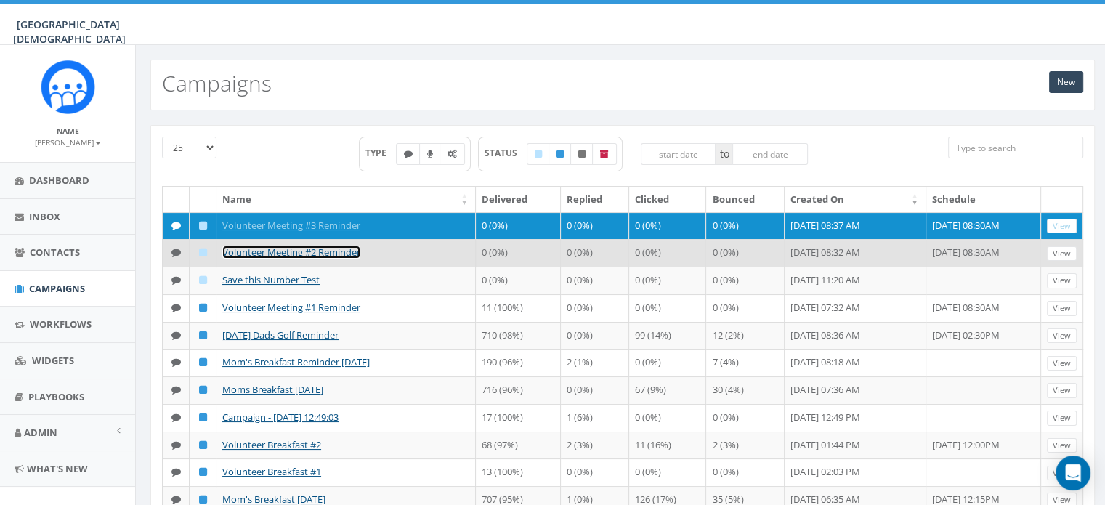
click at [357, 259] on link "Volunteer Meeting #2 Reminder" at bounding box center [291, 252] width 138 height 13
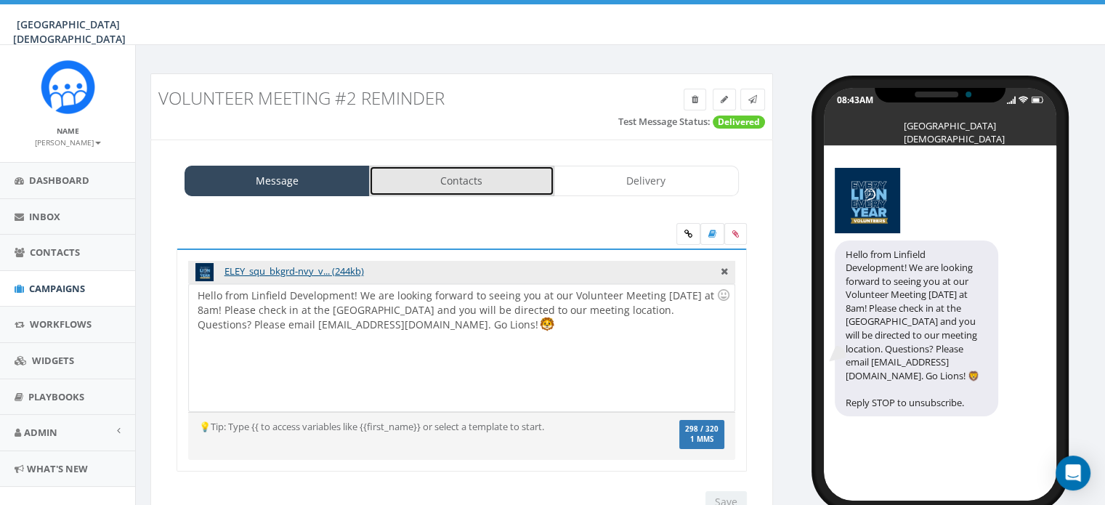
click at [469, 175] on link "Contacts" at bounding box center [461, 181] width 185 height 31
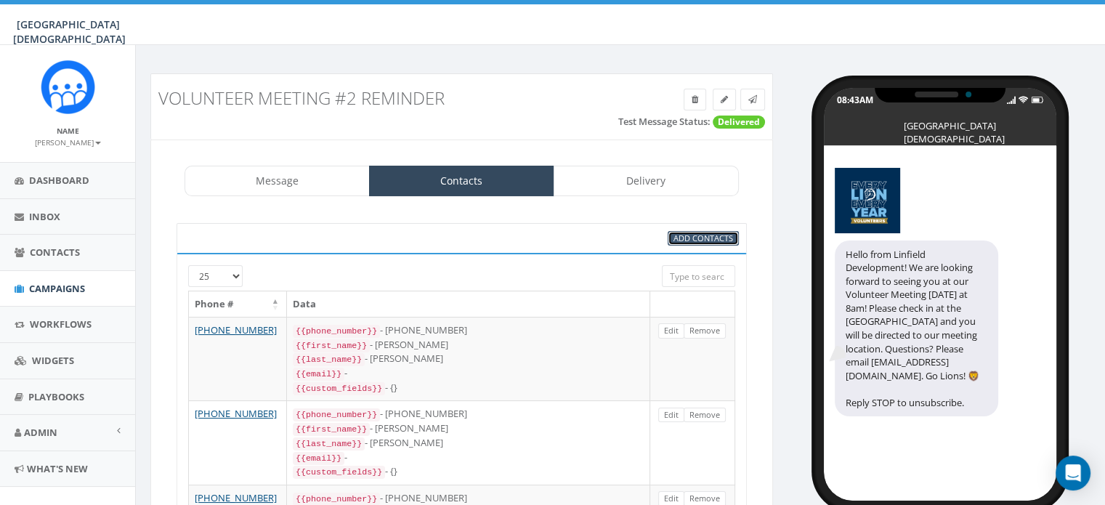
click at [700, 236] on span "Add Contacts" at bounding box center [704, 238] width 60 height 11
select select
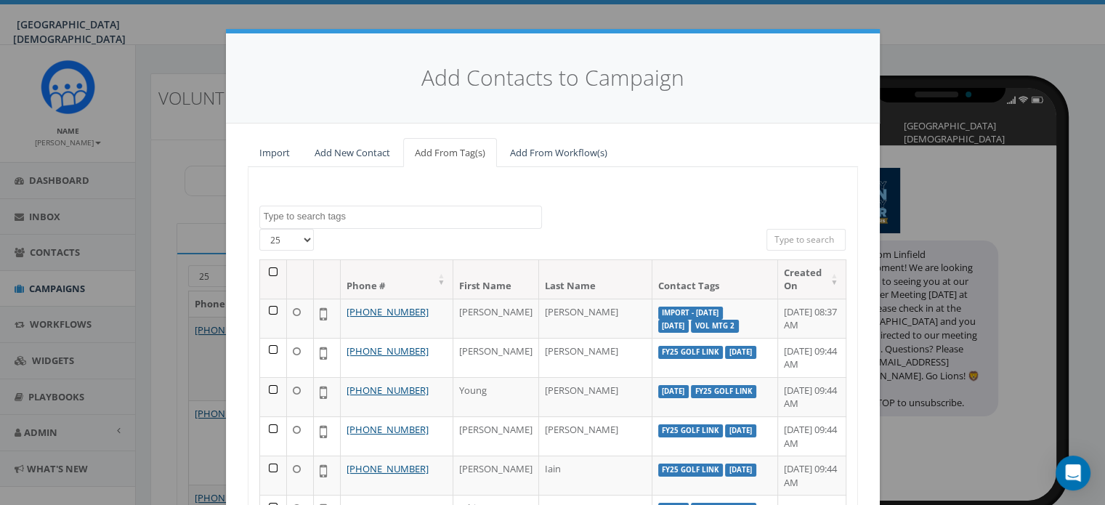
click at [377, 220] on textarea "Search" at bounding box center [403, 216] width 278 height 13
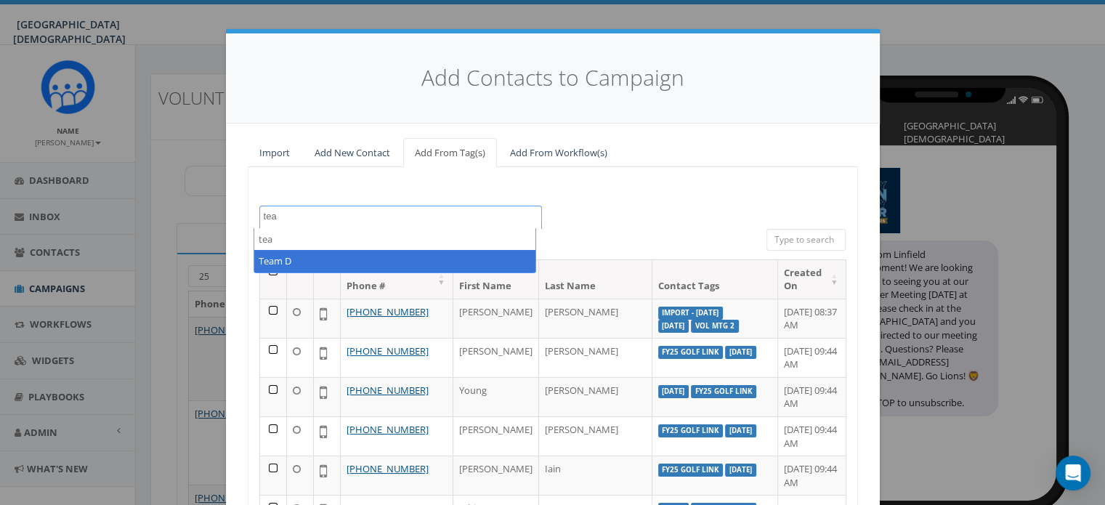
type textarea "tea"
select select "Team D"
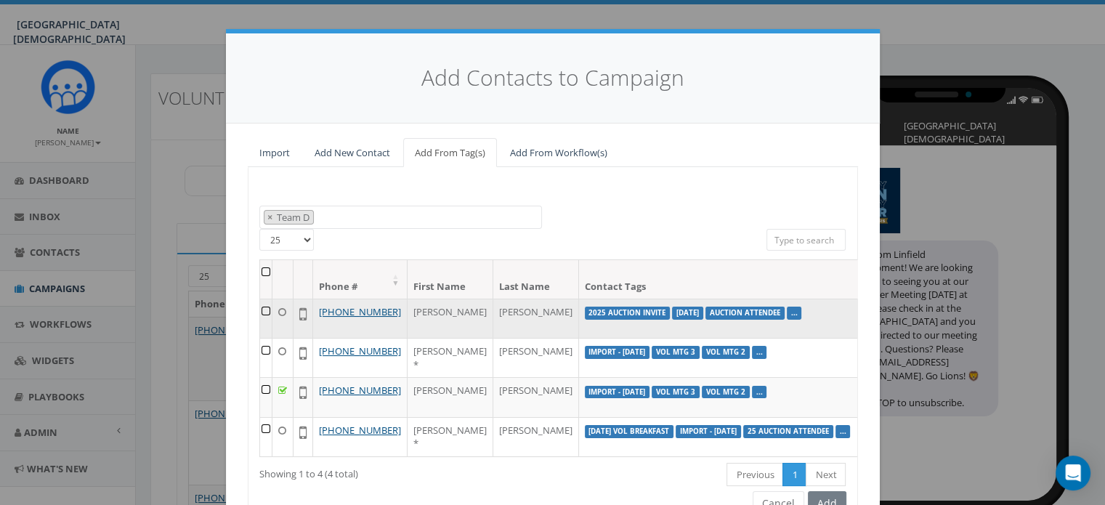
scroll to position [128, 0]
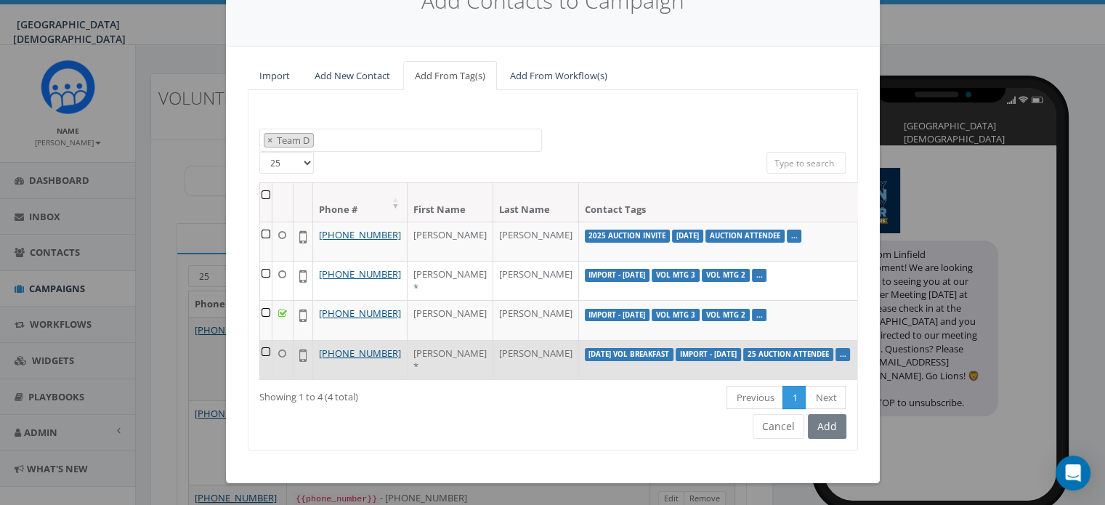
click at [260, 342] on td at bounding box center [266, 359] width 12 height 39
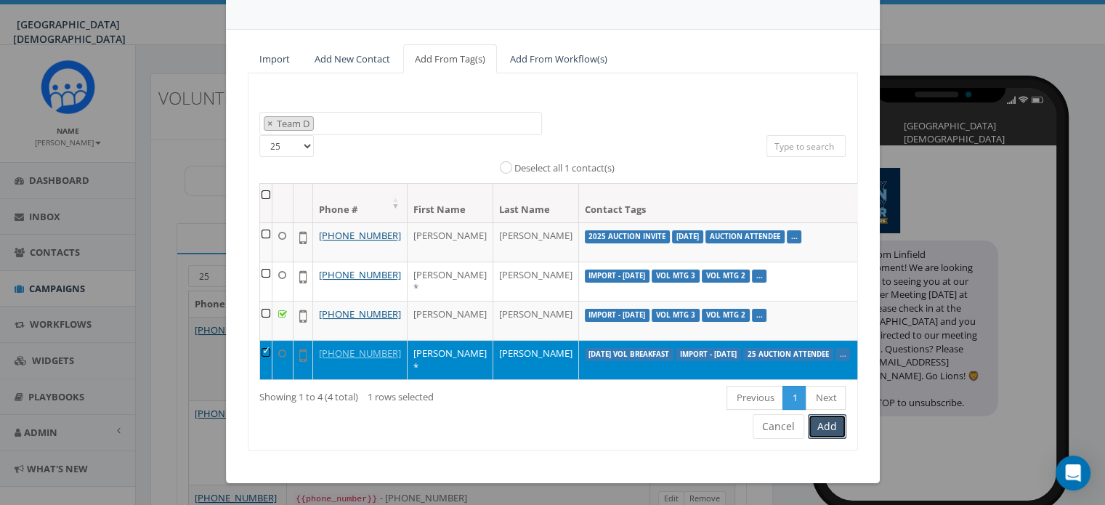
click at [838, 439] on button "Add" at bounding box center [827, 426] width 39 height 25
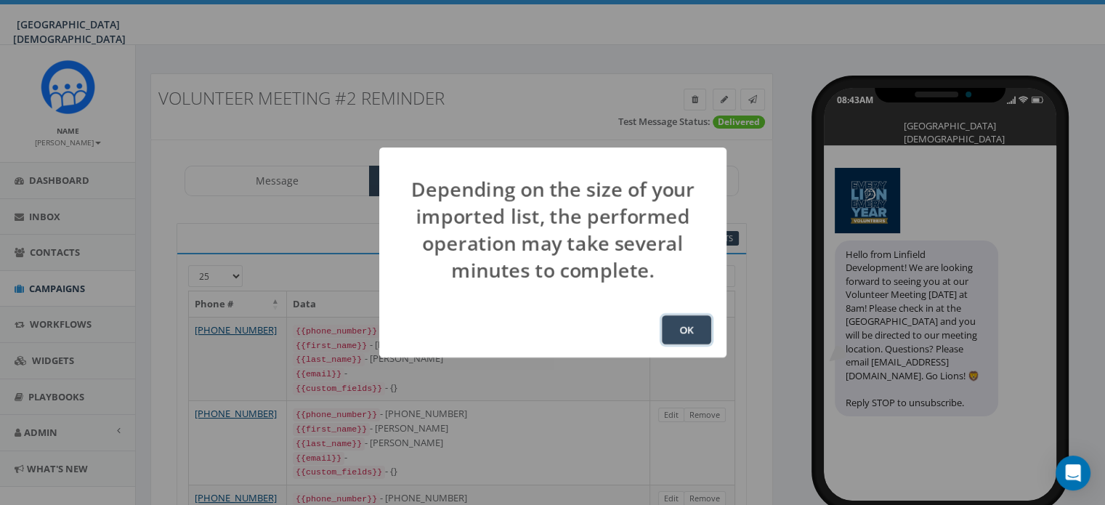
click at [698, 331] on button "OK" at bounding box center [686, 329] width 49 height 29
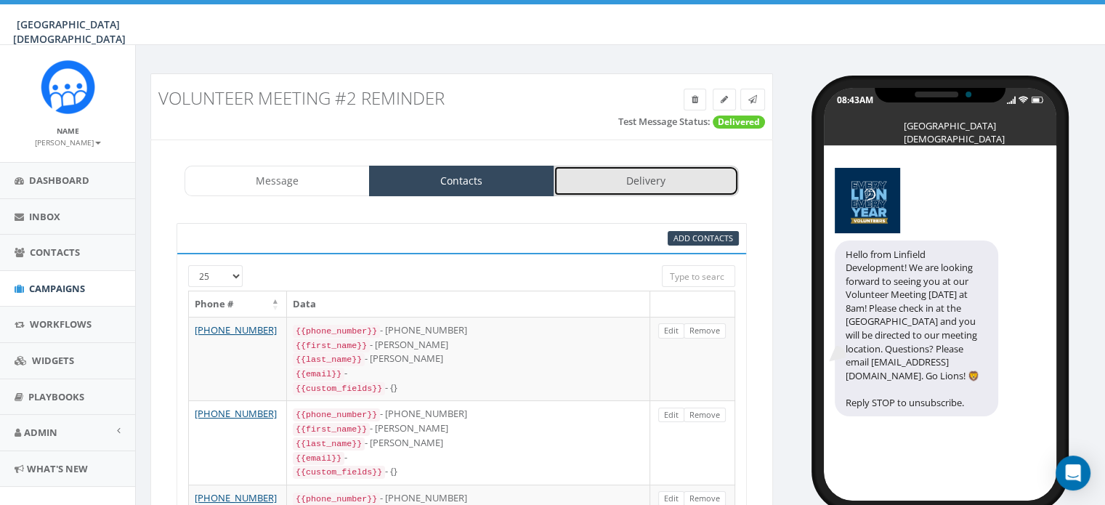
click at [700, 188] on link "Delivery" at bounding box center [646, 181] width 185 height 31
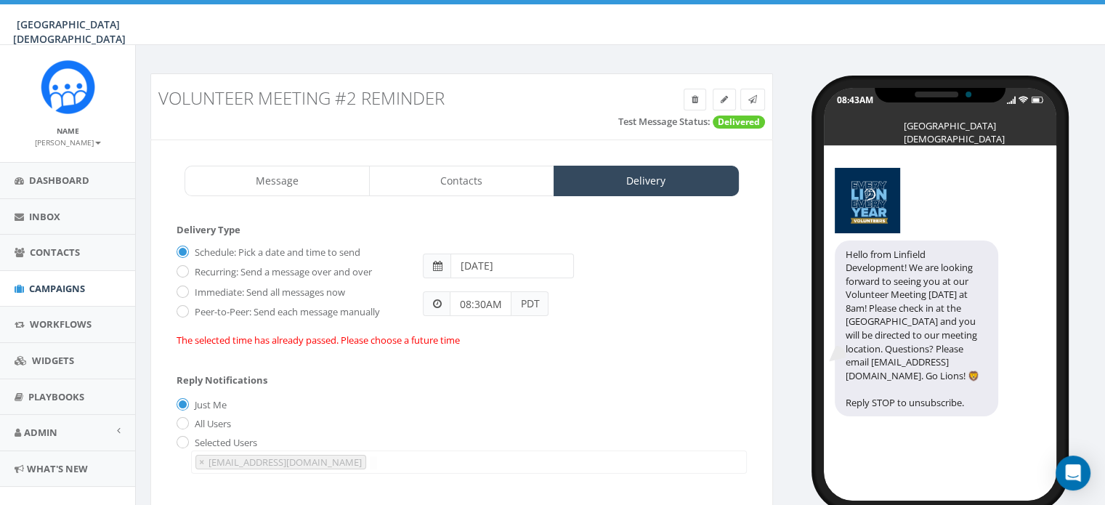
click at [274, 286] on label "Immediate: Send all messages now" at bounding box center [268, 293] width 154 height 15
click at [186, 288] on input "Immediate: Send all messages now" at bounding box center [181, 292] width 9 height 9
radio input "true"
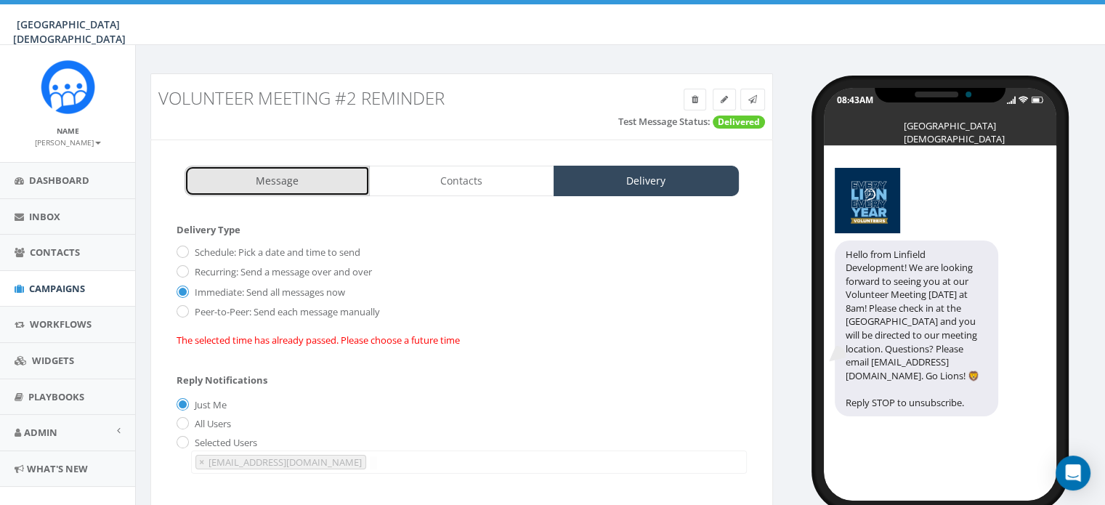
click at [286, 174] on link "Message" at bounding box center [277, 181] width 185 height 31
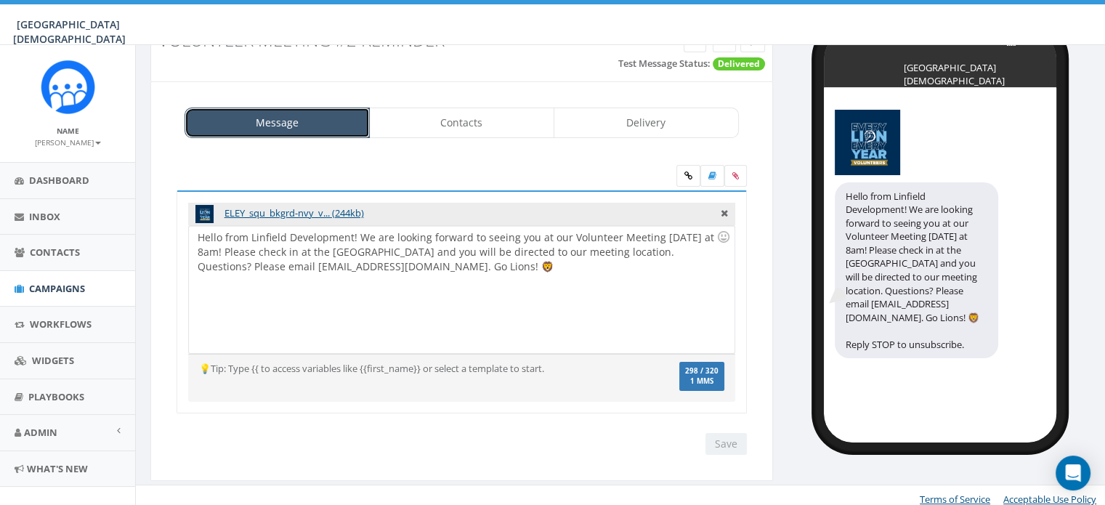
scroll to position [64, 0]
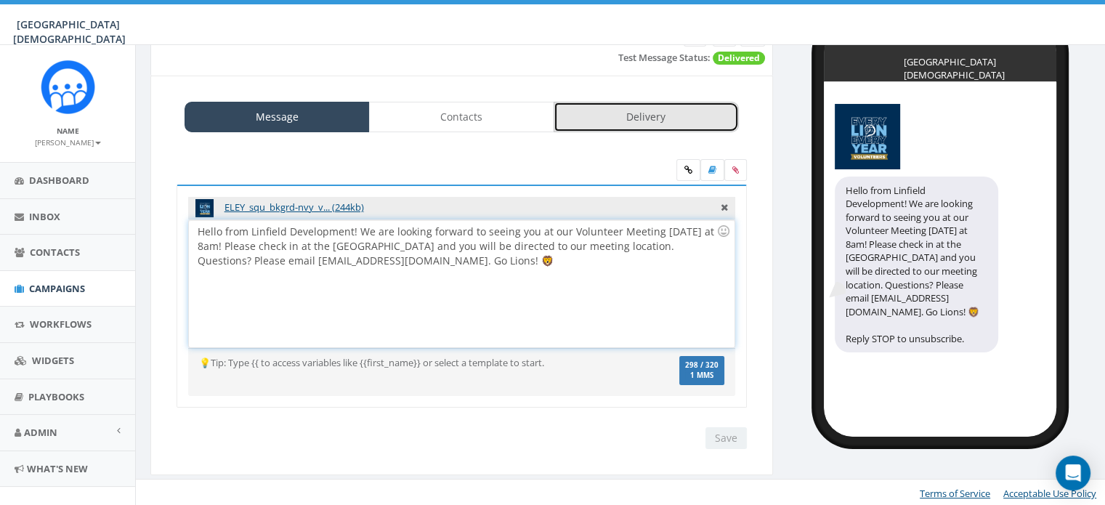
drag, startPoint x: 538, startPoint y: 314, endPoint x: 729, endPoint y: 114, distance: 276.5
click at [729, 114] on link "Delivery" at bounding box center [646, 117] width 185 height 31
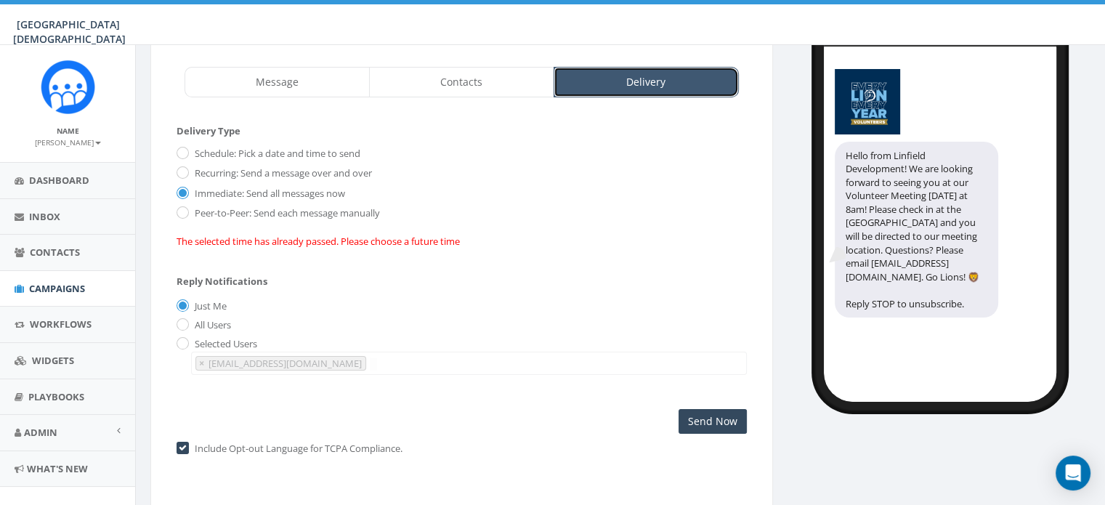
scroll to position [130, 0]
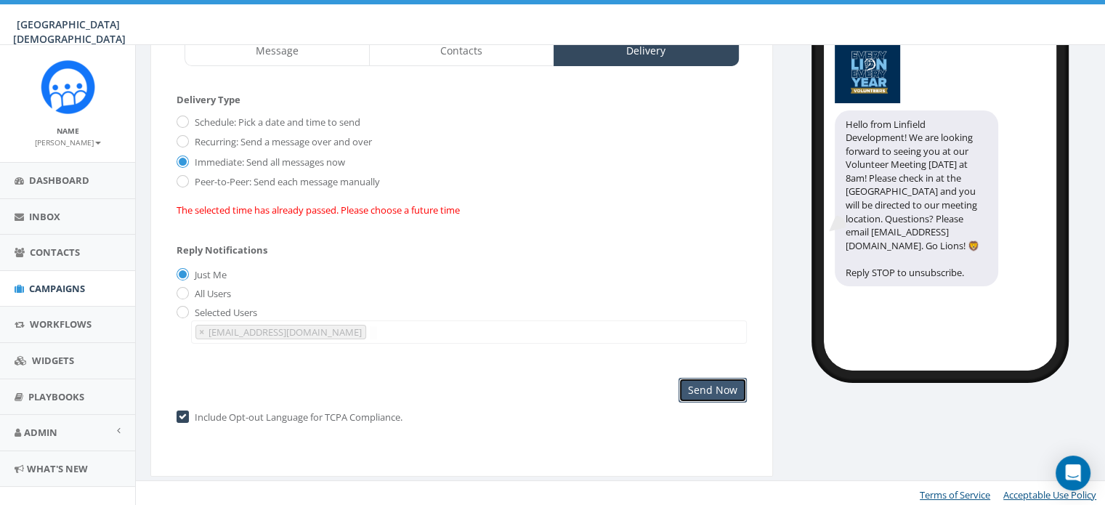
click at [739, 386] on input "Send Now" at bounding box center [713, 390] width 68 height 25
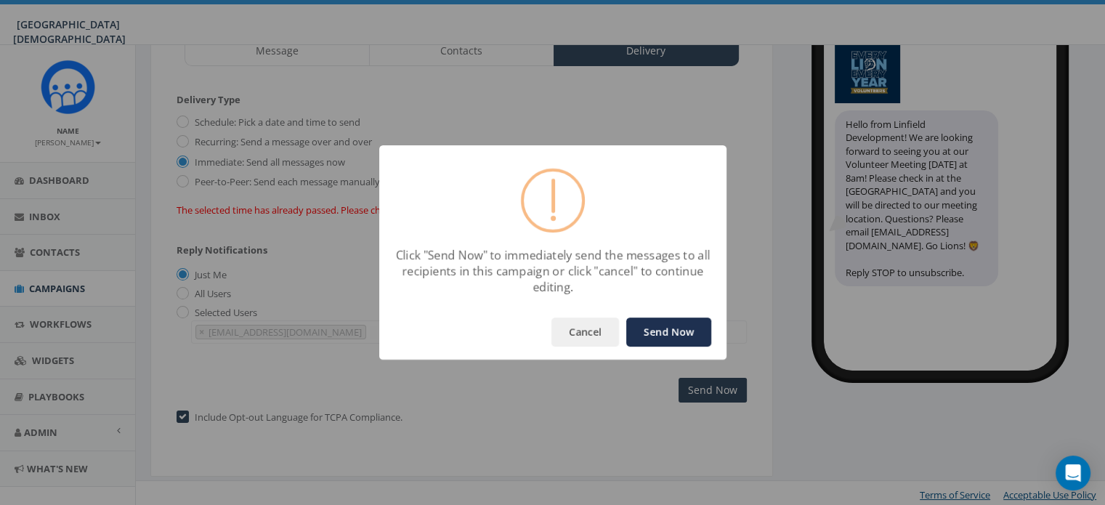
click at [692, 329] on button "Send Now" at bounding box center [668, 332] width 85 height 29
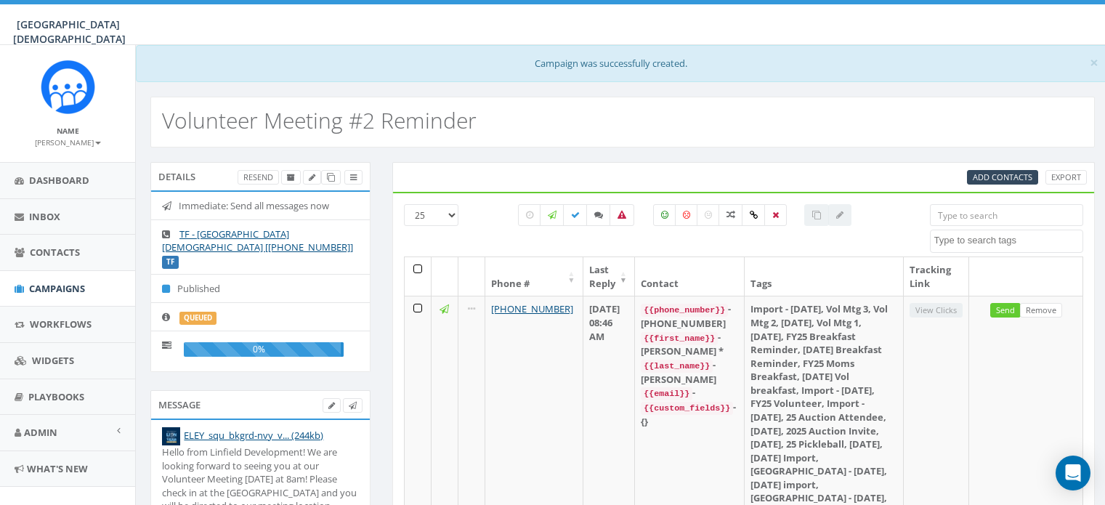
select select
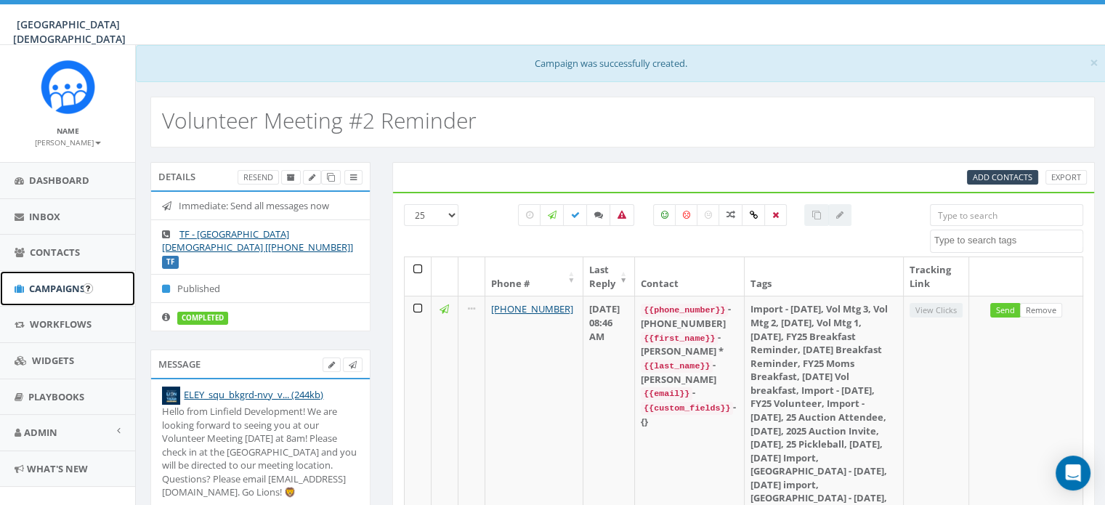
click at [49, 278] on link "Campaigns" at bounding box center [67, 289] width 135 height 36
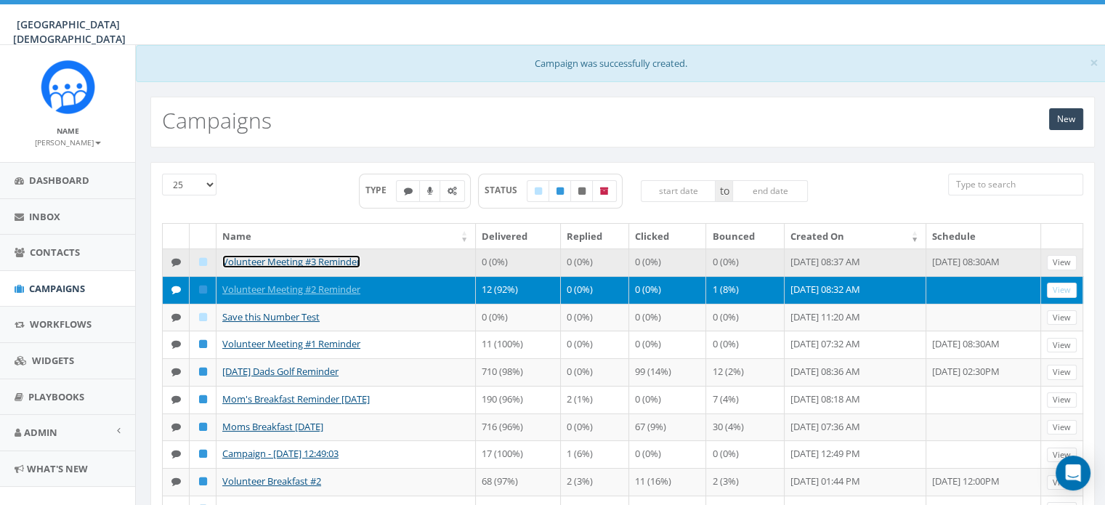
click at [354, 262] on link "Volunteer Meeting #3 Reminder" at bounding box center [291, 261] width 138 height 13
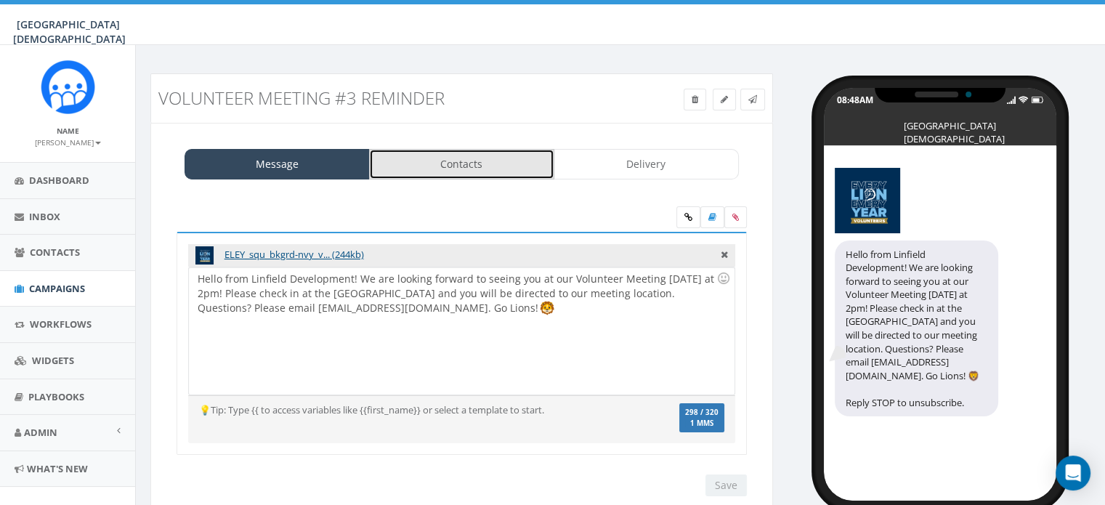
click at [453, 163] on link "Contacts" at bounding box center [461, 164] width 185 height 31
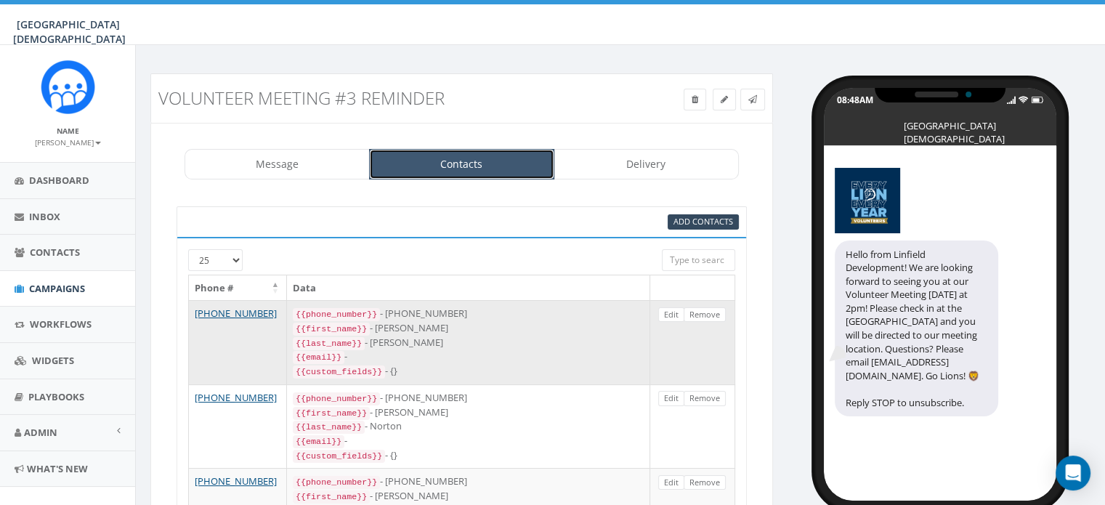
scroll to position [3, 0]
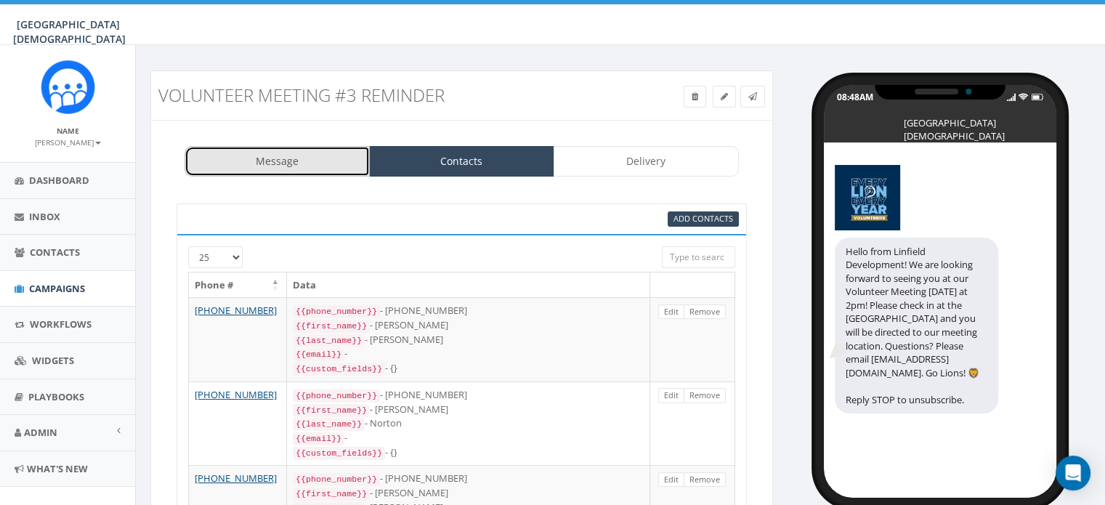
click at [311, 150] on link "Message" at bounding box center [277, 161] width 185 height 31
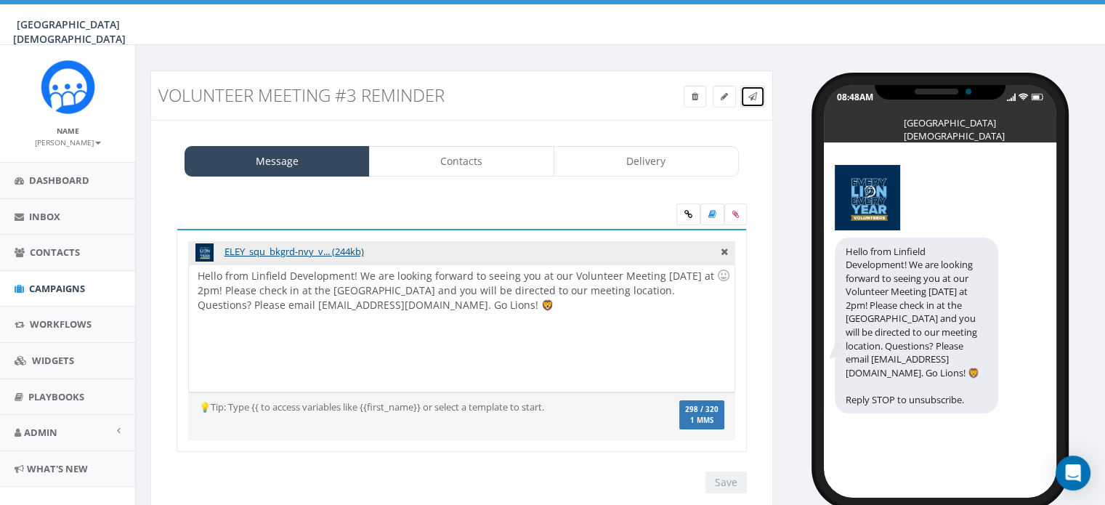
click at [753, 101] on span at bounding box center [752, 96] width 9 height 12
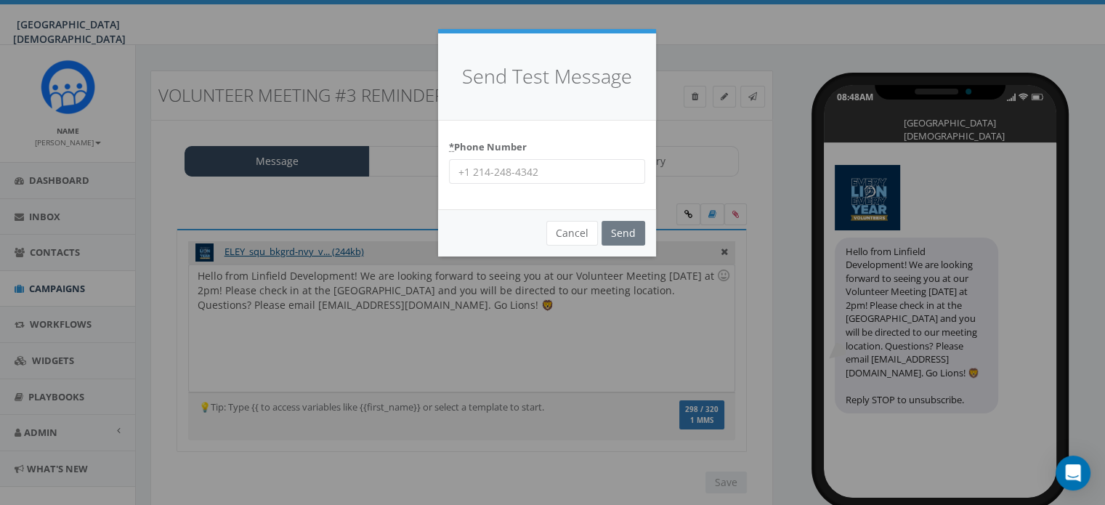
click at [559, 177] on input "* Phone Number" at bounding box center [547, 171] width 196 height 25
type input "9515019247"
click at [626, 231] on input "Send" at bounding box center [624, 233] width 44 height 25
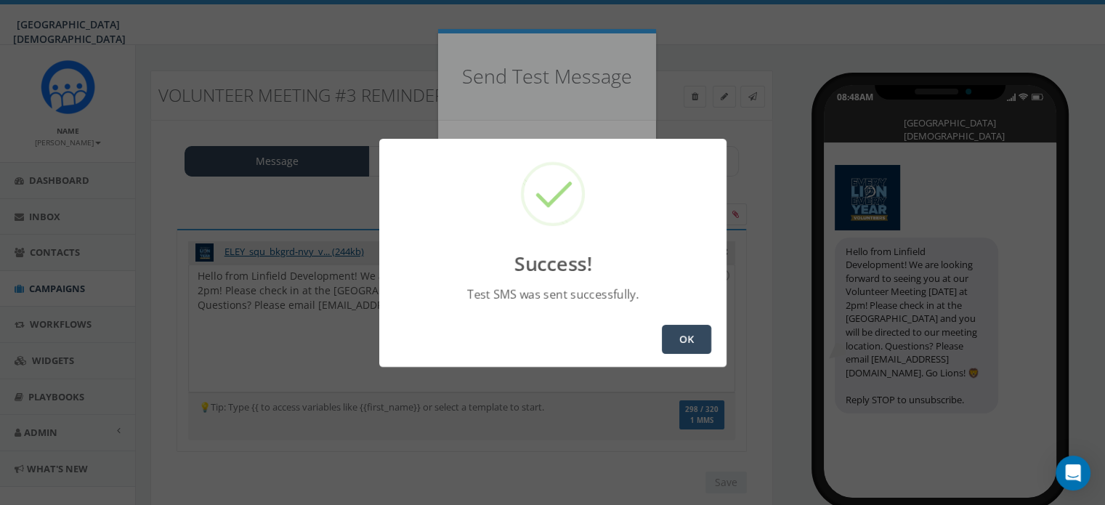
click at [695, 334] on button "OK" at bounding box center [686, 339] width 49 height 29
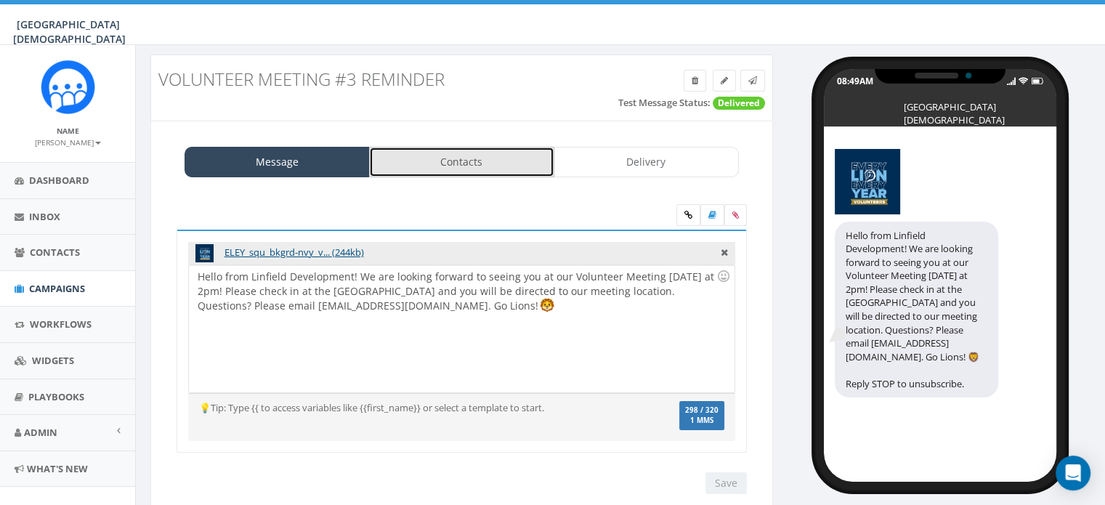
click at [468, 161] on link "Contacts" at bounding box center [461, 162] width 185 height 31
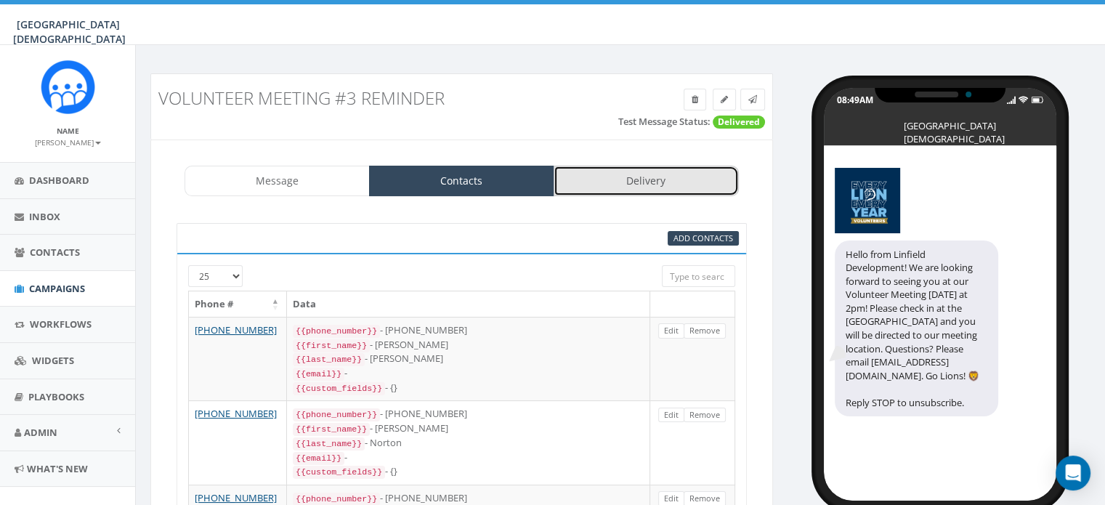
click at [676, 179] on link "Delivery" at bounding box center [646, 181] width 185 height 31
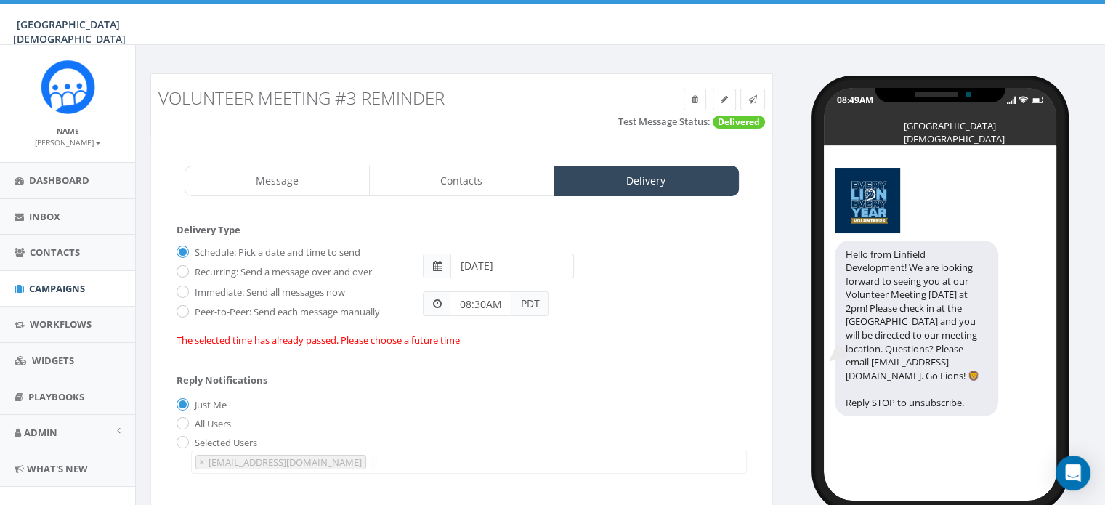
click at [331, 291] on label "Immediate: Send all messages now" at bounding box center [268, 293] width 154 height 15
click at [186, 291] on input "Immediate: Send all messages now" at bounding box center [181, 292] width 9 height 9
radio input "true"
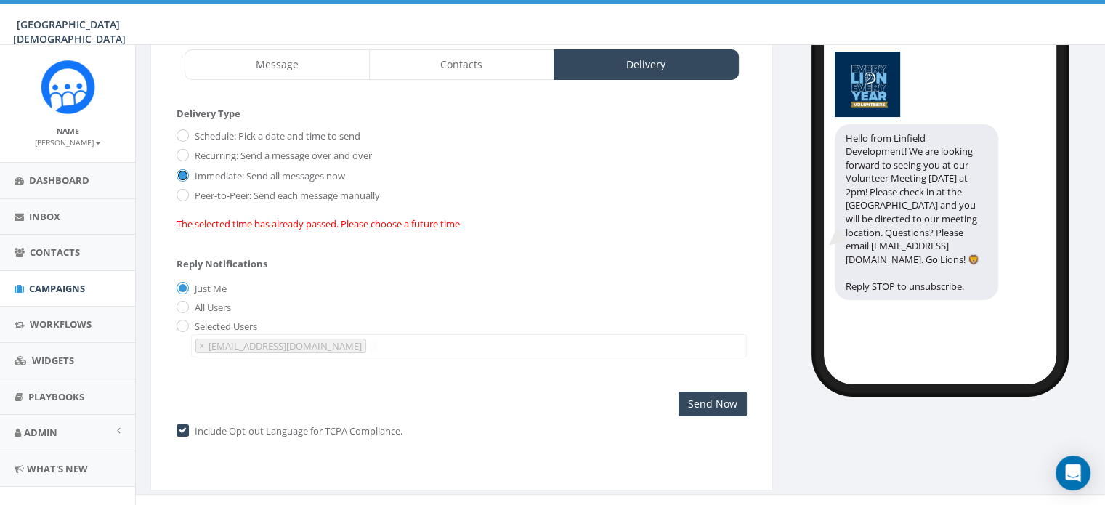
scroll to position [130, 0]
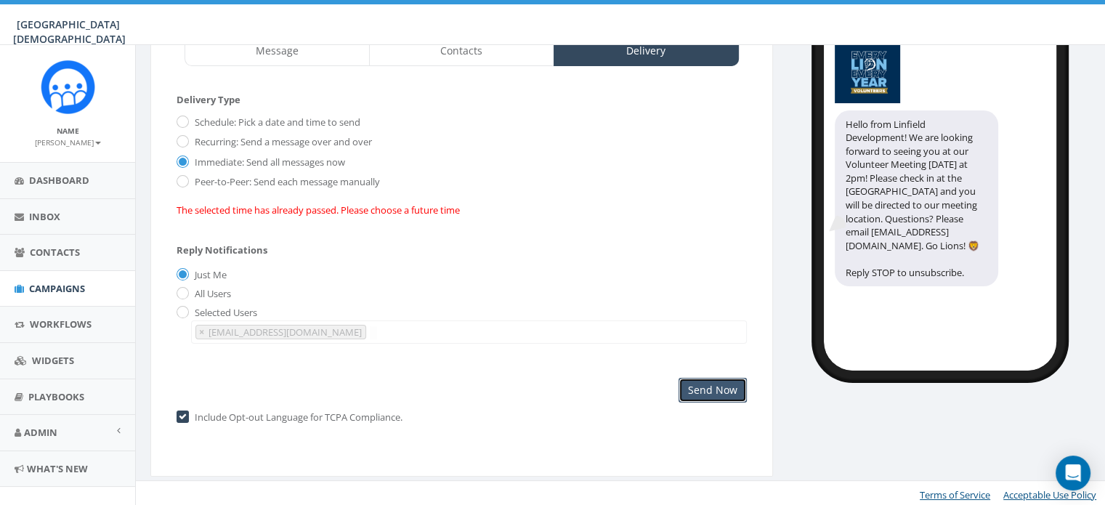
click at [732, 384] on input "Send Now" at bounding box center [713, 390] width 68 height 25
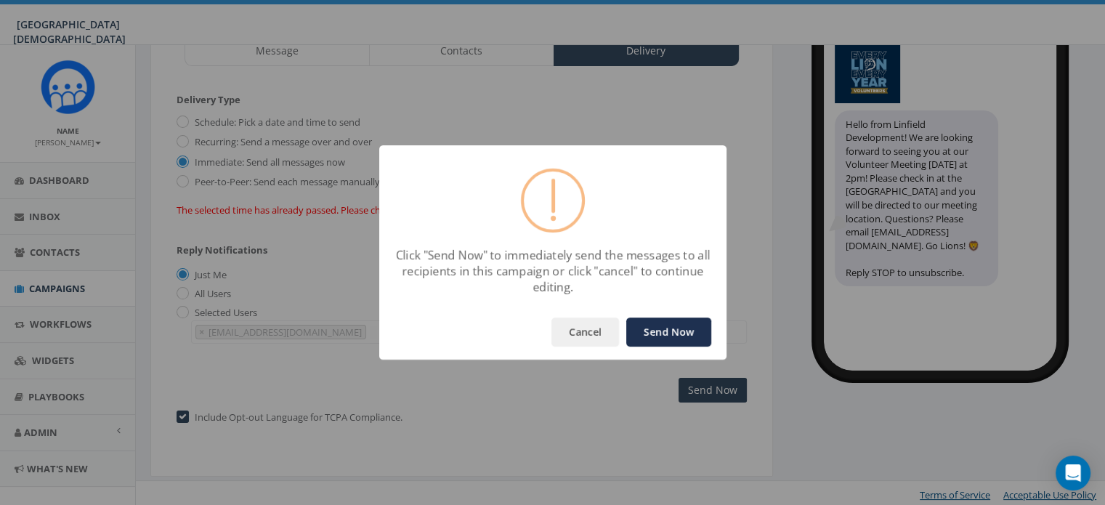
click at [668, 331] on button "Send Now" at bounding box center [668, 332] width 85 height 29
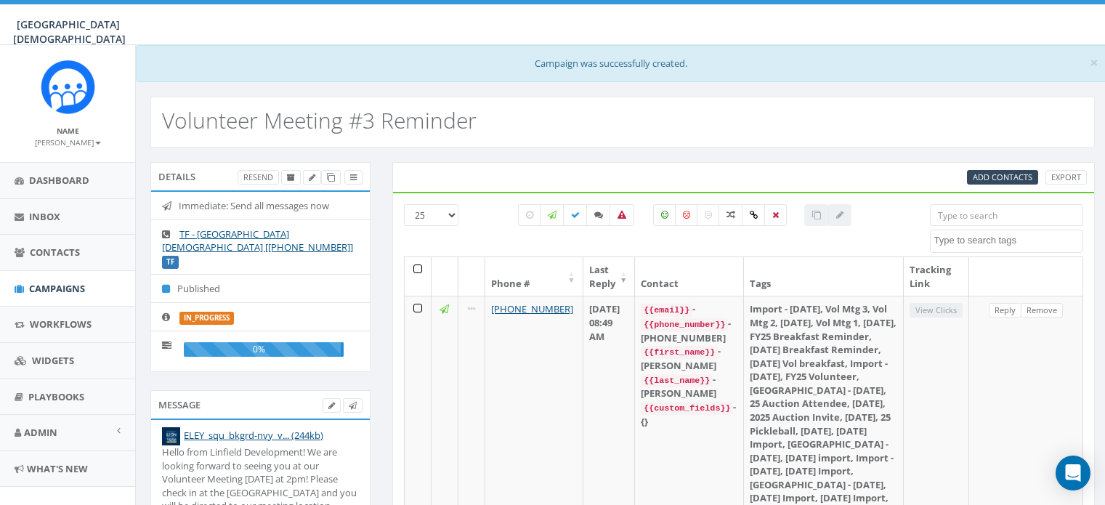
select select
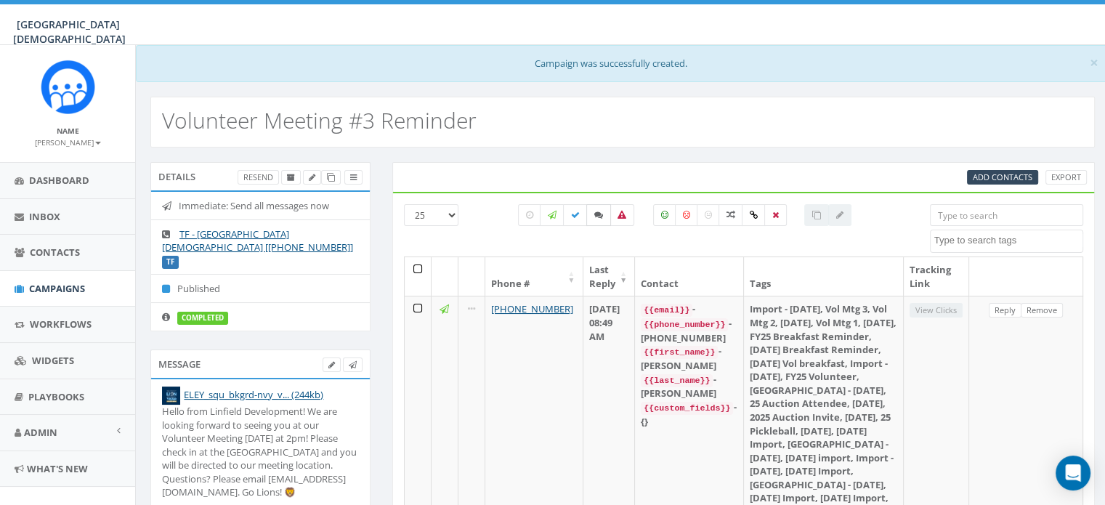
click at [593, 217] on label at bounding box center [598, 215] width 25 height 22
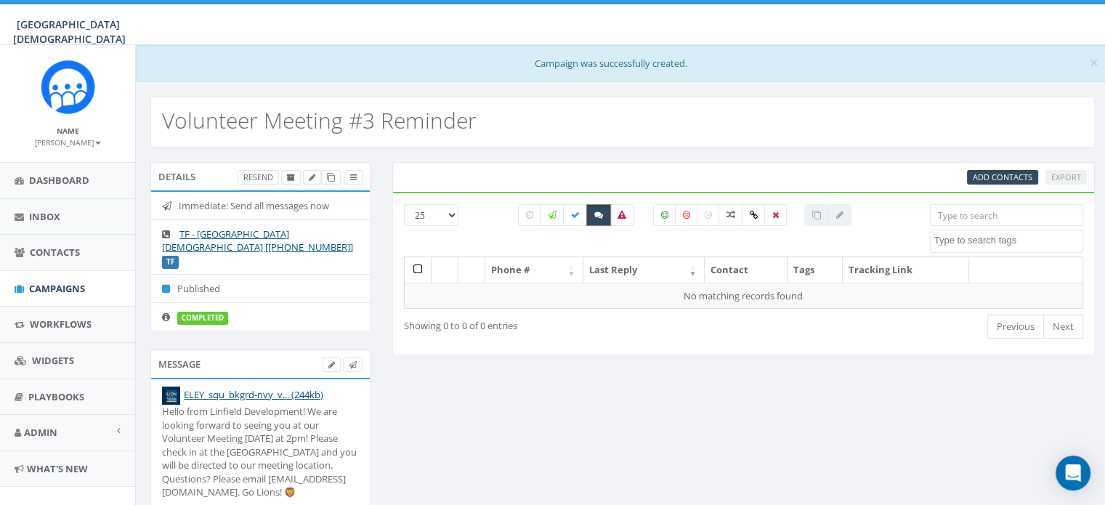
click at [593, 217] on label at bounding box center [598, 215] width 25 height 22
checkbox input "false"
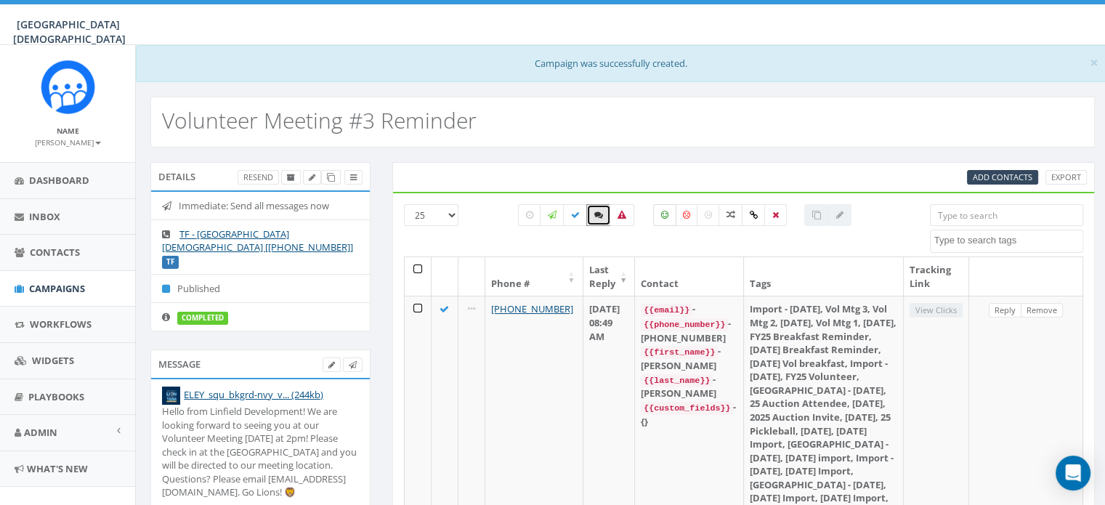
click at [668, 216] on label at bounding box center [664, 215] width 23 height 22
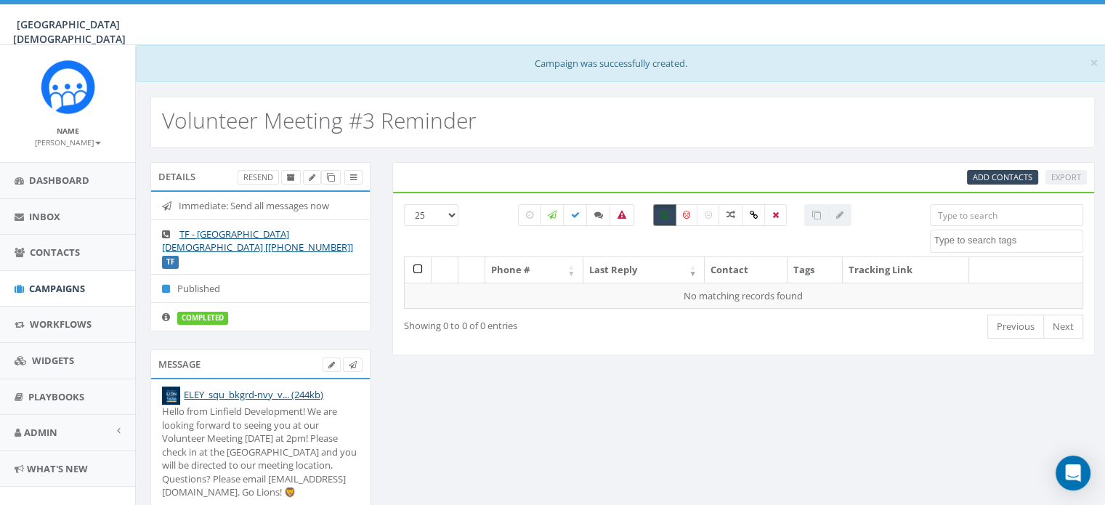
click at [668, 216] on label at bounding box center [664, 215] width 23 height 22
checkbox input "false"
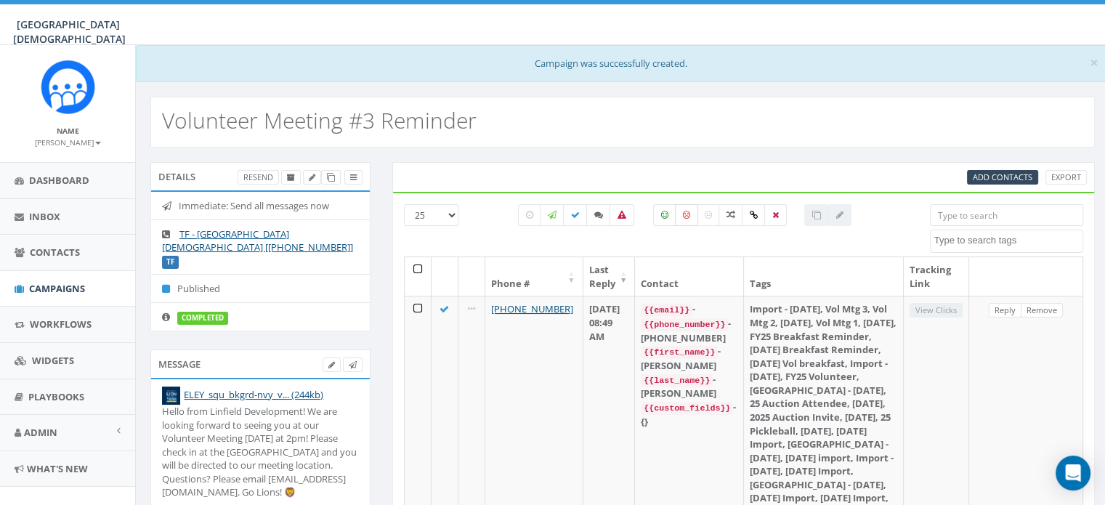
click at [686, 217] on icon at bounding box center [686, 215] width 7 height 9
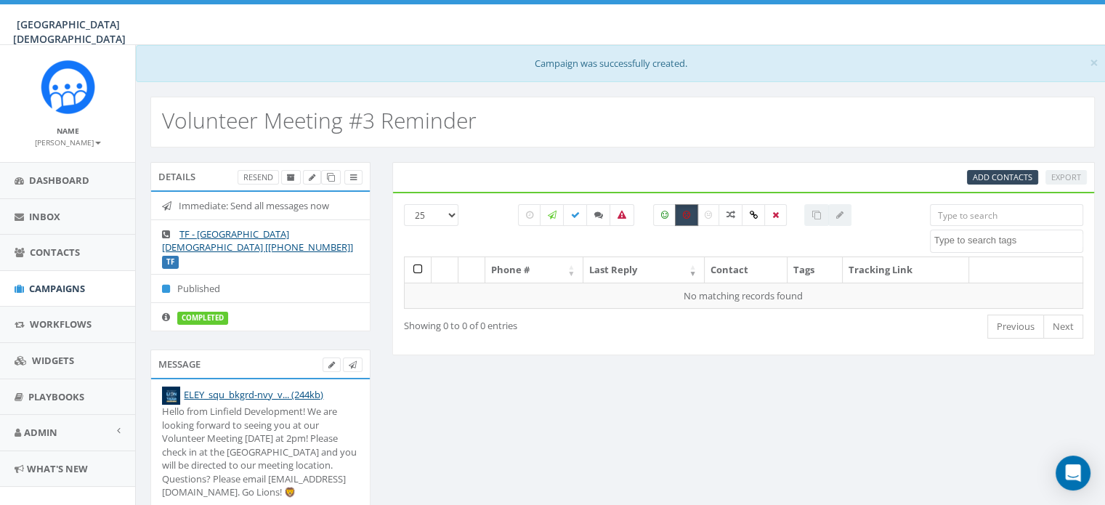
click at [686, 217] on icon at bounding box center [686, 215] width 7 height 9
checkbox input "false"
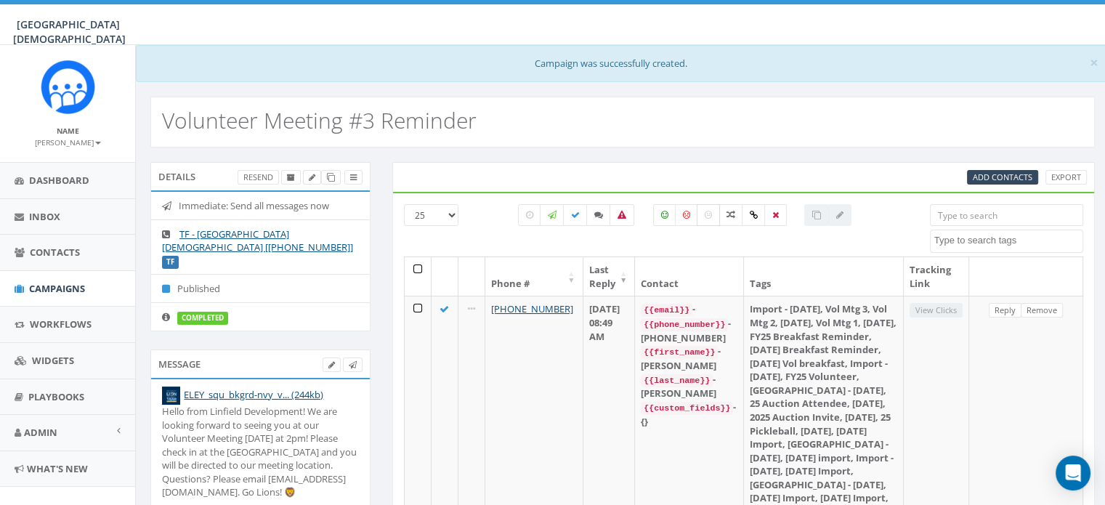
click at [711, 219] on label at bounding box center [708, 215] width 23 height 22
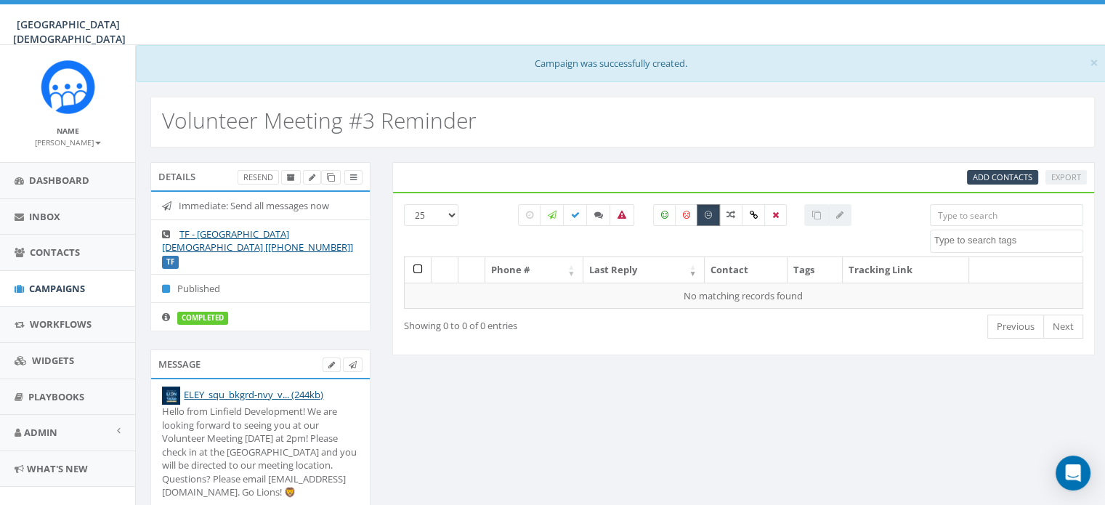
click at [711, 219] on label at bounding box center [708, 215] width 23 height 22
checkbox input "false"
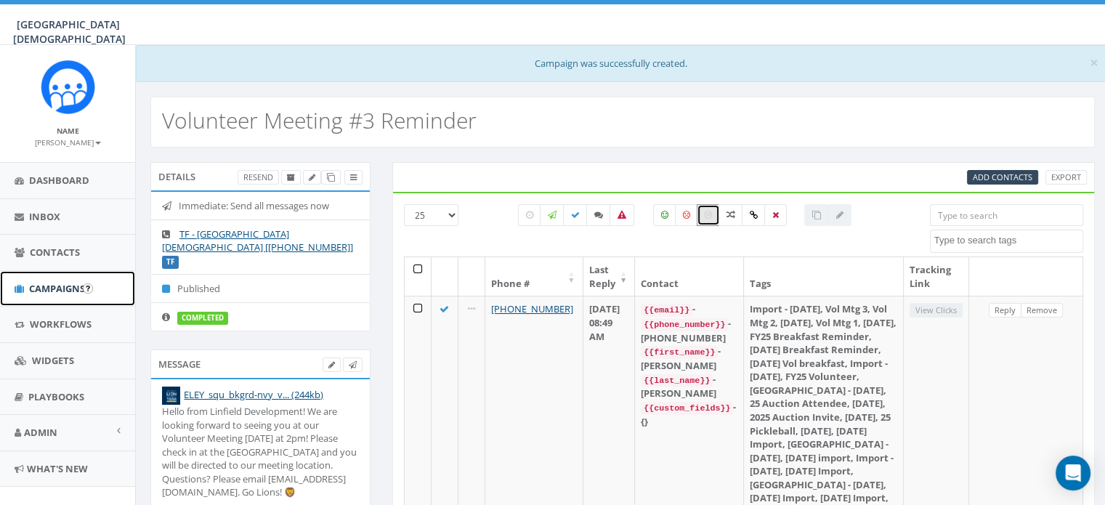
click at [55, 282] on span "Campaigns" at bounding box center [57, 288] width 56 height 13
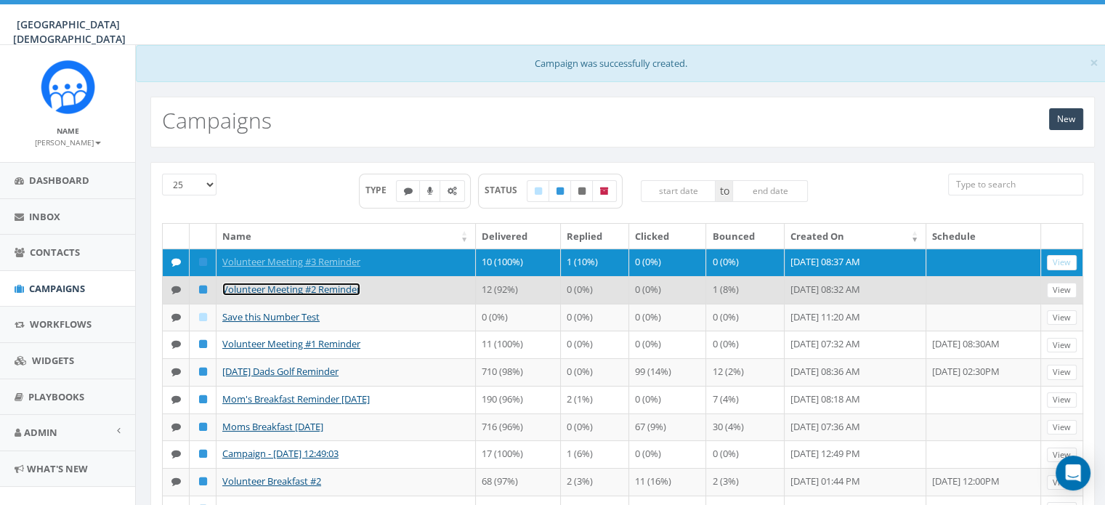
click at [289, 296] on link "Volunteer Meeting #2 Reminder" at bounding box center [291, 289] width 138 height 13
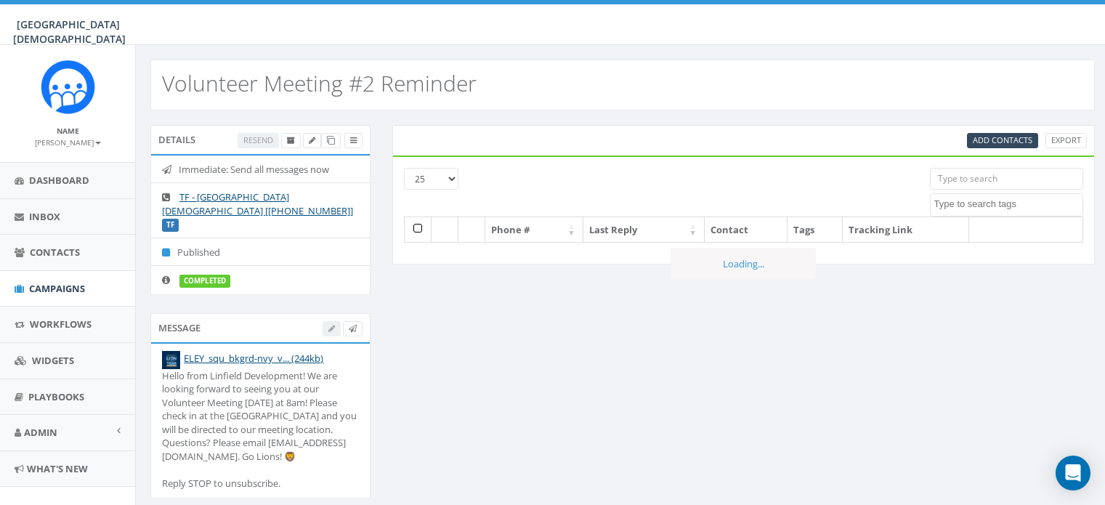
select select
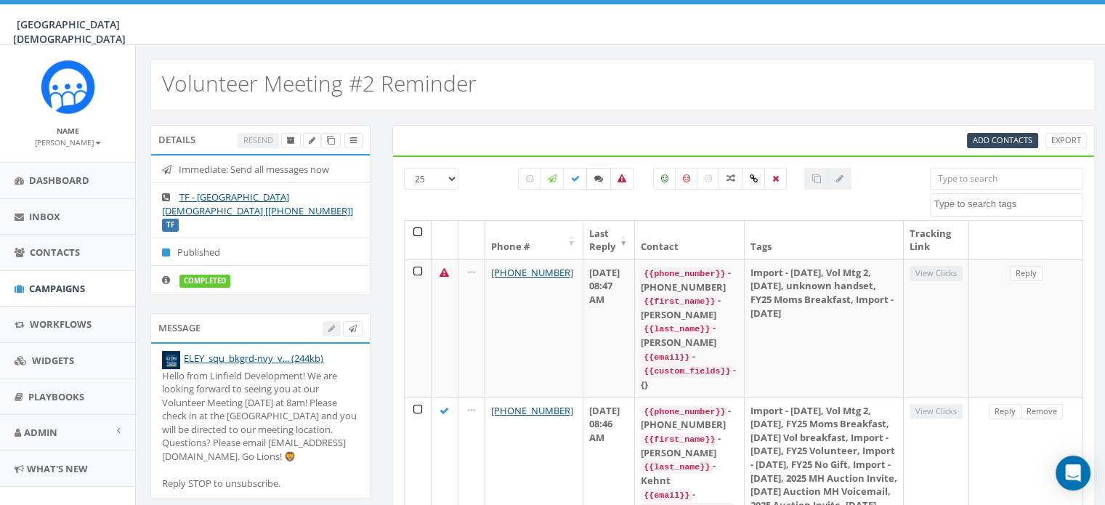
click at [597, 180] on icon at bounding box center [598, 178] width 9 height 9
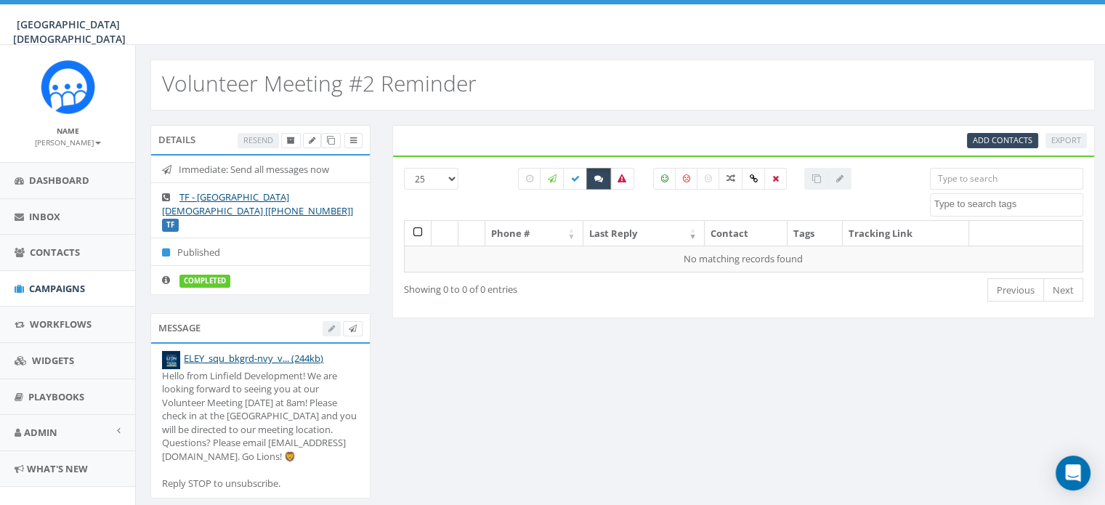
click at [597, 180] on icon at bounding box center [598, 178] width 9 height 9
checkbox input "false"
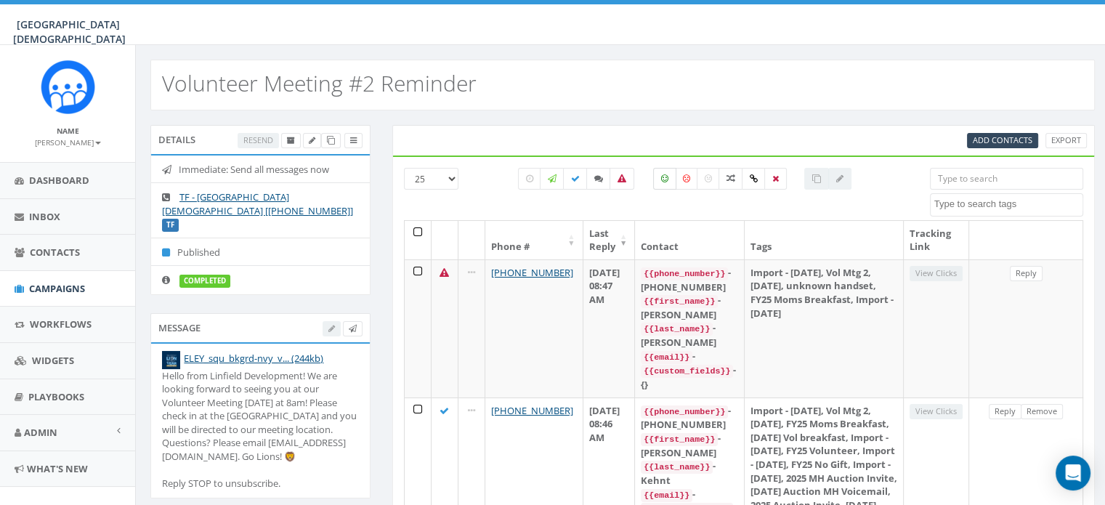
click at [658, 182] on label at bounding box center [664, 179] width 23 height 22
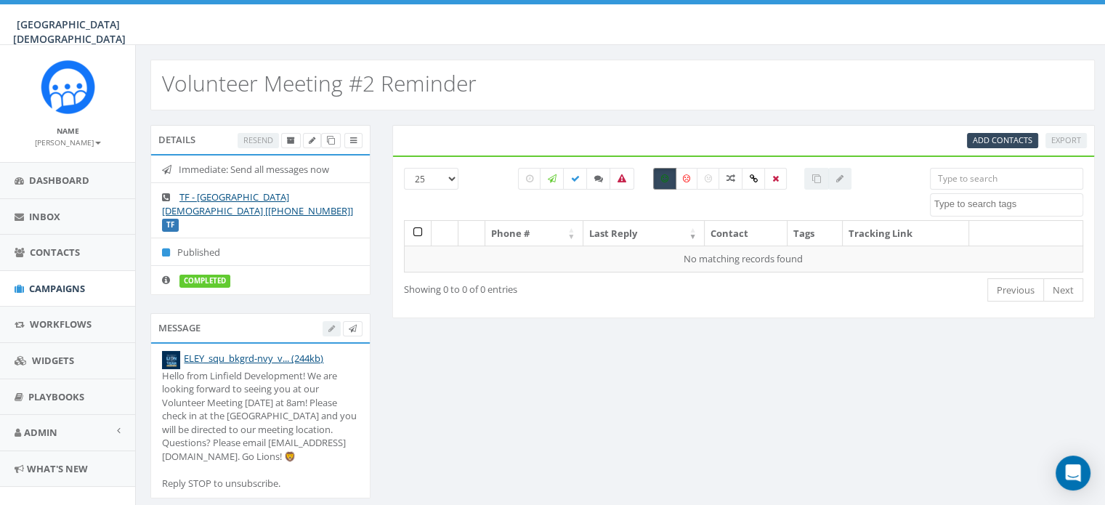
click at [658, 182] on label at bounding box center [664, 179] width 23 height 22
checkbox input "false"
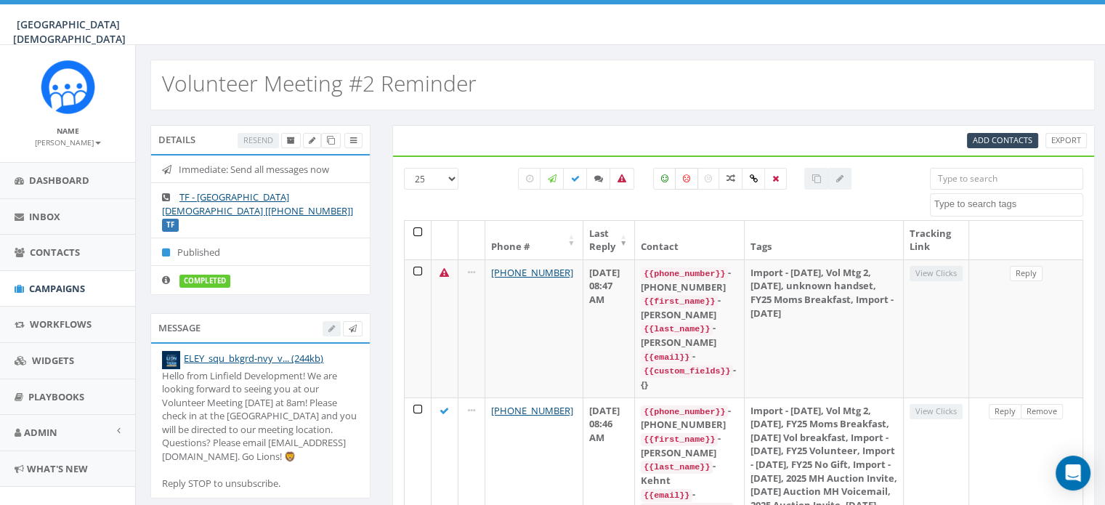
click at [687, 185] on label at bounding box center [686, 179] width 23 height 22
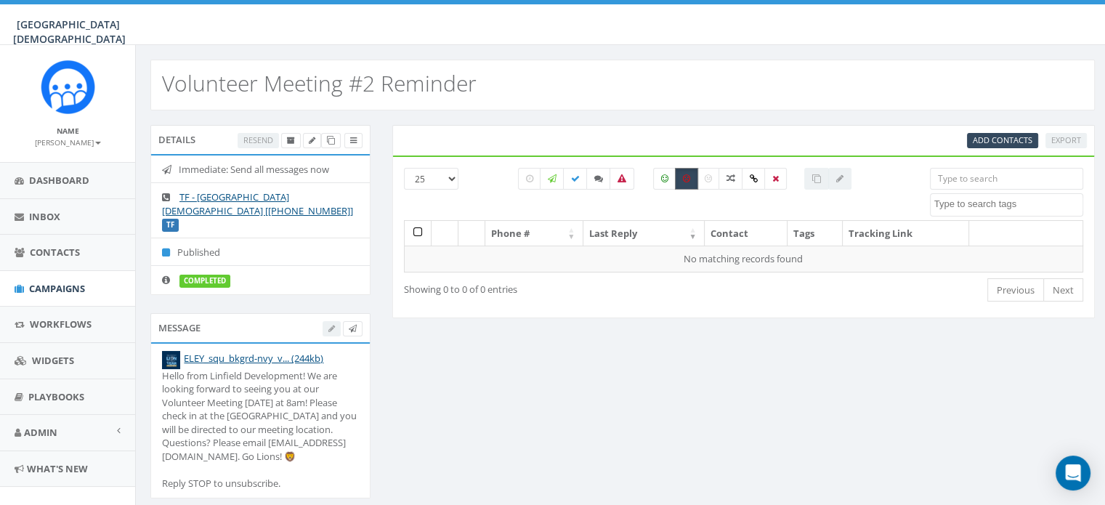
click at [687, 185] on label at bounding box center [686, 179] width 23 height 22
checkbox input "false"
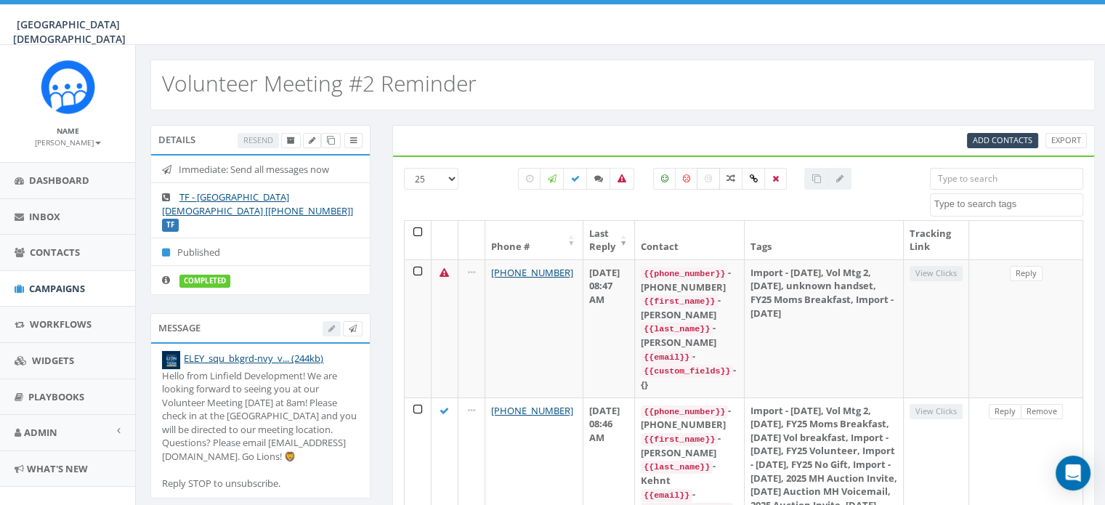
click at [708, 179] on icon at bounding box center [708, 178] width 7 height 9
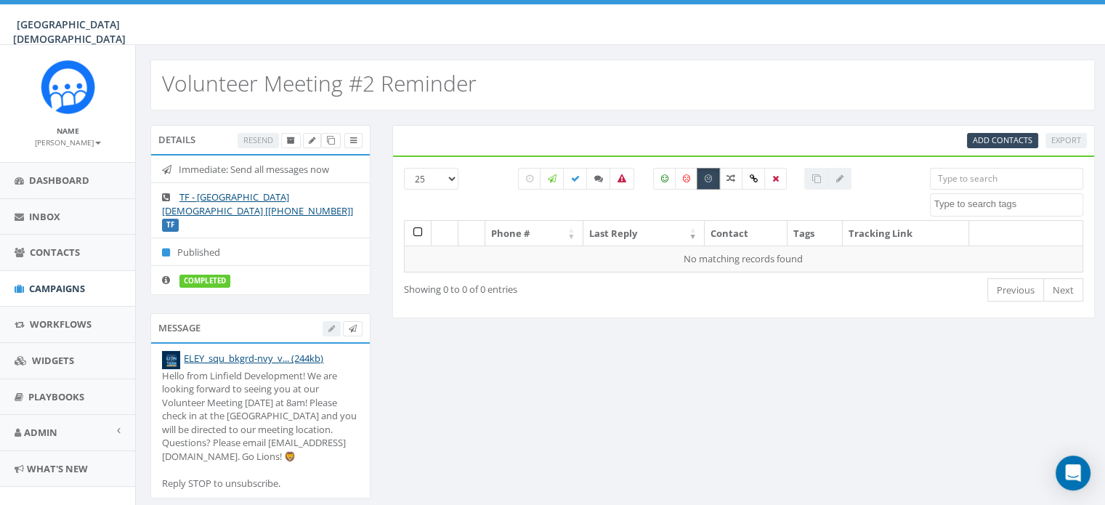
click at [708, 179] on icon at bounding box center [708, 178] width 7 height 9
checkbox input "false"
